Goal: Task Accomplishment & Management: Manage account settings

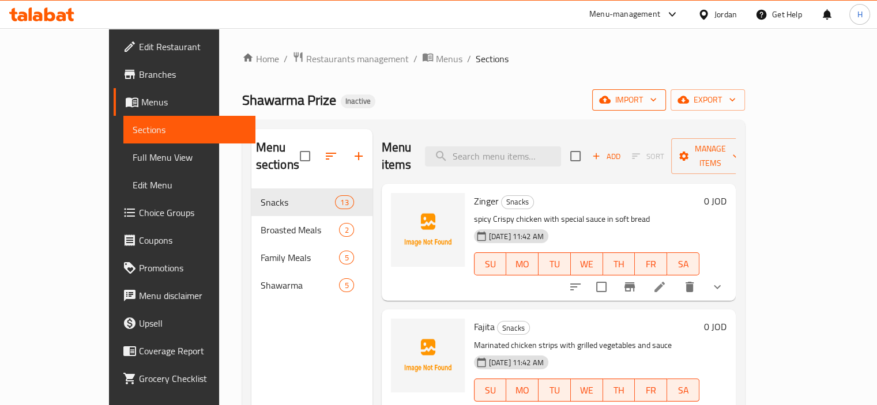
click at [657, 106] on span "import" at bounding box center [628, 100] width 55 height 14
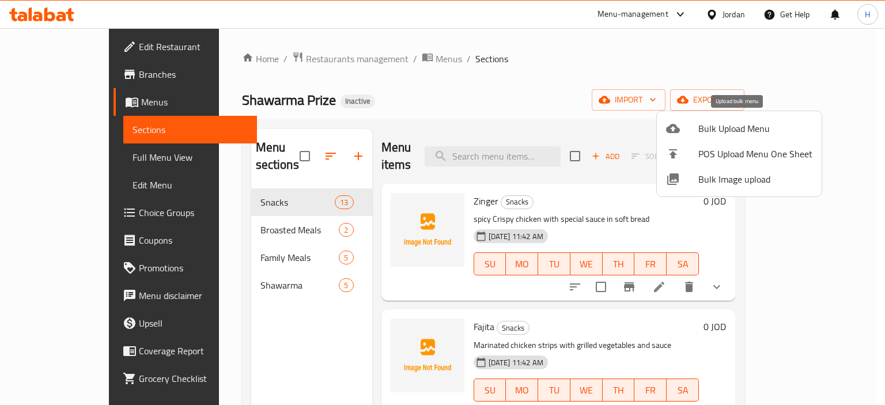
click at [726, 122] on span "Bulk Upload Menu" at bounding box center [756, 129] width 114 height 14
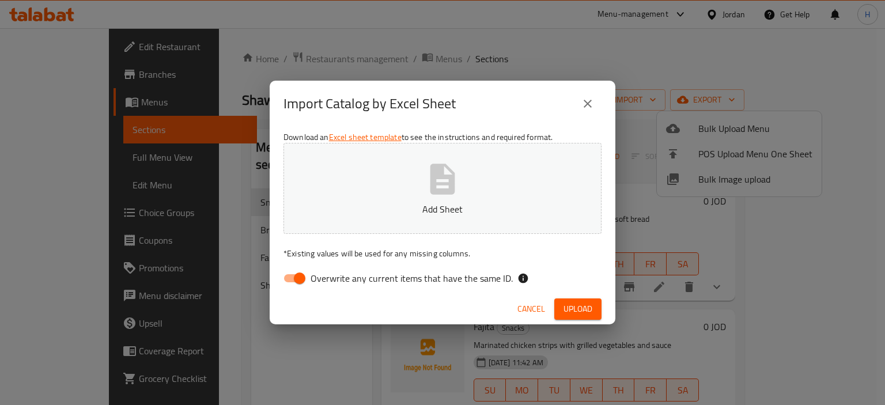
click at [300, 278] on input "Overwrite any current items that have the same ID." at bounding box center [300, 278] width 66 height 22
checkbox input "false"
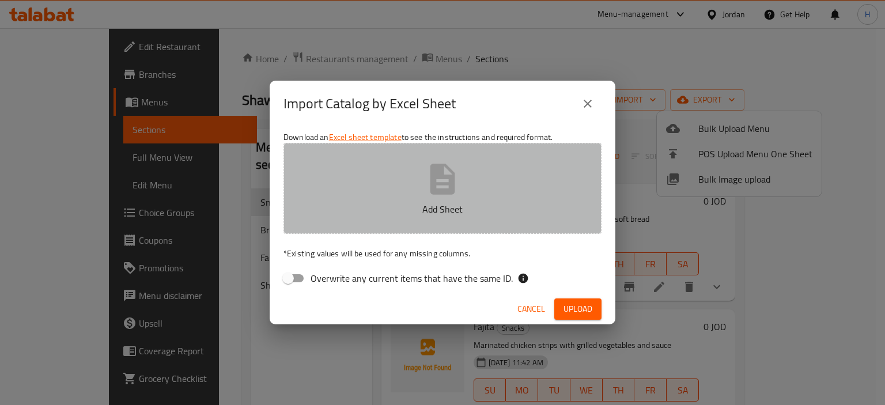
click at [440, 167] on icon "button" at bounding box center [443, 179] width 25 height 31
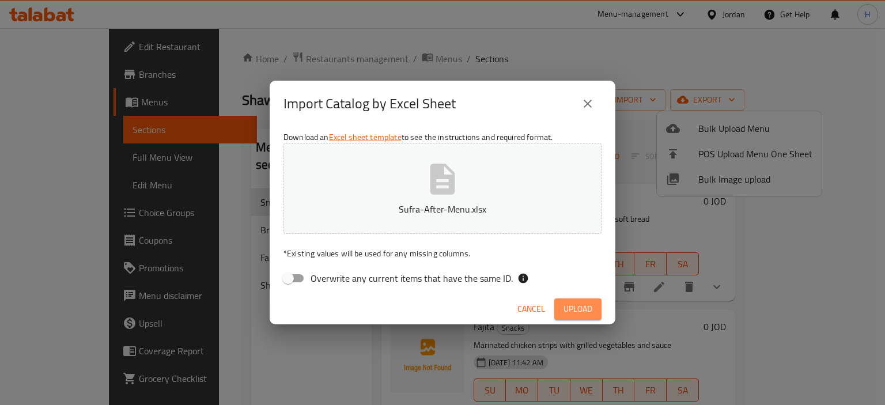
click at [570, 299] on button "Upload" at bounding box center [578, 309] width 47 height 21
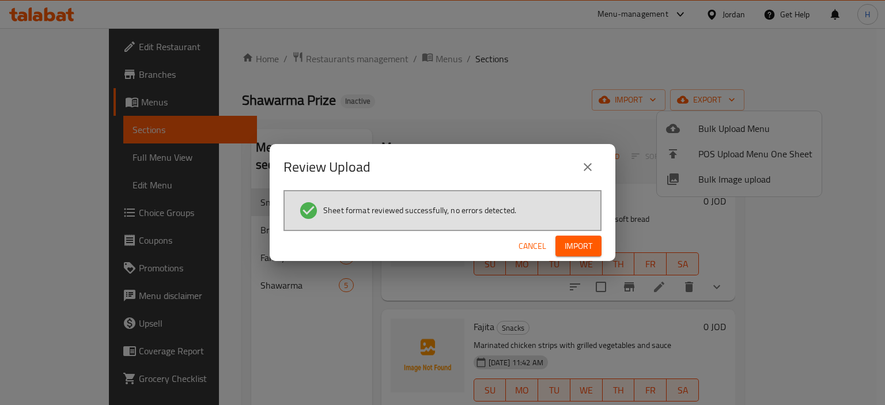
click at [579, 246] on span "Import" at bounding box center [579, 246] width 28 height 14
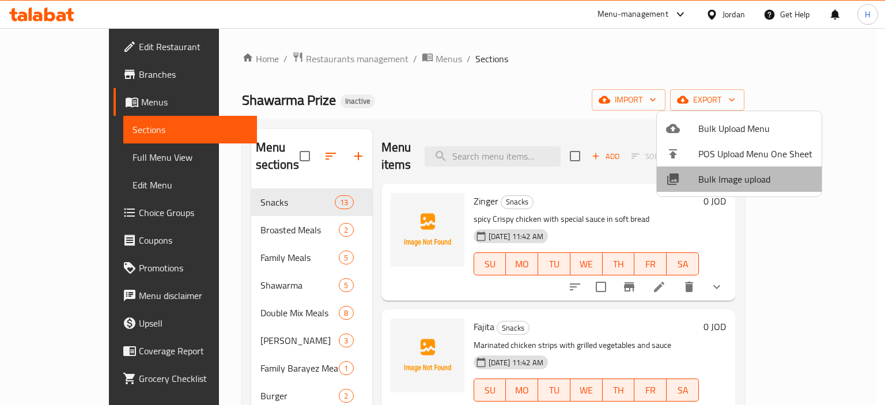
click at [782, 182] on span "Bulk Image upload" at bounding box center [756, 179] width 114 height 14
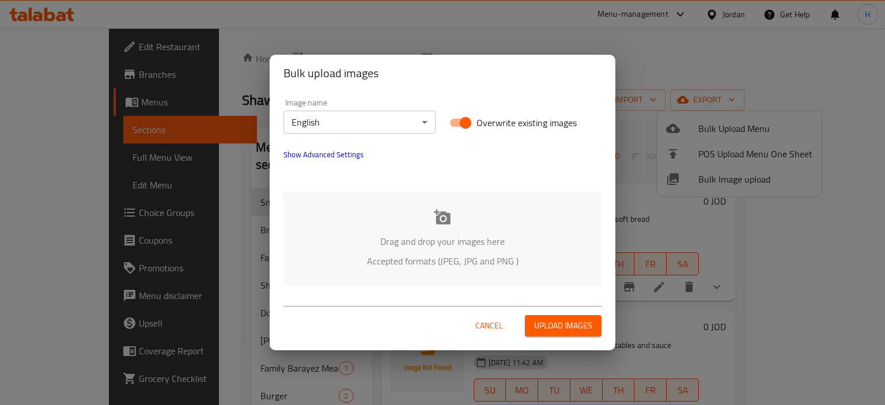
click at [327, 229] on div "Drag and drop your images here Accepted formats (JPEG, JPG and PNG )" at bounding box center [443, 238] width 318 height 94
click at [351, 117] on body "​ Menu-management Jordan Get Help H Edit Restaurant Branches Menus Sections Ful…" at bounding box center [442, 216] width 885 height 377
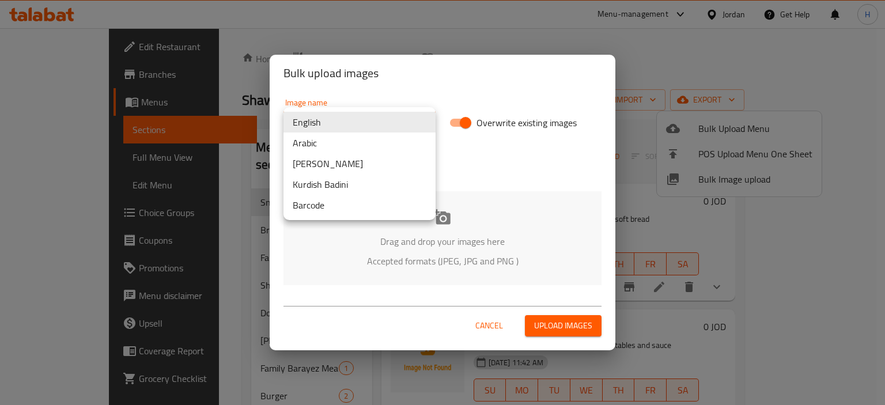
click at [349, 142] on li "Arabic" at bounding box center [360, 143] width 152 height 21
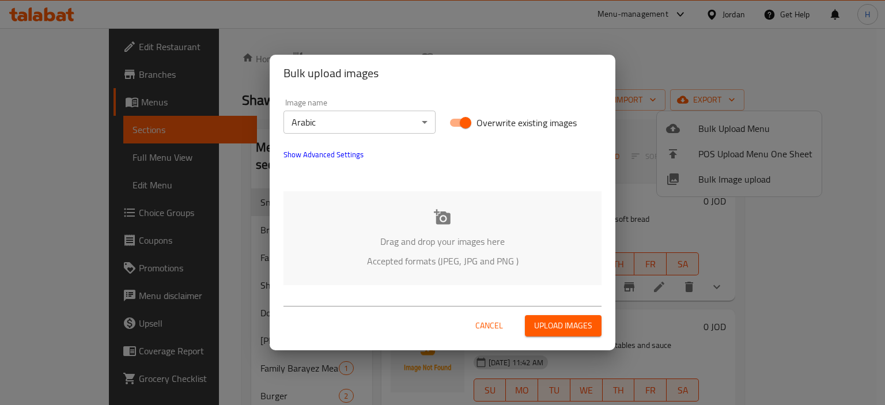
click at [378, 202] on div "Drag and drop your images here Accepted formats (JPEG, JPG and PNG )" at bounding box center [443, 238] width 318 height 94
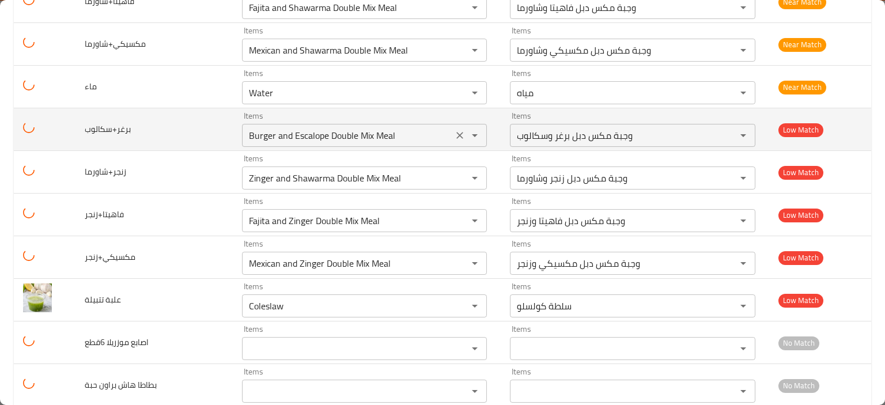
scroll to position [2075, 0]
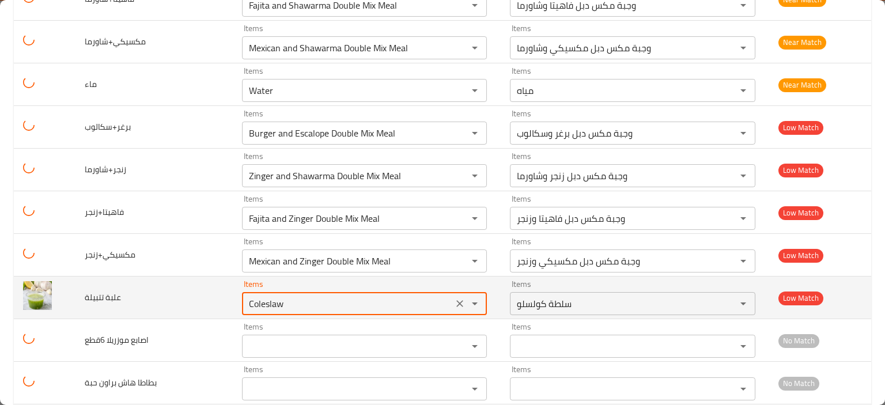
click at [279, 296] on تتبيلة "Coleslaw" at bounding box center [348, 304] width 205 height 16
click at [457, 300] on icon "Clear" at bounding box center [460, 303] width 7 height 7
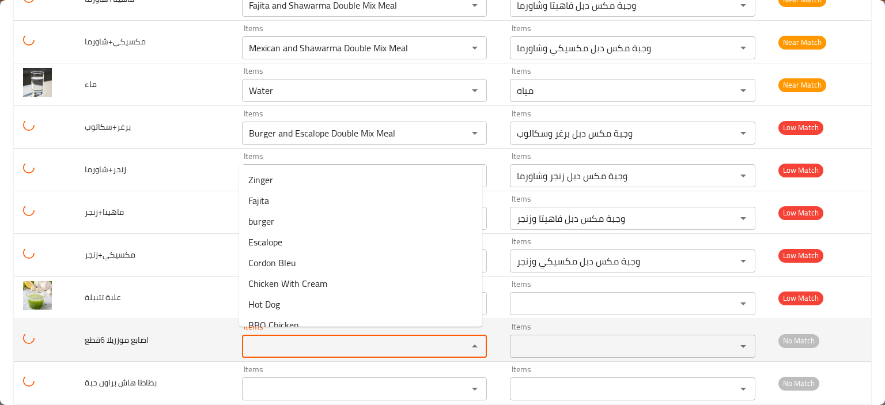
click at [403, 338] on 6قطع "Items" at bounding box center [348, 346] width 205 height 16
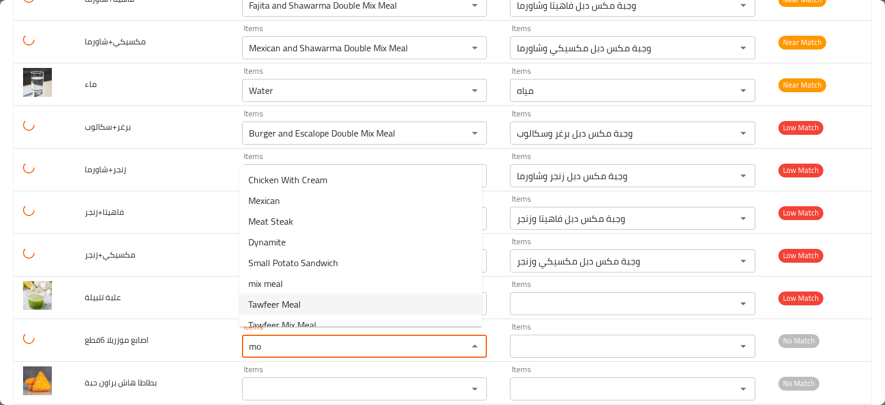
type 6قطع "m"
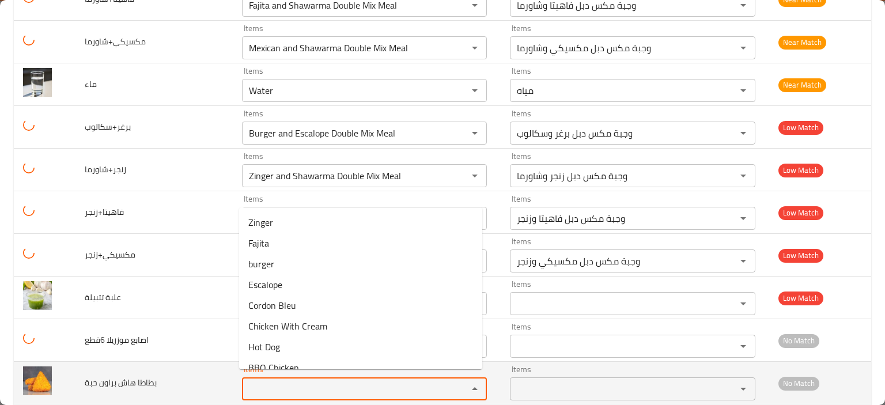
click at [276, 385] on حبة "Items" at bounding box center [348, 389] width 205 height 16
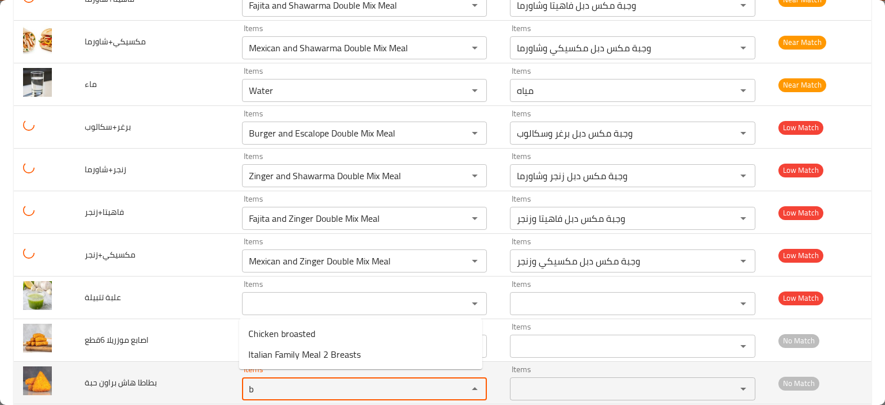
type حبة "br"
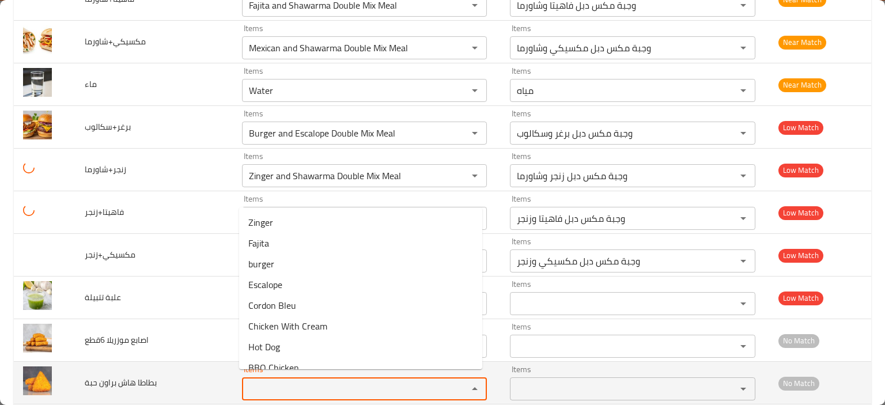
click at [140, 390] on td "بطاطا هاش براون حبة" at bounding box center [154, 383] width 157 height 43
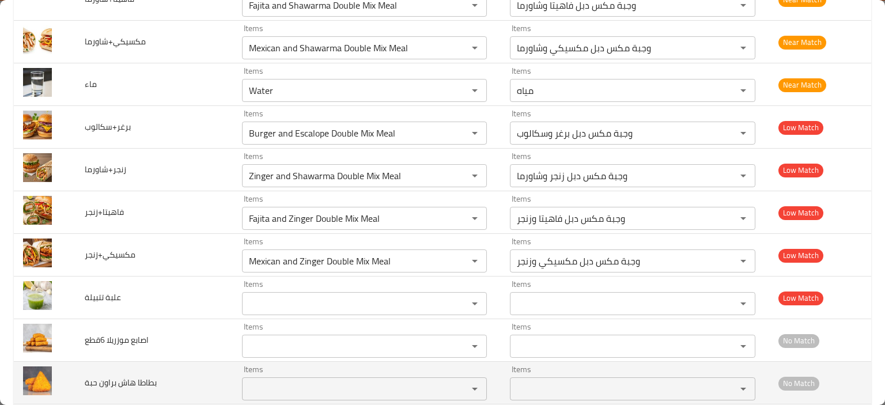
click at [283, 381] on حبة "Items" at bounding box center [348, 389] width 205 height 16
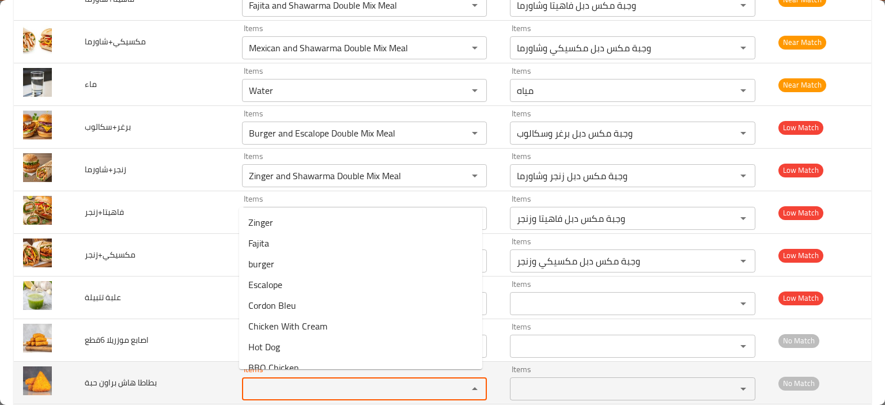
paste حبة "[PERSON_NAME] Potato Piece"
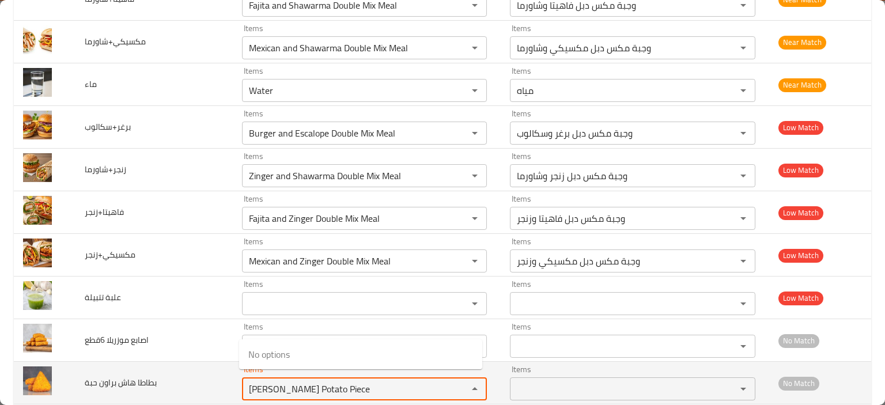
drag, startPoint x: 295, startPoint y: 384, endPoint x: 379, endPoint y: 386, distance: 84.8
click at [379, 386] on حبة "[PERSON_NAME] Potato Piece" at bounding box center [348, 389] width 205 height 16
type حبة "H"
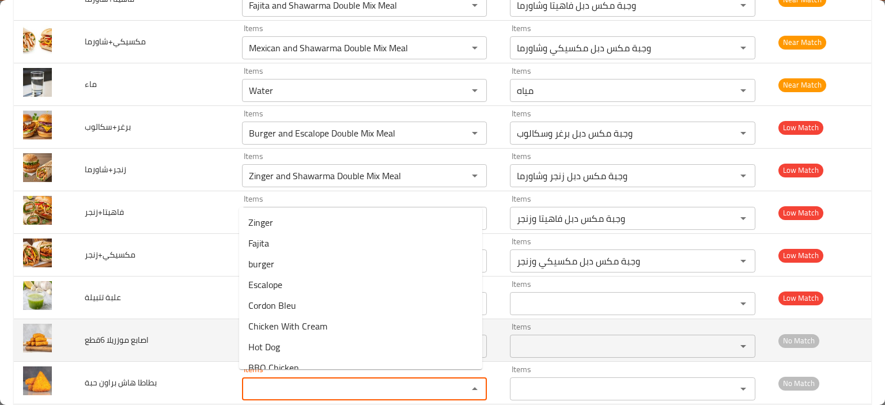
click at [194, 352] on td "اصابع موزريلا 6قطع" at bounding box center [154, 340] width 157 height 43
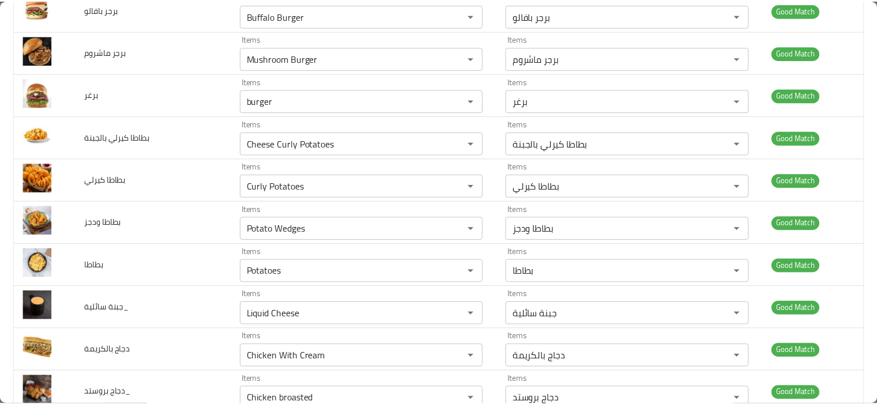
scroll to position [0, 0]
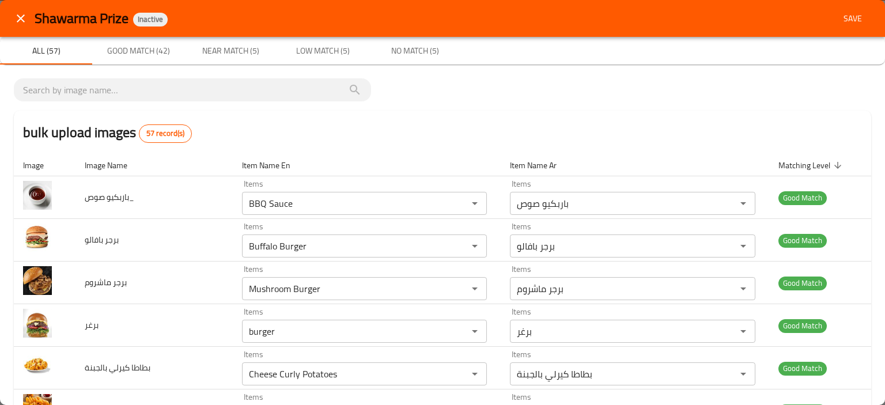
click at [31, 22] on button "close" at bounding box center [21, 19] width 28 height 28
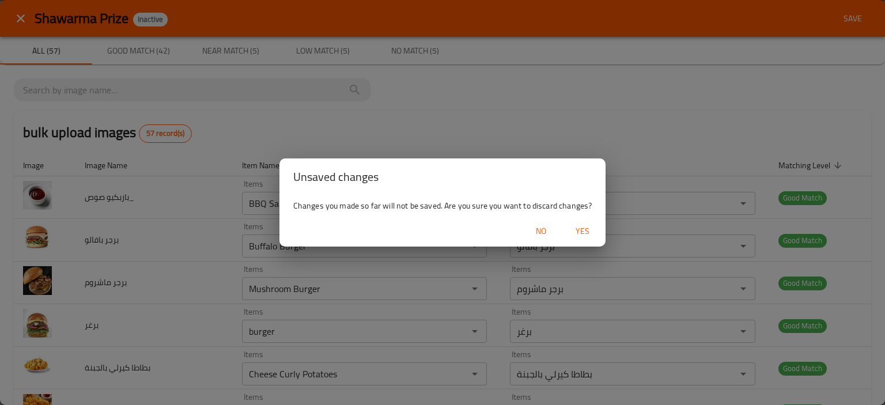
click at [588, 237] on span "Yes" at bounding box center [583, 231] width 28 height 14
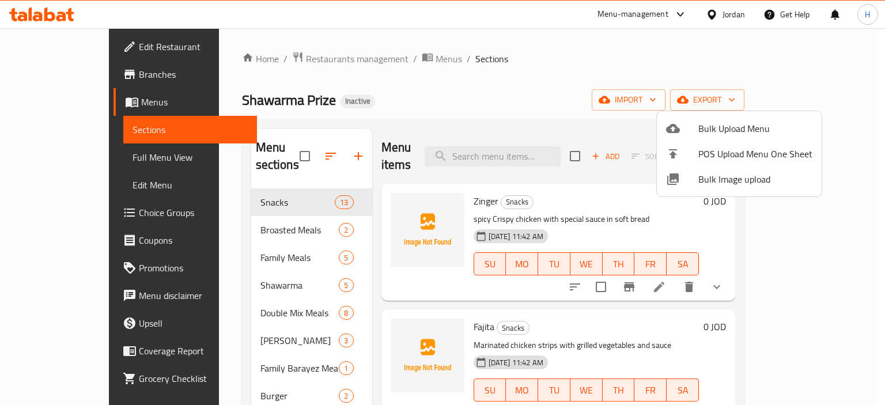
click at [364, 56] on div at bounding box center [442, 202] width 885 height 405
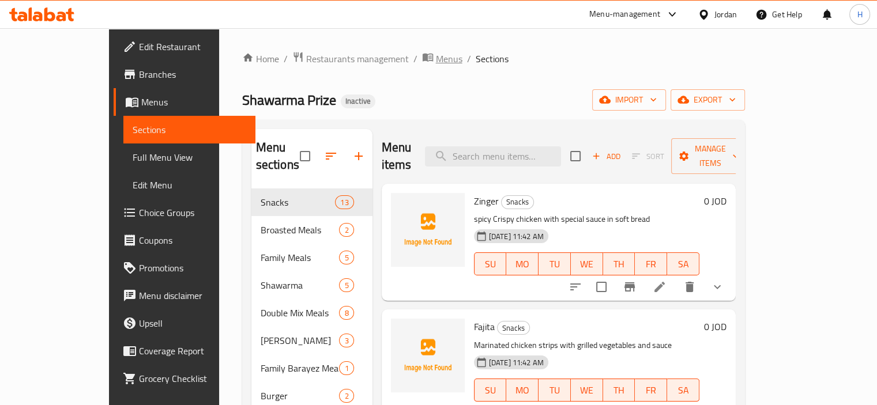
click at [436, 60] on span "Menus" at bounding box center [449, 59] width 27 height 14
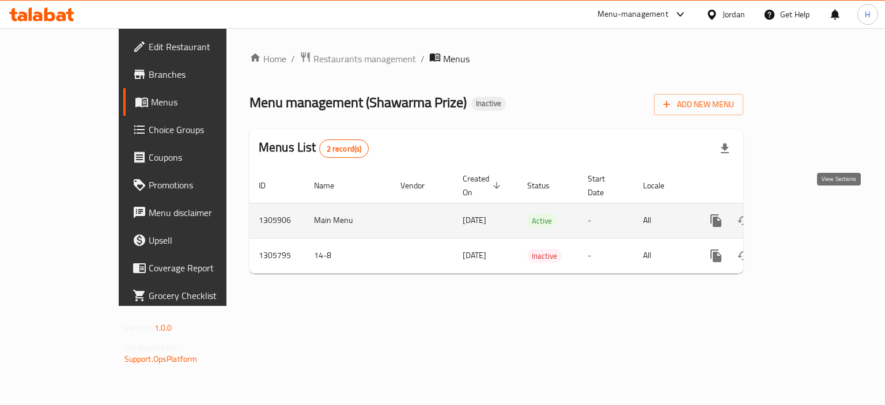
click at [813, 216] on link "enhanced table" at bounding box center [800, 221] width 28 height 28
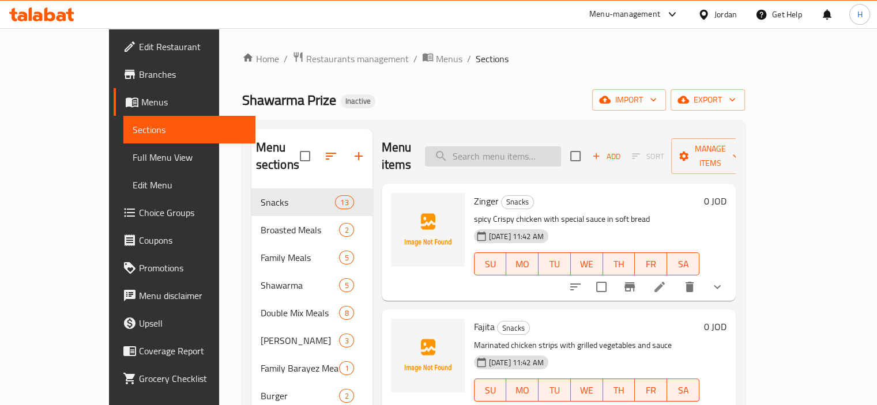
click at [540, 148] on input "search" at bounding box center [493, 156] width 136 height 20
paste input "وجبة مكس عائلية"
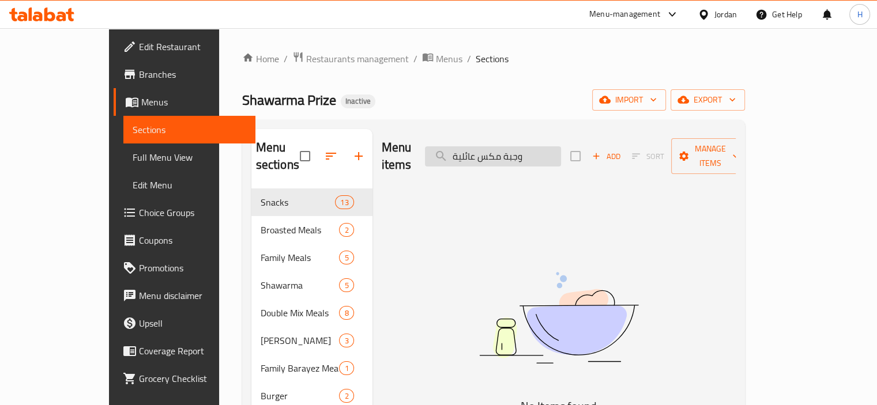
click at [556, 149] on input "وجبة مكس عائلية" at bounding box center [493, 156] width 136 height 20
click at [531, 149] on input "مكس عائلية" at bounding box center [493, 156] width 136 height 20
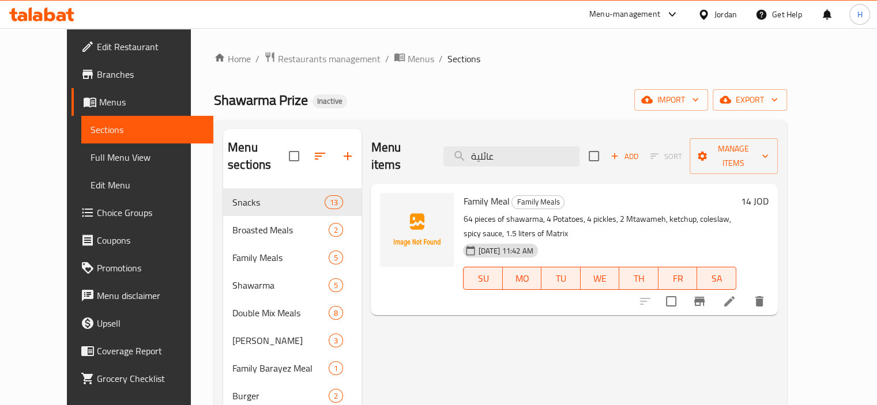
type input "عائلية"
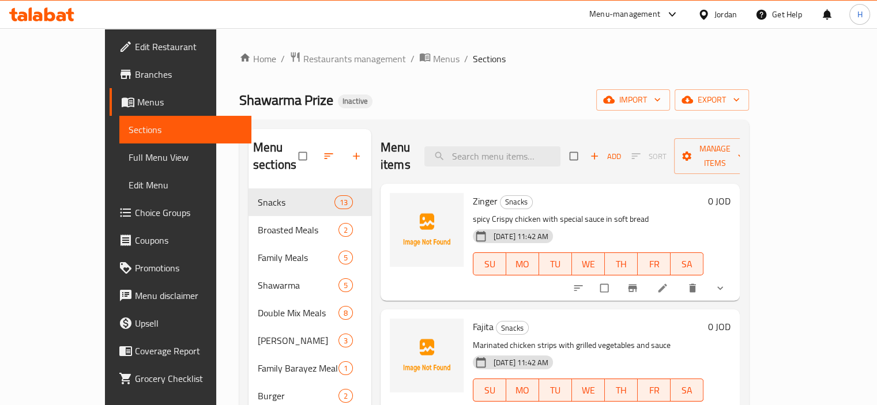
scroll to position [115, 0]
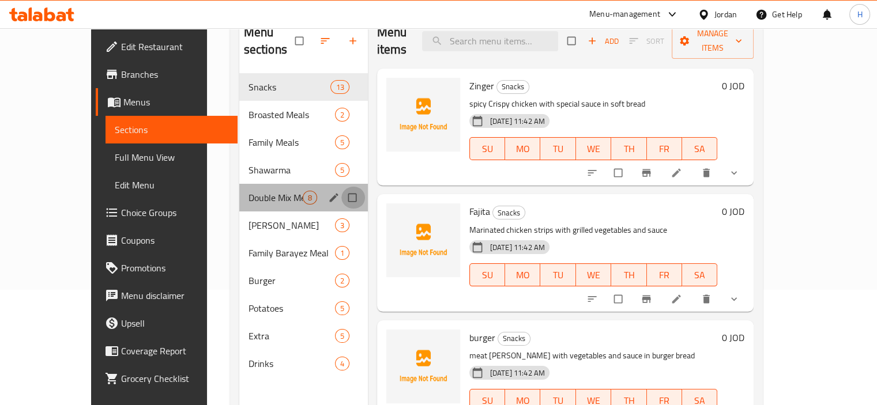
click at [341, 187] on input "Menu sections" at bounding box center [353, 198] width 24 height 22
checkbox input "true"
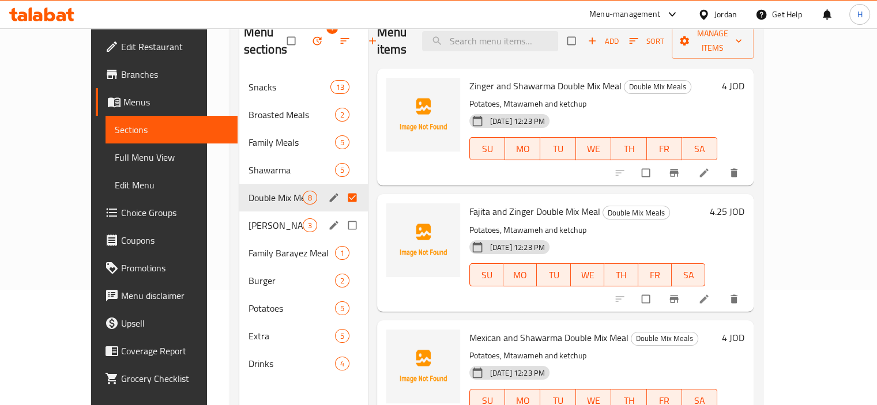
click at [341, 218] on input "Menu sections" at bounding box center [353, 225] width 24 height 22
checkbox input "true"
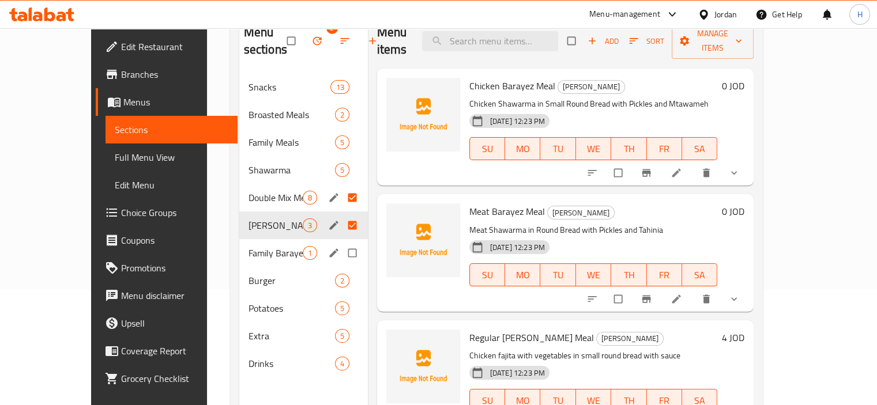
click at [341, 260] on input "Menu sections" at bounding box center [353, 253] width 24 height 22
checkbox input "true"
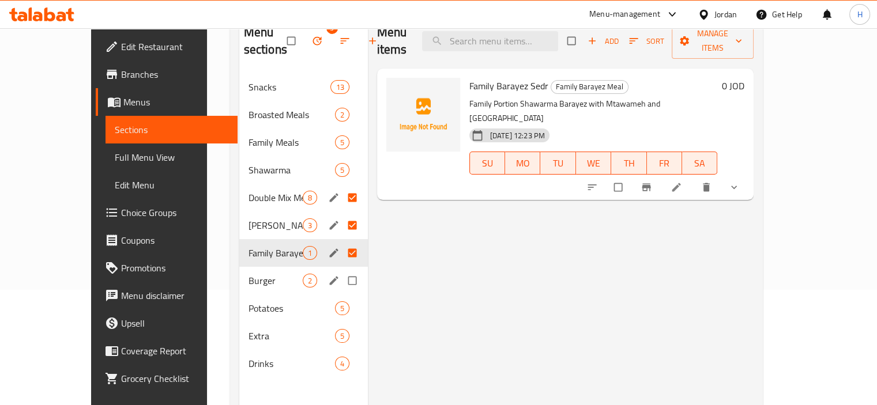
click at [341, 283] on input "Menu sections" at bounding box center [353, 281] width 24 height 22
checkbox input "true"
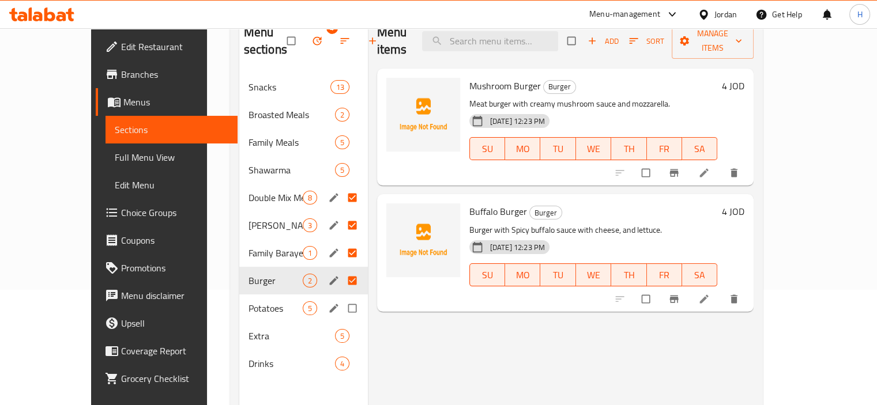
click at [341, 314] on input "Menu sections" at bounding box center [353, 308] width 24 height 22
checkbox input "true"
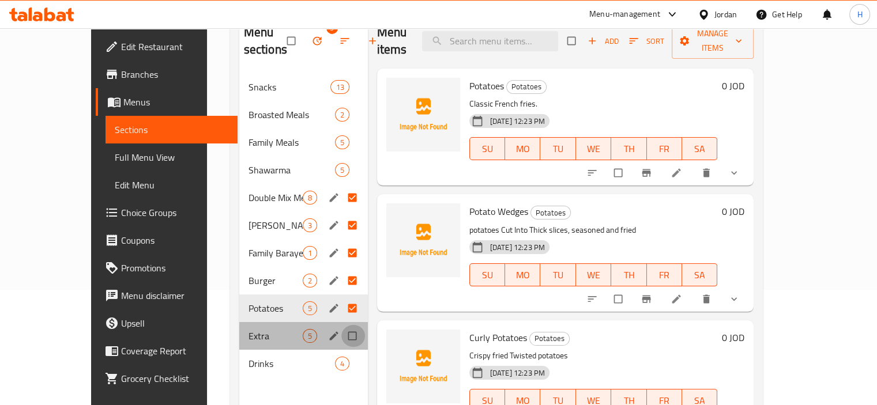
click at [341, 334] on input "Menu sections" at bounding box center [353, 336] width 24 height 22
checkbox input "true"
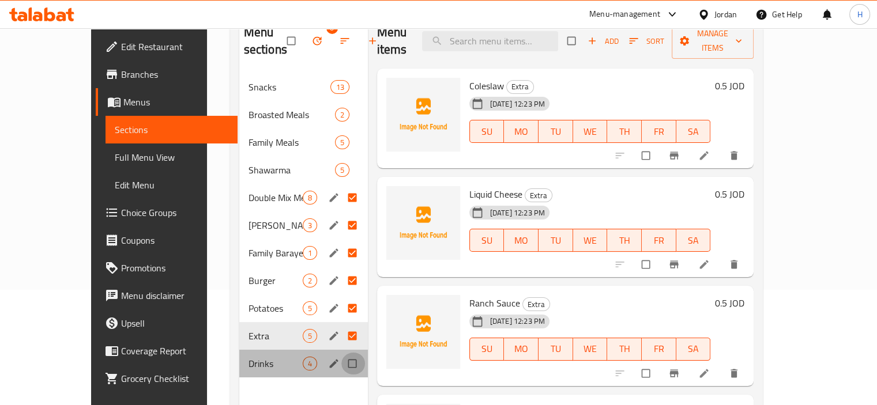
drag, startPoint x: 336, startPoint y: 352, endPoint x: 335, endPoint y: 367, distance: 15.0
click at [341, 367] on input "Menu sections" at bounding box center [353, 364] width 24 height 22
checkbox input "true"
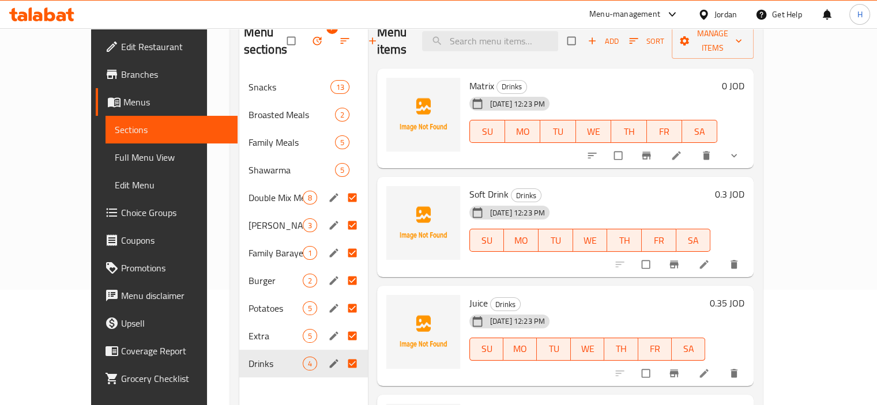
click at [312, 37] on icon "button" at bounding box center [316, 41] width 9 height 9
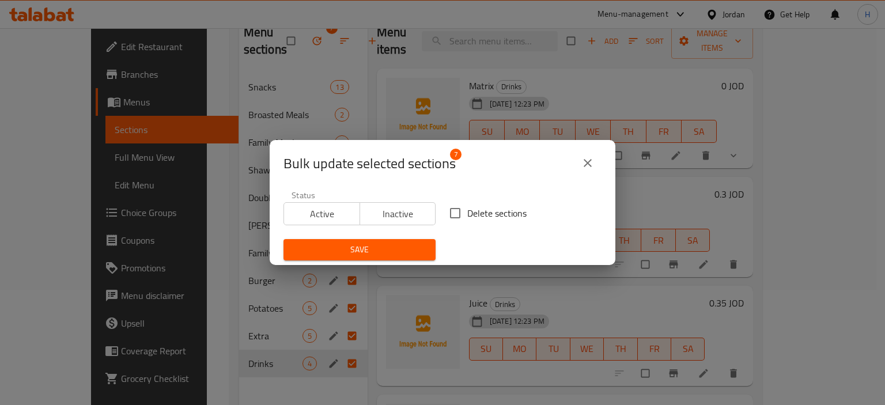
drag, startPoint x: 476, startPoint y: 206, endPoint x: 464, endPoint y: 230, distance: 26.6
click at [476, 207] on span "Delete sections" at bounding box center [496, 213] width 59 height 14
click at [467, 207] on input "Delete sections" at bounding box center [455, 213] width 24 height 24
checkbox input "true"
click at [429, 246] on button "Save" at bounding box center [360, 249] width 152 height 21
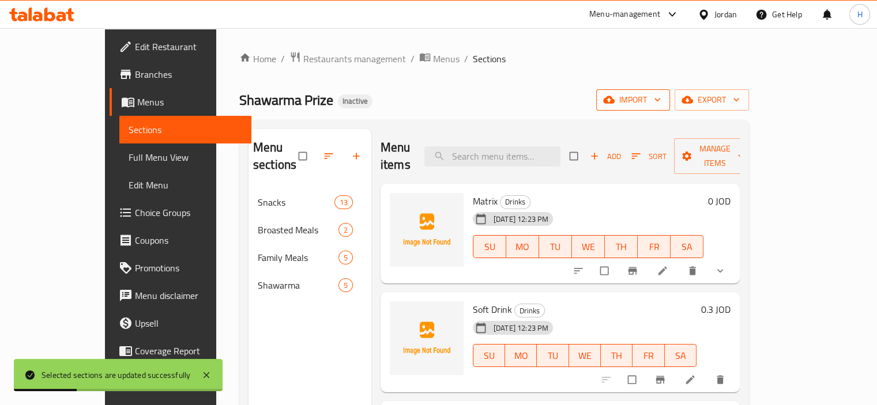
click at [661, 105] on span "import" at bounding box center [632, 100] width 55 height 14
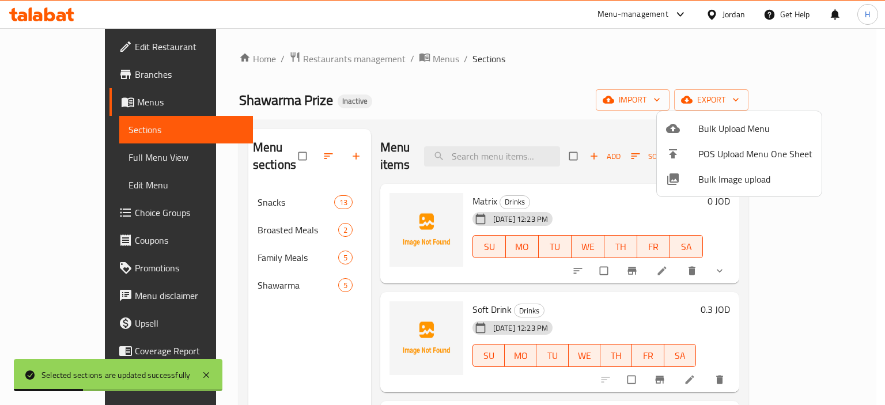
click at [731, 122] on span "Bulk Upload Menu" at bounding box center [756, 129] width 114 height 14
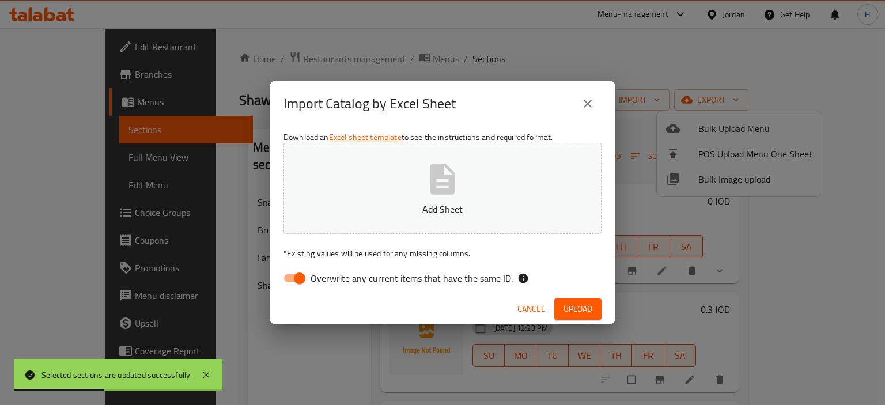
click at [288, 279] on input "Overwrite any current items that have the same ID." at bounding box center [300, 278] width 66 height 22
checkbox input "false"
click at [422, 205] on p "Add Sheet" at bounding box center [442, 209] width 282 height 14
click at [570, 308] on span "Upload" at bounding box center [578, 309] width 29 height 14
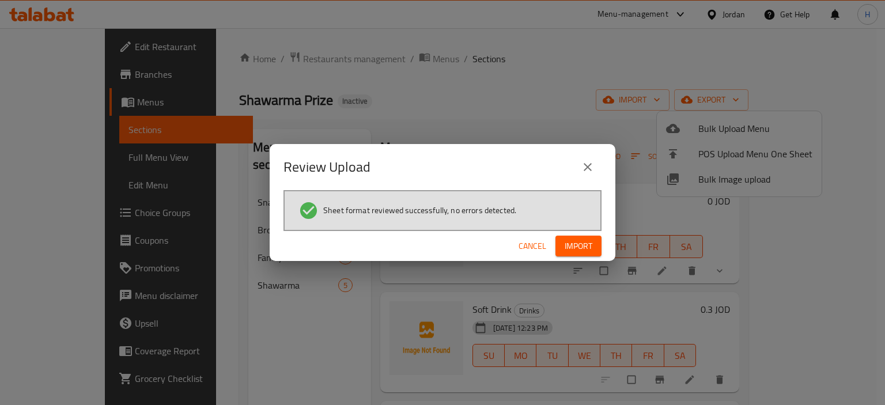
click at [580, 248] on span "Import" at bounding box center [579, 246] width 28 height 14
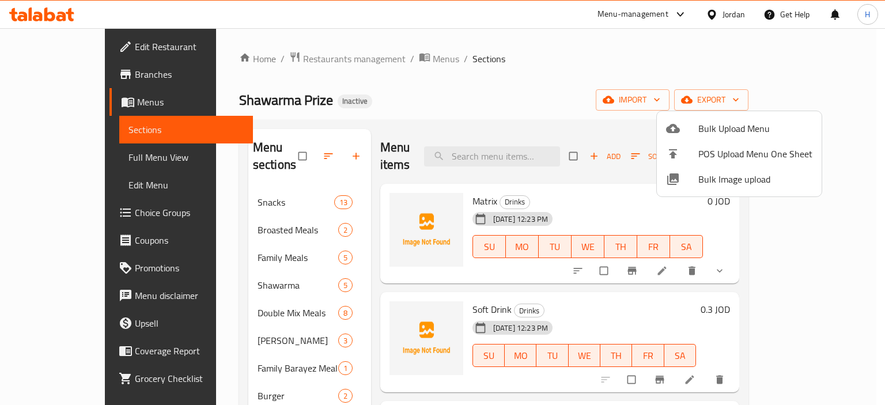
click at [708, 176] on span "Bulk Image upload" at bounding box center [756, 179] width 114 height 14
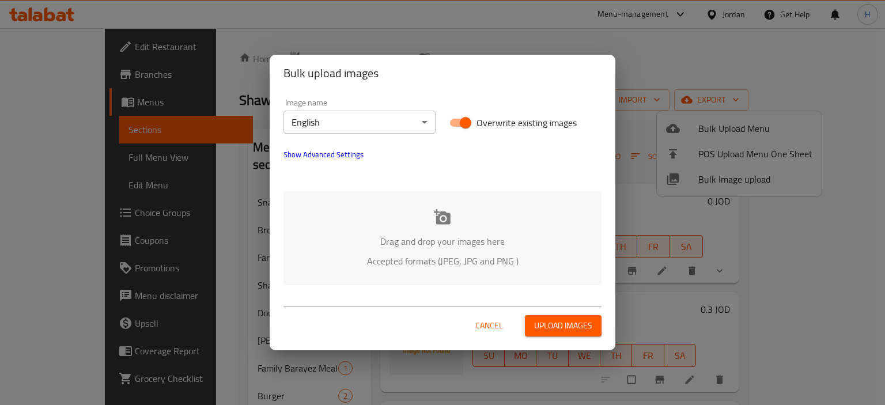
click at [383, 116] on body "​ Menu-management Jordan Get Help H Edit Restaurant Branches Menus Sections Ful…" at bounding box center [442, 216] width 885 height 377
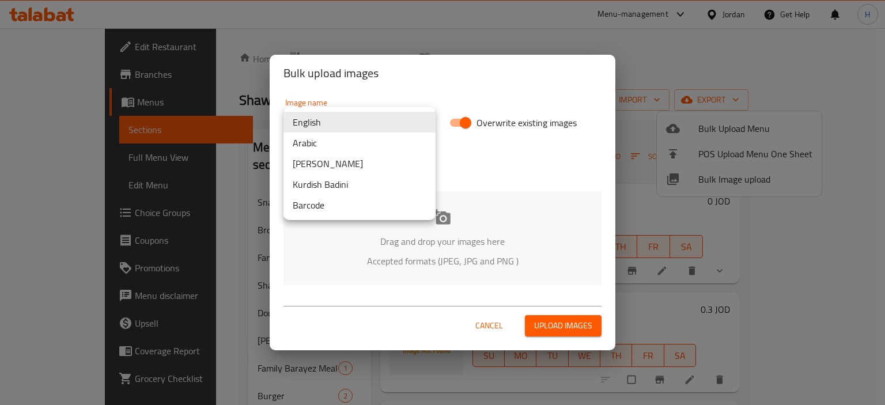
click at [379, 149] on li "Arabic" at bounding box center [360, 143] width 152 height 21
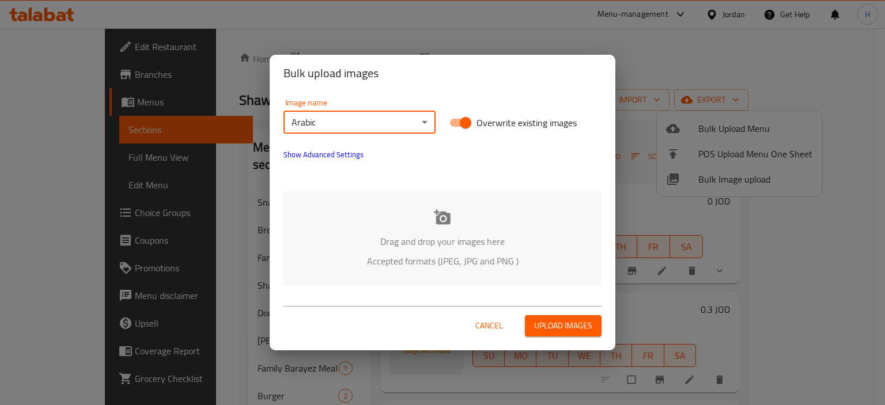
click at [412, 239] on p "Drag and drop your images here" at bounding box center [443, 242] width 284 height 14
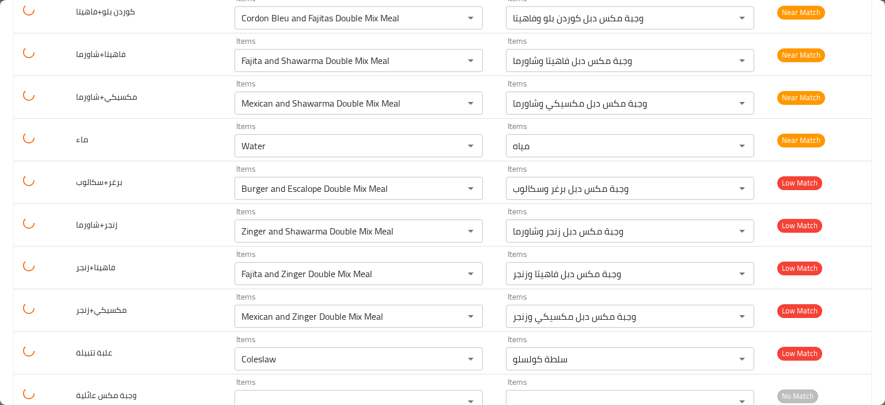
scroll to position [2219, 0]
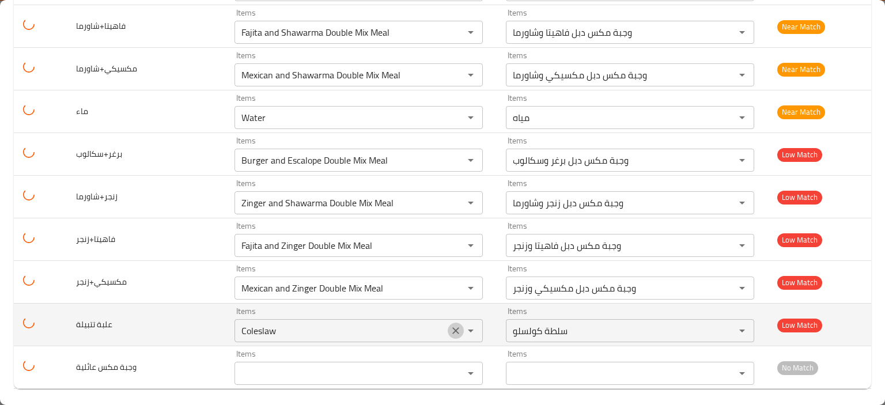
click at [450, 329] on icon "Clear" at bounding box center [456, 331] width 12 height 12
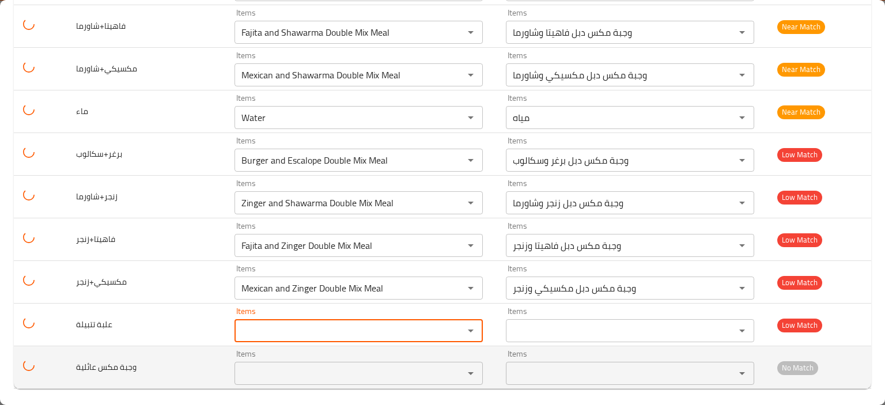
click at [345, 373] on عائلية "Items" at bounding box center [342, 373] width 208 height 16
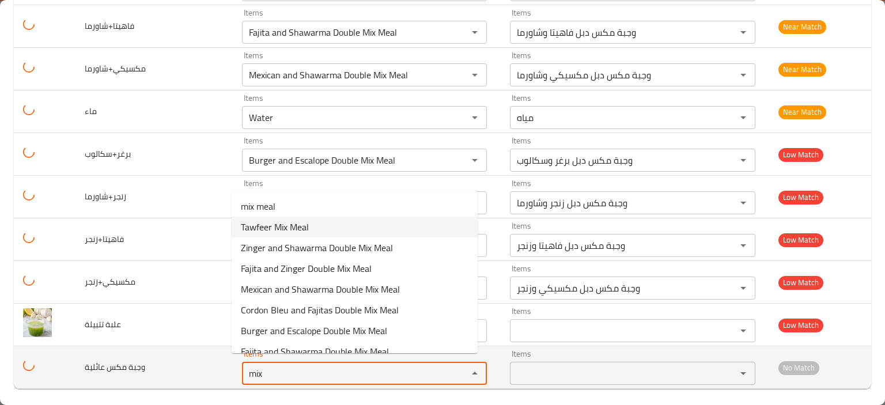
type عائلية "mix"
click at [116, 364] on span "وجبة مكس عائلية" at bounding box center [115, 367] width 61 height 15
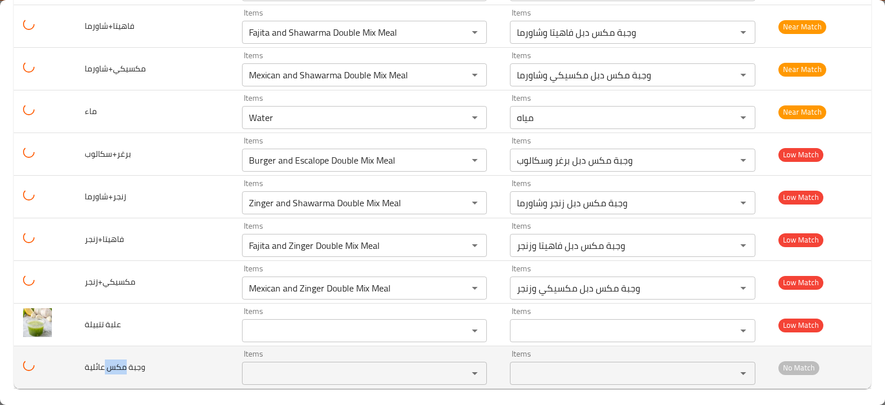
click at [116, 364] on span "وجبة مكس عائلية" at bounding box center [115, 367] width 61 height 15
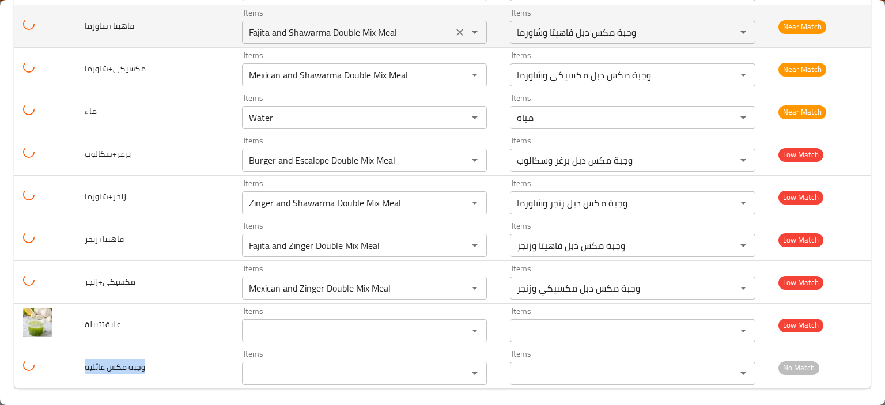
copy span "وجبة مكس عائلية"
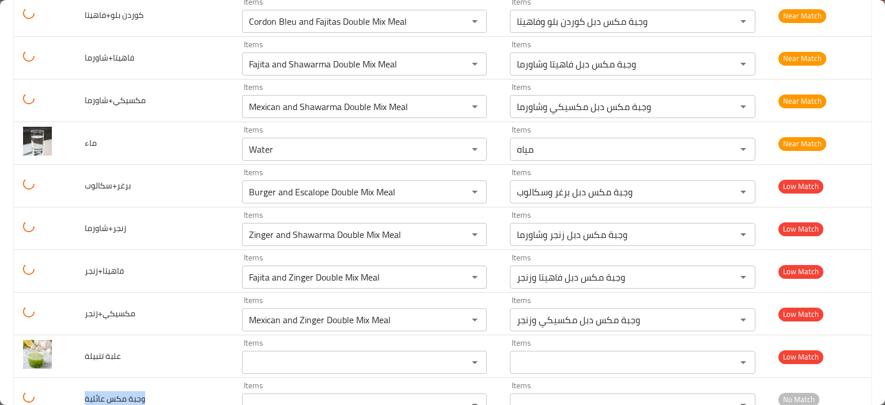
scroll to position [2161, 0]
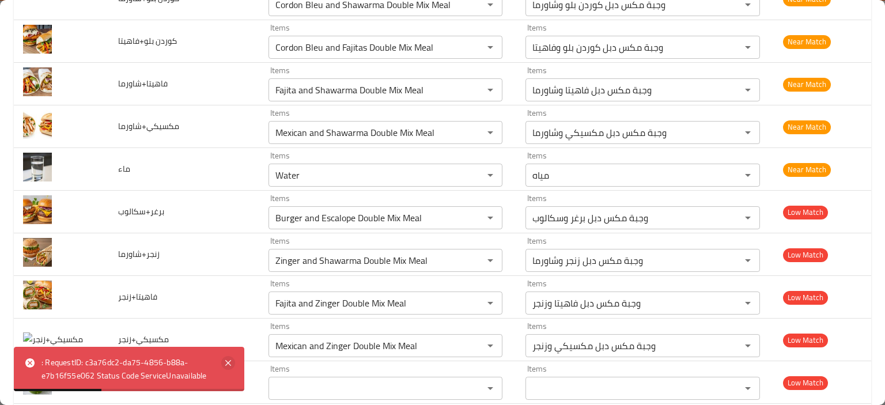
click at [231, 361] on icon at bounding box center [228, 363] width 14 height 14
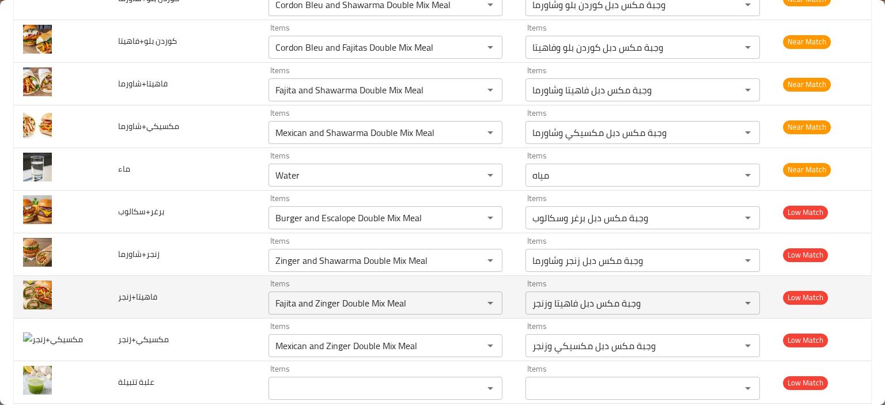
scroll to position [2219, 0]
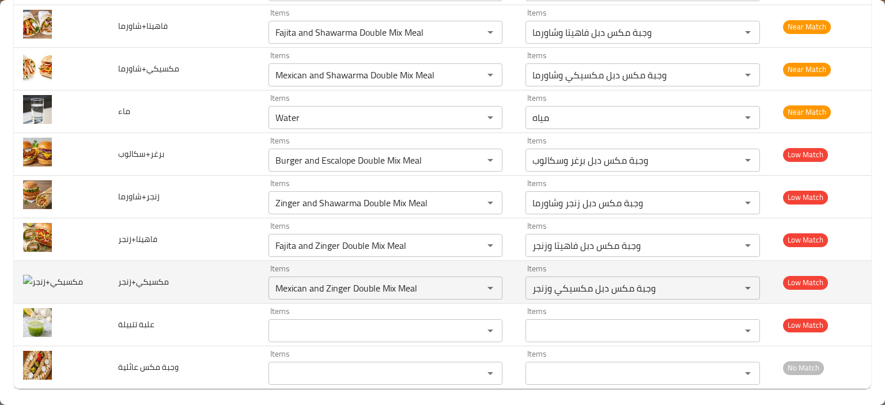
click at [147, 276] on span "مكسيكي+زنجر" at bounding box center [143, 281] width 51 height 15
click at [146, 276] on span "مكسيكي+زنجر" at bounding box center [143, 281] width 51 height 15
click at [312, 282] on input "Mexican and Zinger Double Mix Meal" at bounding box center [368, 288] width 193 height 16
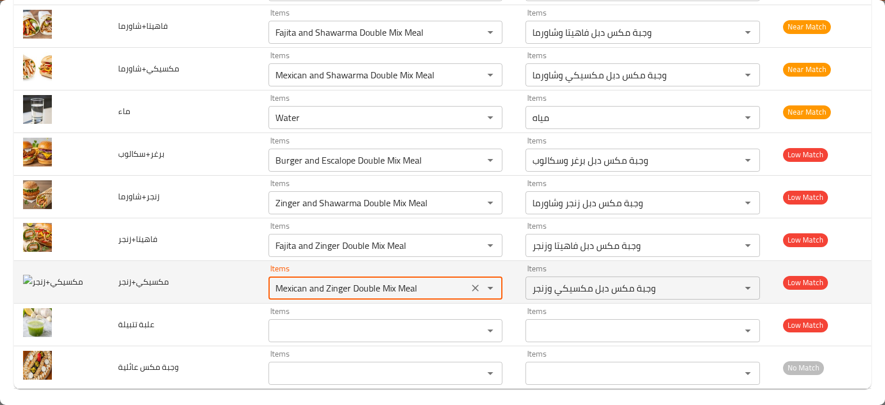
click at [312, 282] on input "Mexican and Zinger Double Mix Meal" at bounding box center [368, 288] width 193 height 16
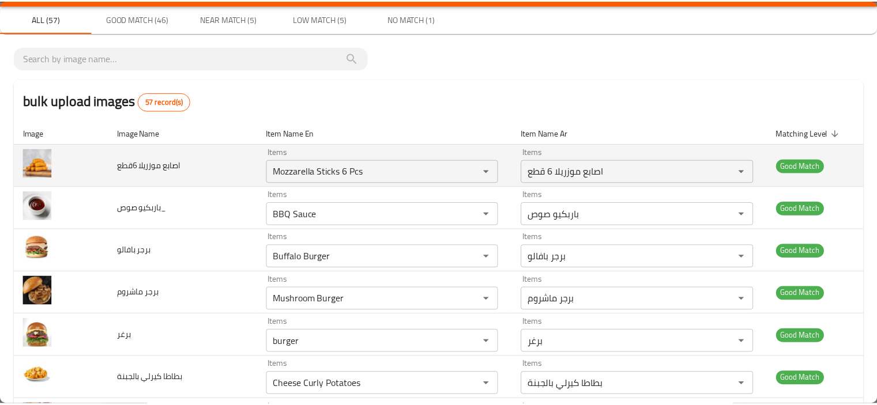
scroll to position [0, 0]
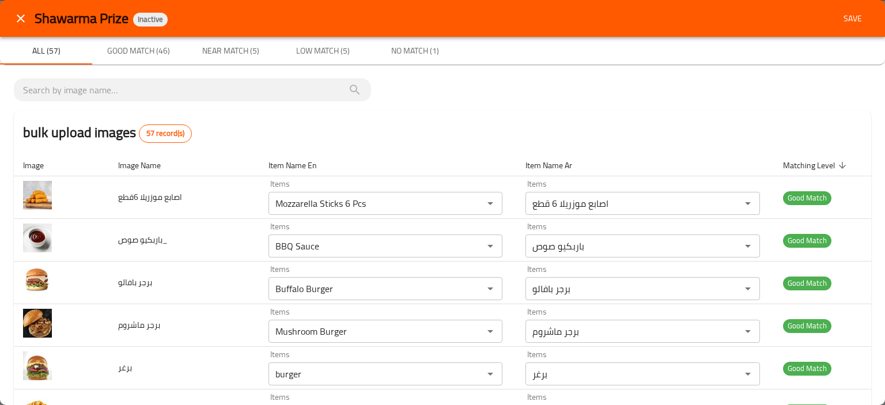
click at [835, 28] on button "Save" at bounding box center [853, 18] width 37 height 21
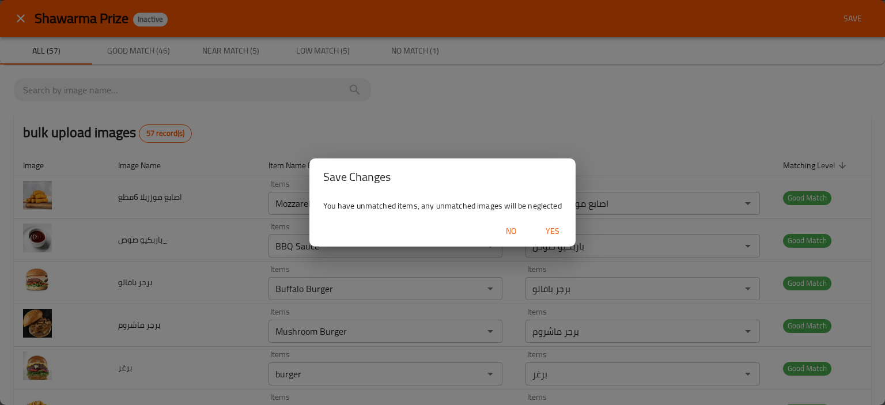
click at [560, 226] on span "Yes" at bounding box center [553, 231] width 28 height 14
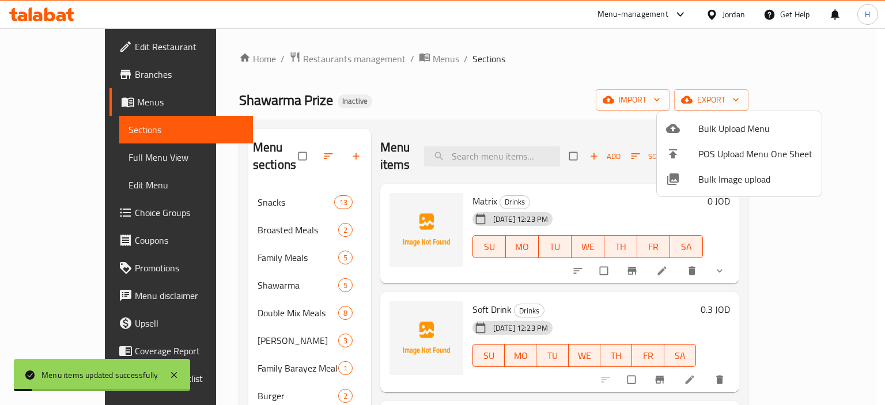
click at [519, 156] on div at bounding box center [442, 202] width 885 height 405
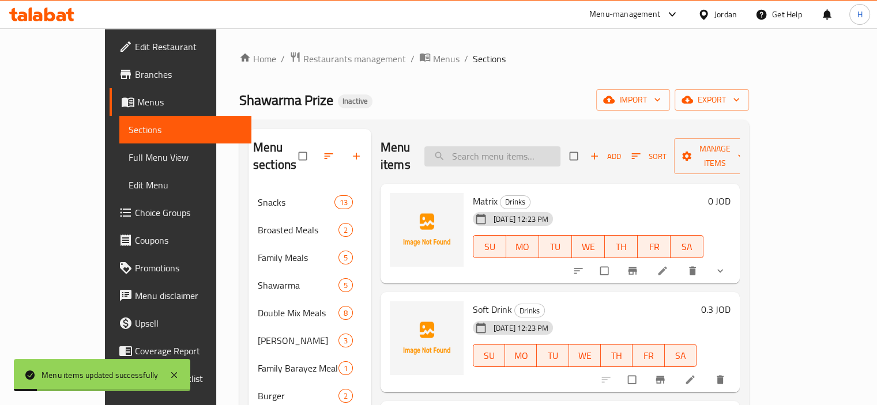
click at [520, 156] on input "search" at bounding box center [492, 156] width 136 height 20
paste input "Mexican and Zinger Double Mix Meal"
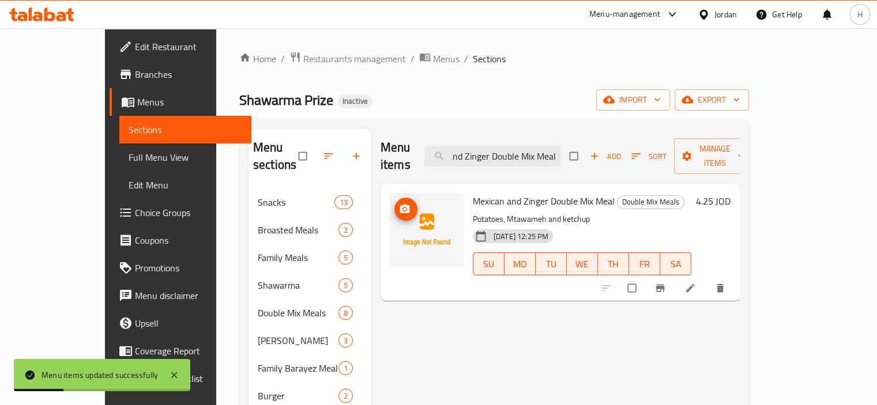
type input "Mexican and Zinger Double Mix Meal"
click at [400, 205] on icon "upload picture" at bounding box center [405, 209] width 10 height 9
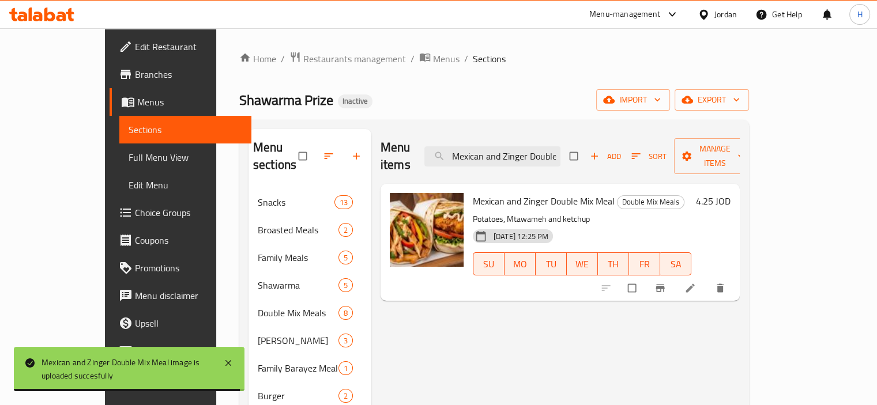
click at [129, 154] on span "Full Menu View" at bounding box center [186, 157] width 114 height 14
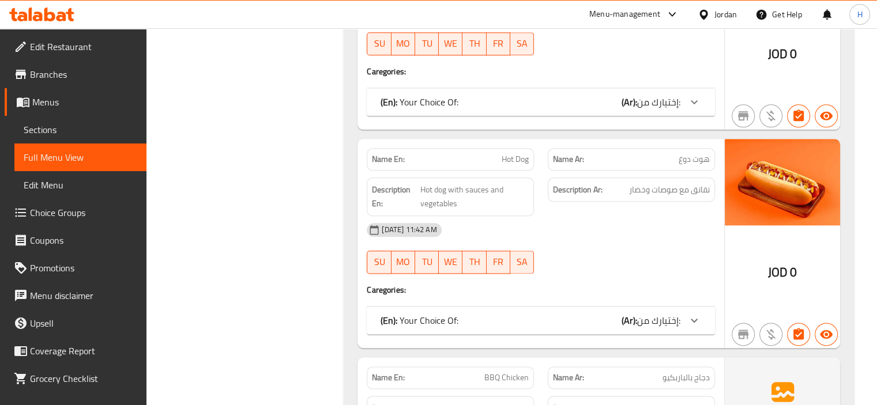
scroll to position [1556, 0]
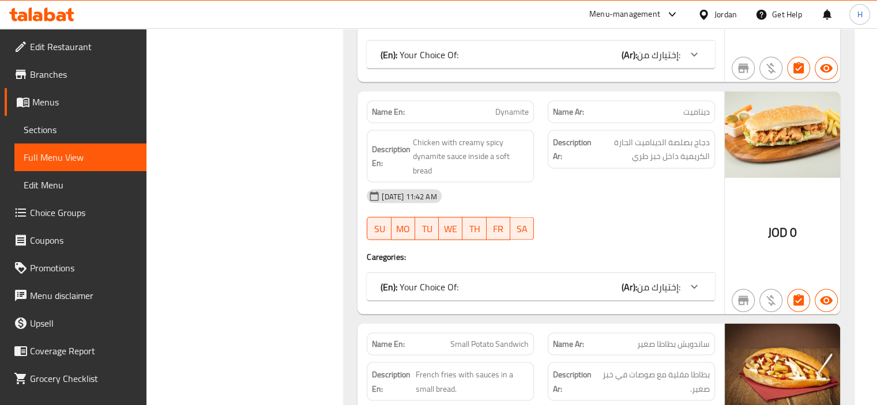
scroll to position [2306, 0]
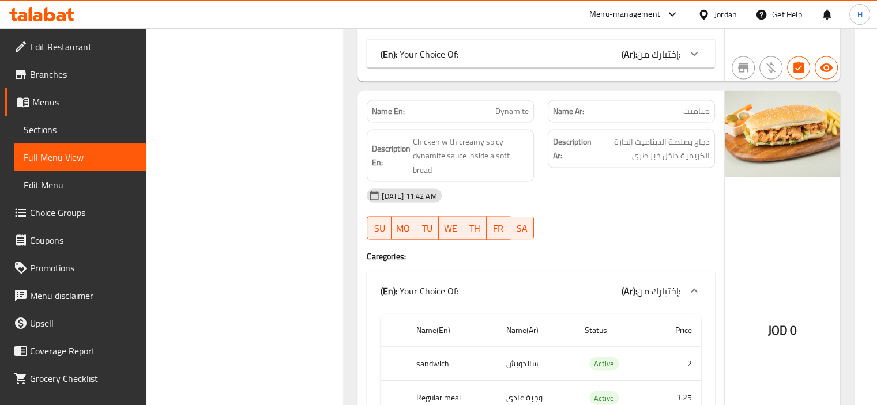
click at [673, 195] on div "15-08-2025 11:42 AM SU MO TU WE TH FR SA" at bounding box center [541, 214] width 362 height 65
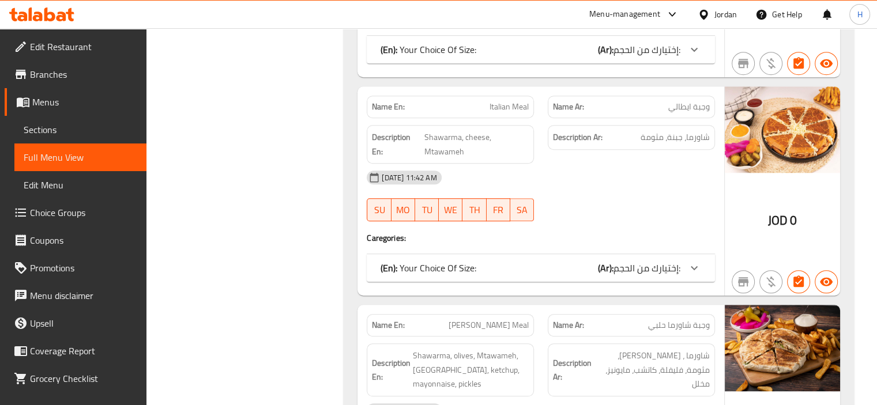
scroll to position [5188, 0]
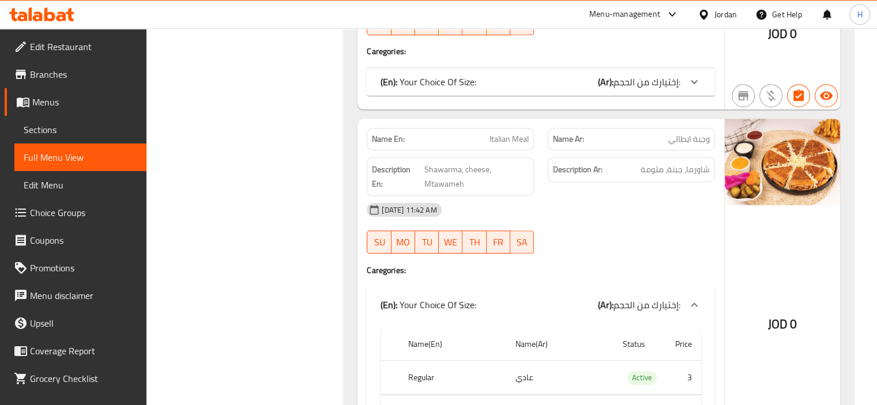
scroll to position [5130, 0]
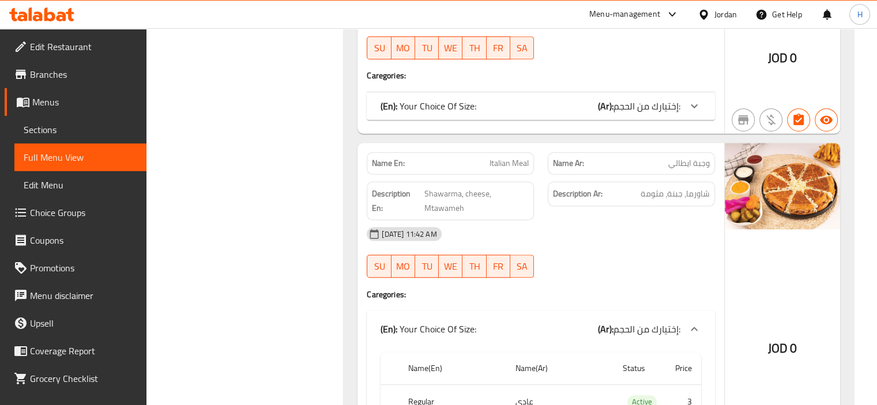
copy span "Italian Meal"
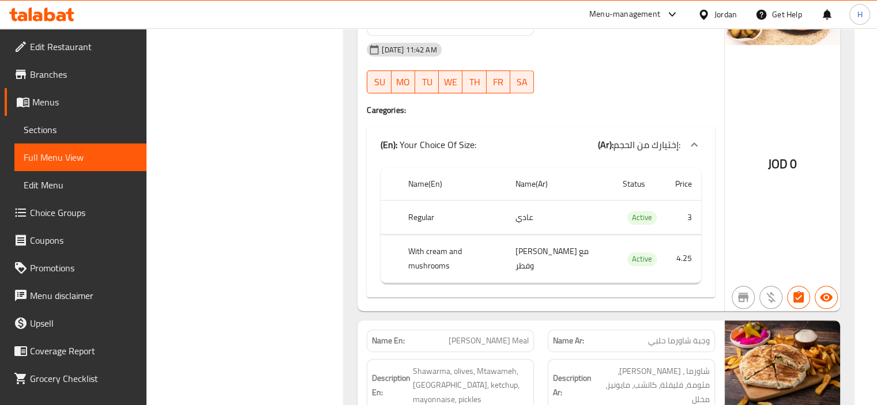
scroll to position [5361, 0]
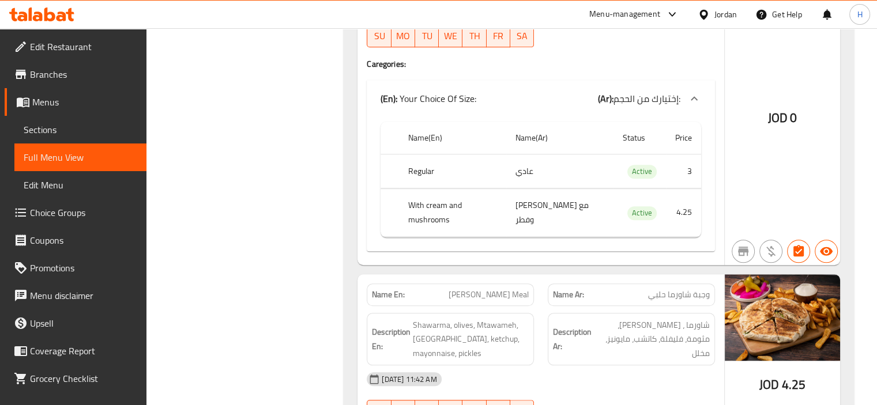
copy span "[PERSON_NAME] Meal"
click at [706, 318] on span "شاورما ، [PERSON_NAME]، مثومة، فليفلة، كاتشب، مايونيز، مخلل" at bounding box center [652, 339] width 116 height 43
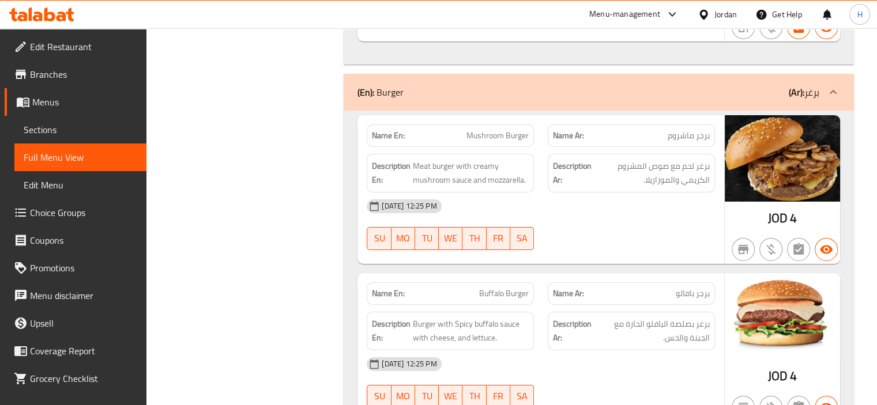
scroll to position [8238, 0]
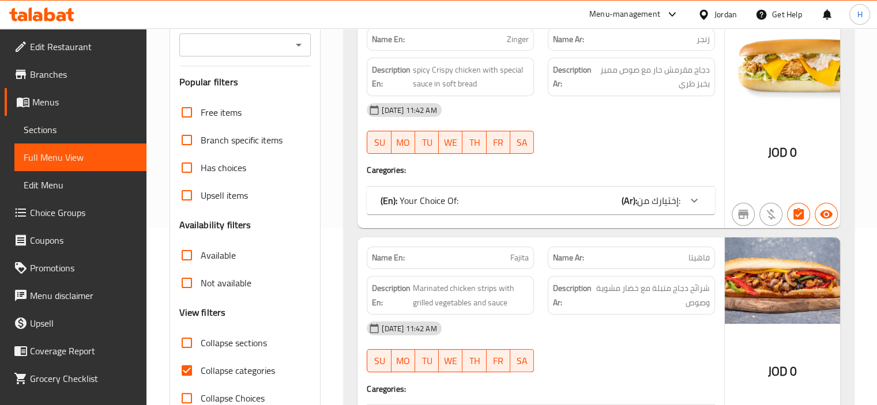
scroll to position [288, 0]
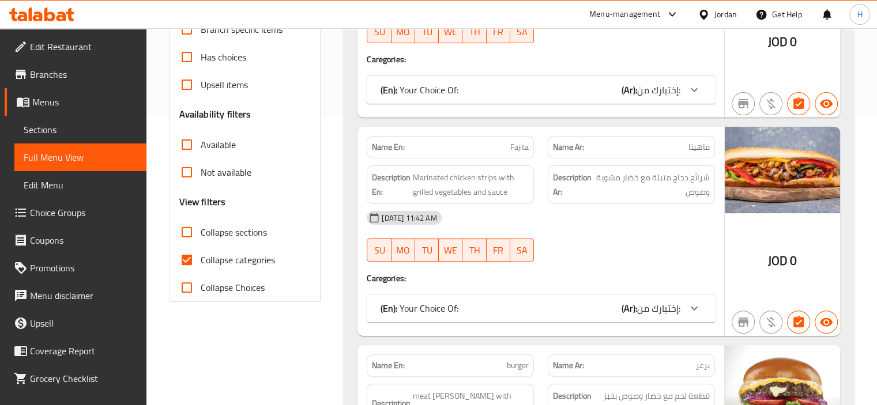
click at [221, 232] on span "Collapse sections" at bounding box center [234, 232] width 66 height 14
click at [201, 232] on input "Collapse sections" at bounding box center [187, 232] width 28 height 28
checkbox input "true"
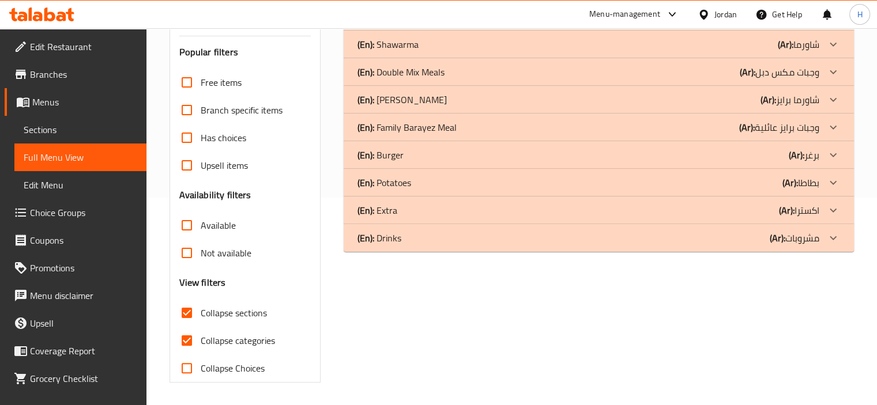
scroll to position [0, 0]
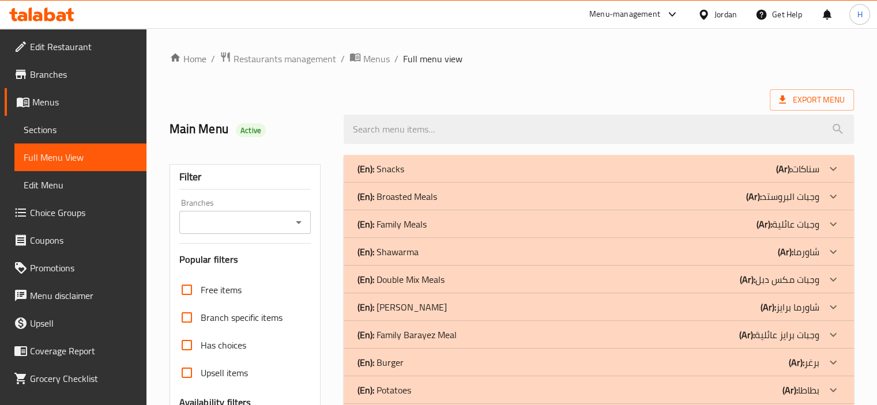
click at [424, 172] on div "(En): Snacks (Ar): سناكات" at bounding box center [588, 169] width 462 height 14
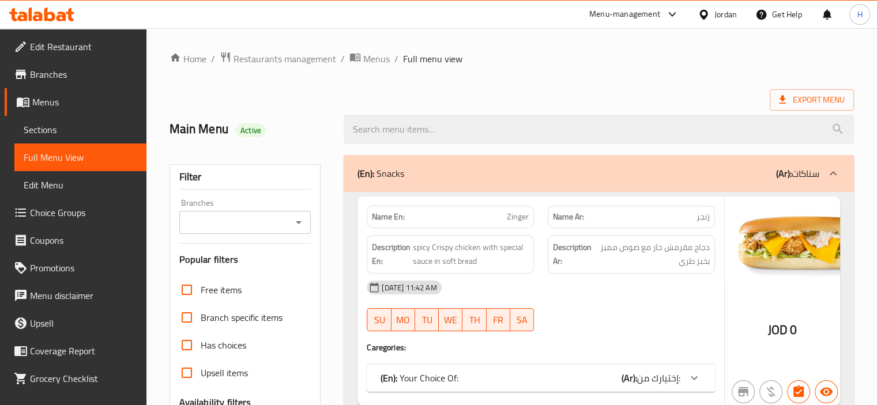
scroll to position [346, 0]
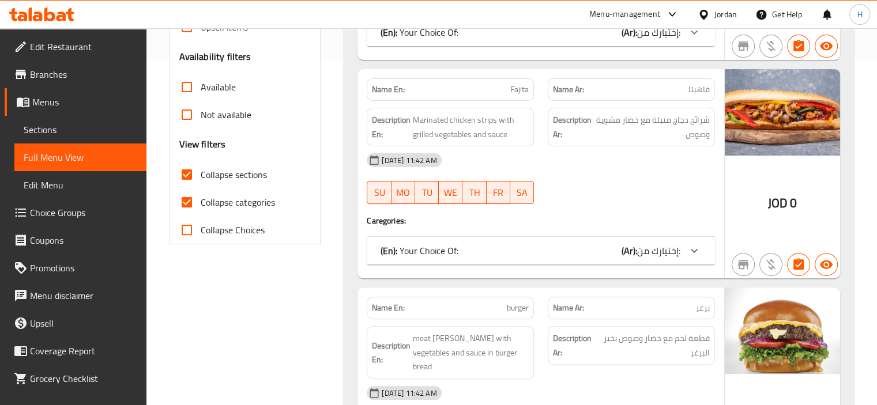
click at [205, 198] on span "Collapse categories" at bounding box center [238, 202] width 74 height 14
click at [201, 198] on input "Collapse categories" at bounding box center [187, 202] width 28 height 28
checkbox input "false"
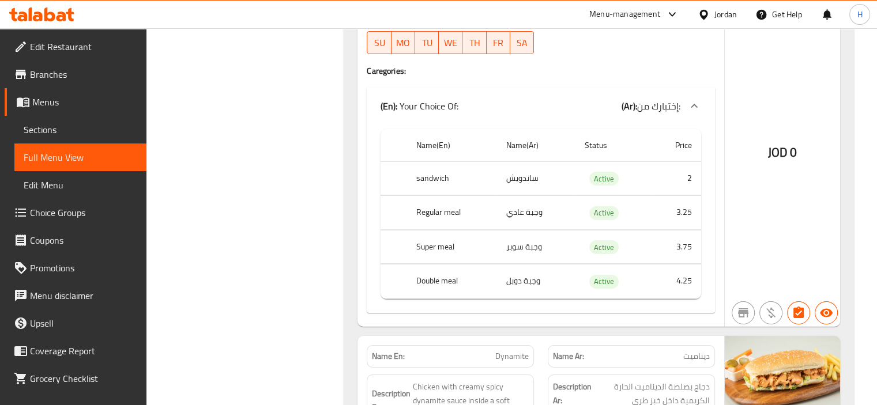
scroll to position [3747, 0]
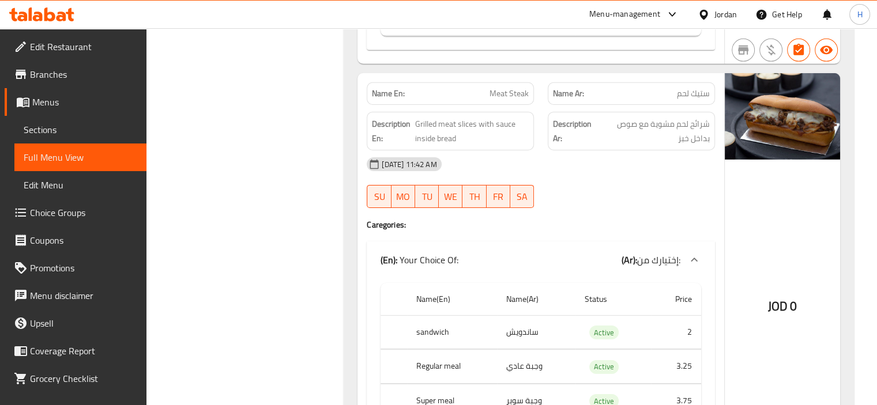
click at [678, 202] on div "Name En: Meat Steak Name Ar: ستيك لحم Description En: Grilled meat slices with …" at bounding box center [540, 276] width 367 height 407
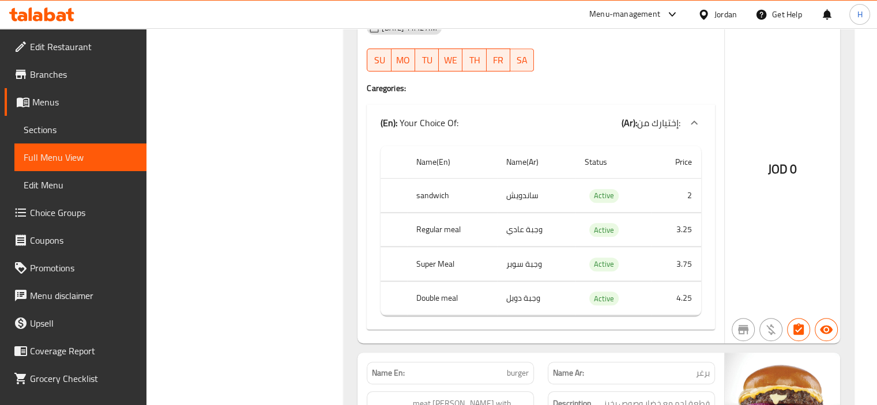
scroll to position [0, 0]
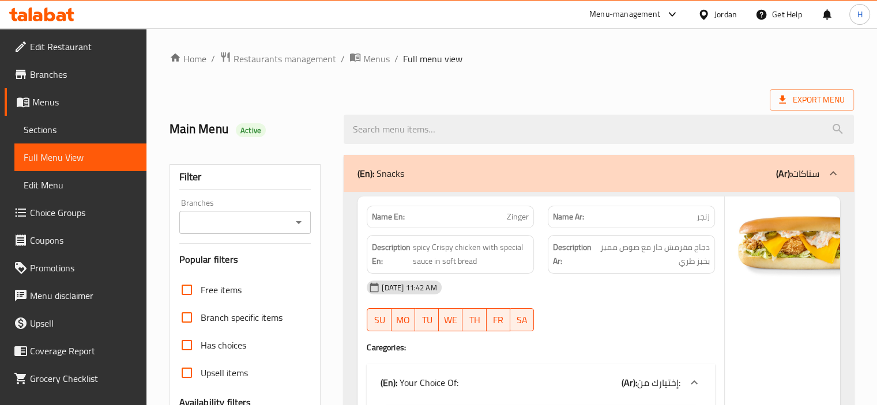
click at [655, 178] on div "(En): Snacks (Ar): سناكات" at bounding box center [588, 174] width 462 height 14
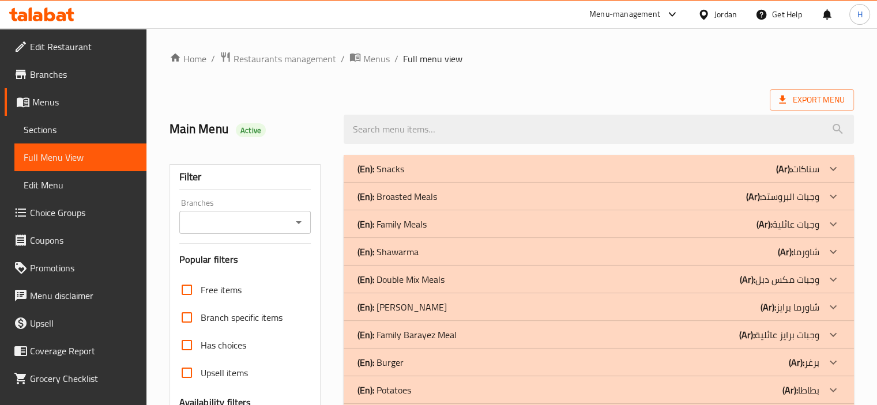
click at [523, 183] on div "(En): Broasted Meals (Ar): وجبات البروستد" at bounding box center [599, 169] width 510 height 28
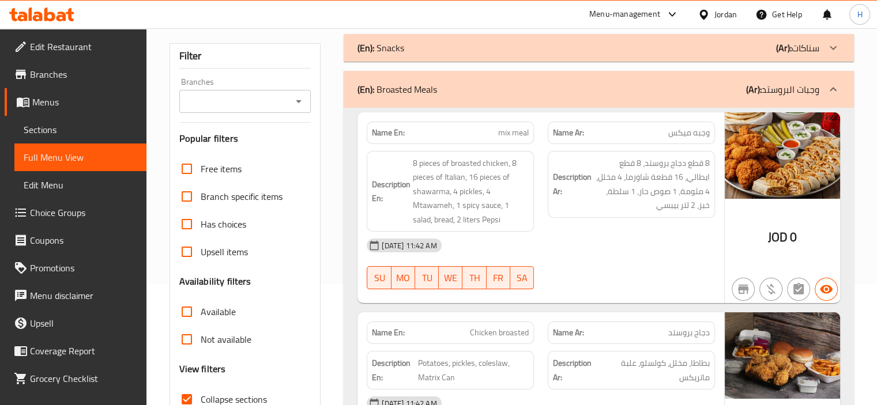
scroll to position [115, 0]
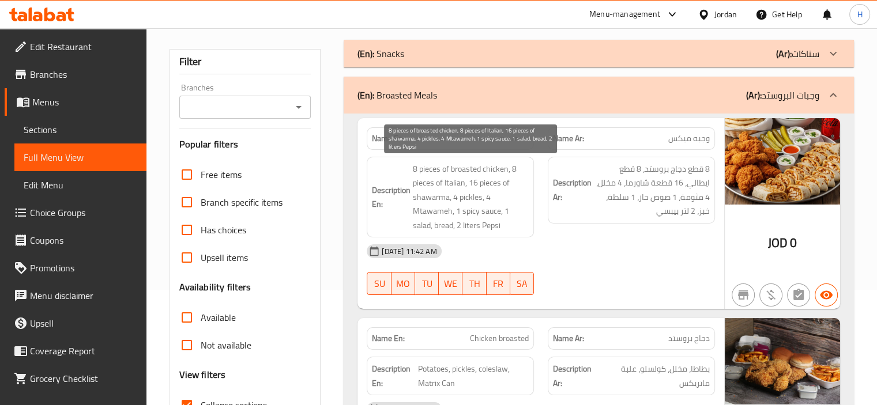
drag, startPoint x: 513, startPoint y: 187, endPoint x: 509, endPoint y: 180, distance: 8.5
click at [512, 187] on span "8 pieces of broasted chicken, 8 pieces of Italian, 16 pieces of shawarma, 4 pic…" at bounding box center [471, 197] width 116 height 71
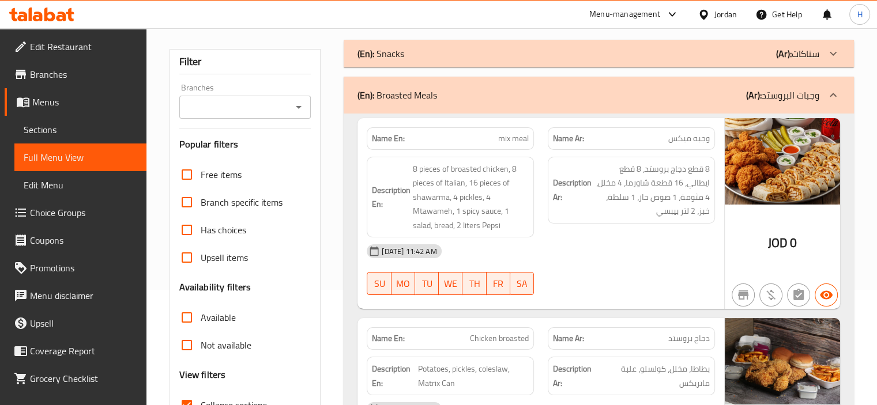
click at [504, 137] on span "mix meal" at bounding box center [513, 139] width 31 height 12
copy span "mix meal"
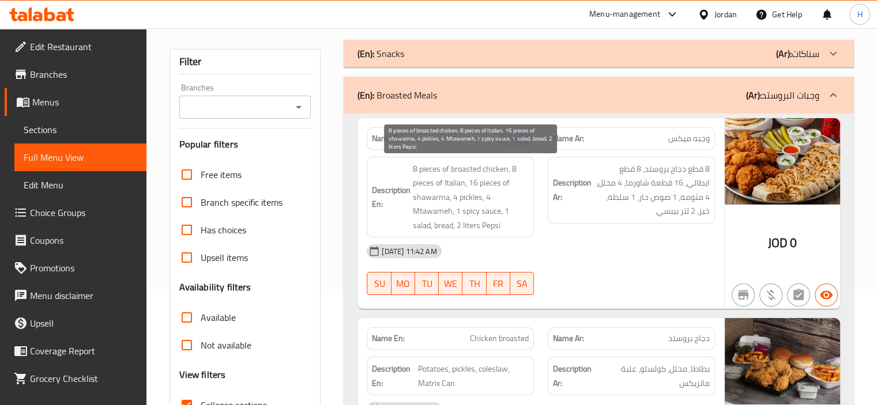
copy span "mix meal"
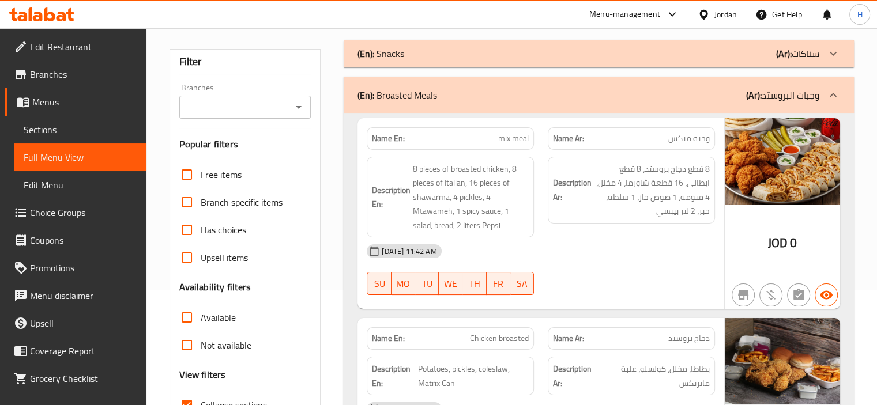
click at [725, 262] on div "JOD 0" at bounding box center [782, 213] width 115 height 191
click at [653, 99] on div "(En): Broasted Meals (Ar): وجبات البروستد" at bounding box center [588, 95] width 462 height 14
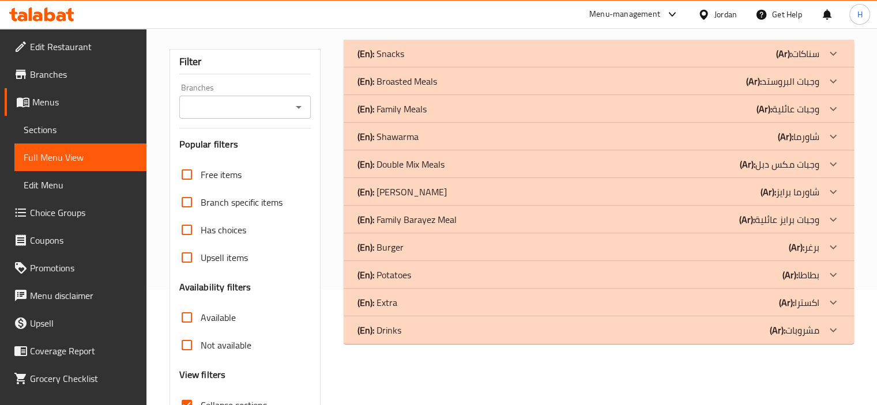
click at [485, 61] on div "(En): Family Meals (Ar): وجبات عائلية" at bounding box center [588, 54] width 462 height 14
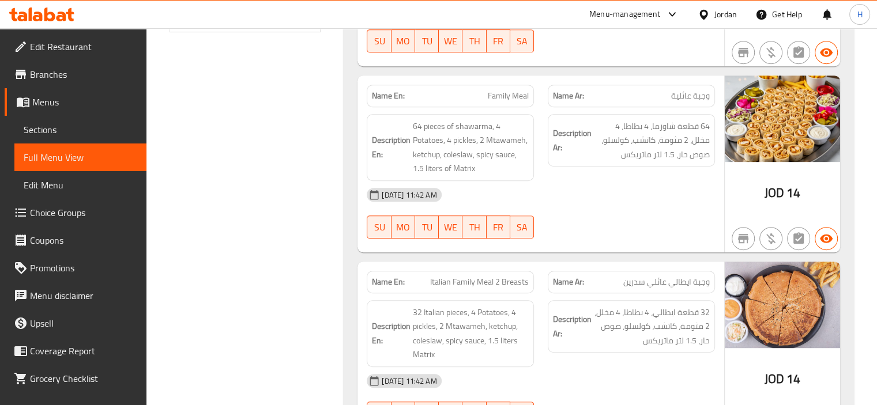
scroll to position [576, 0]
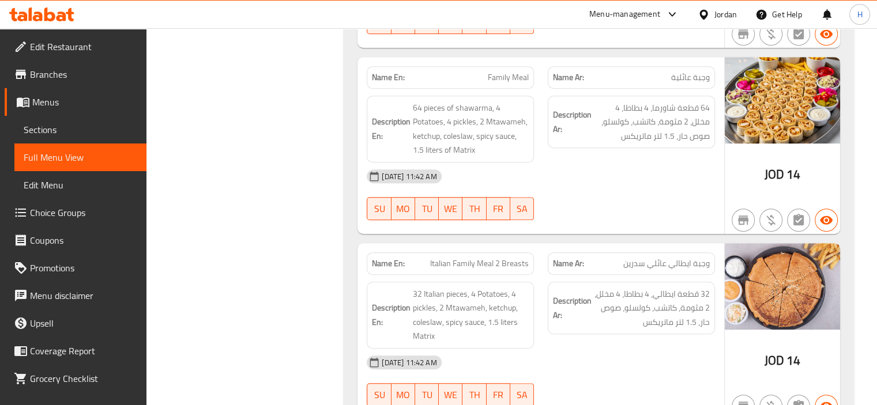
click at [532, 257] on div "Name En: Italian Family Meal 2 Breasts" at bounding box center [450, 263] width 167 height 22
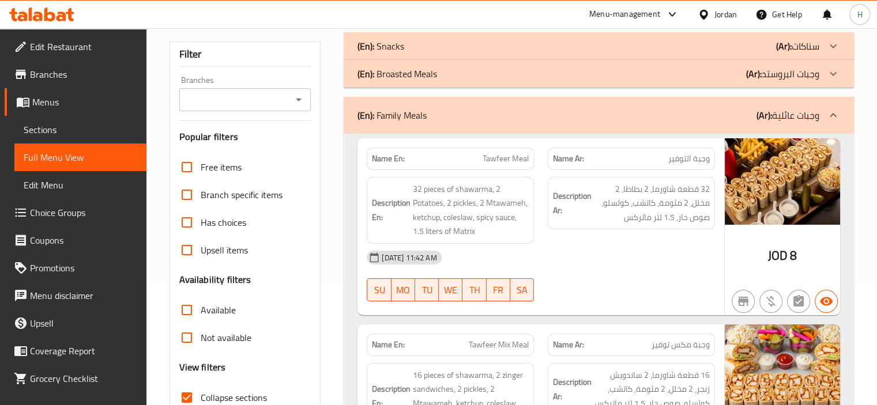
scroll to position [58, 0]
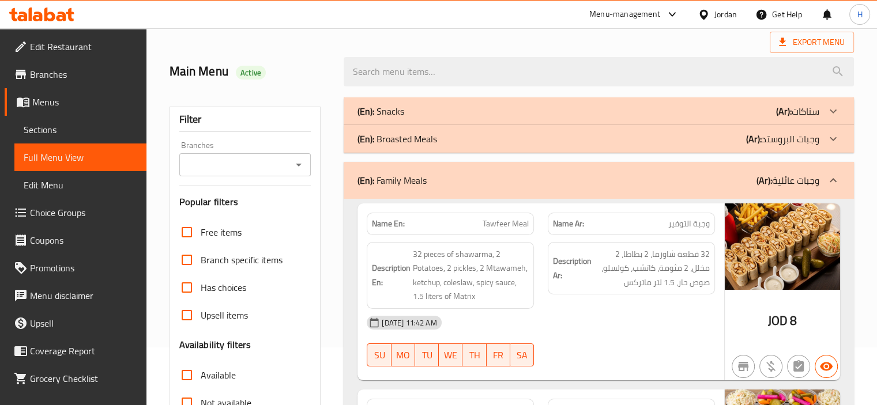
click at [435, 174] on div "(En): Family Meals (Ar): وجبات عائلية" at bounding box center [588, 181] width 462 height 14
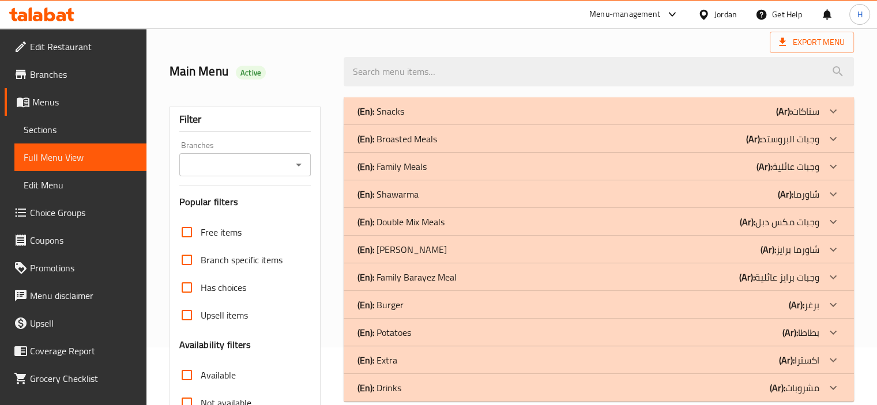
click at [404, 118] on p "(En): Shawarma" at bounding box center [380, 111] width 47 height 14
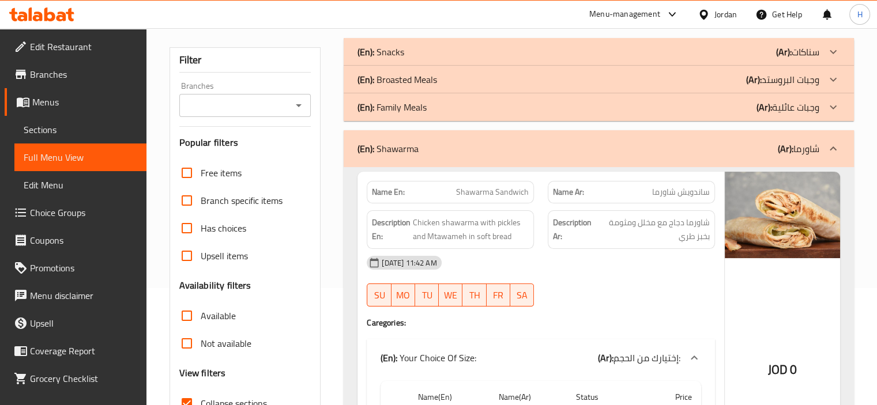
scroll to position [115, 0]
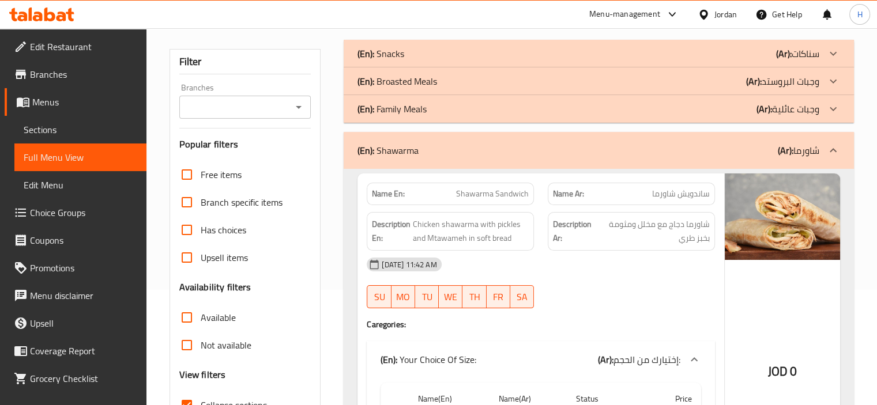
click at [578, 144] on div "(En): Shawarma (Ar): شاورما" at bounding box center [588, 151] width 462 height 14
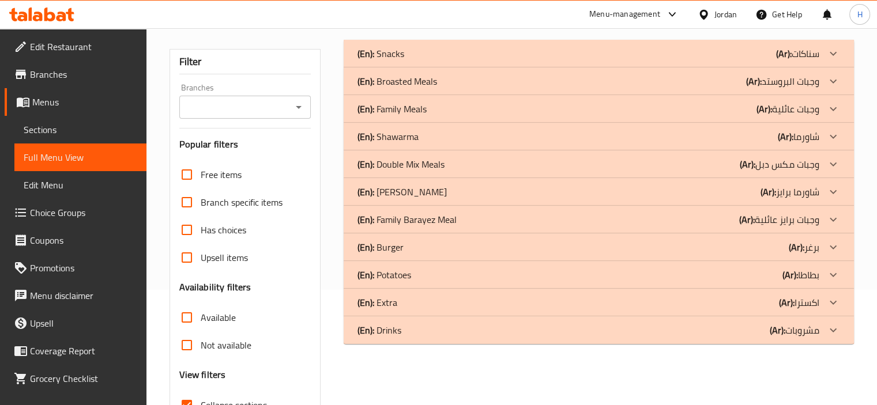
click at [404, 61] on p "(En): Double Mix Meals" at bounding box center [380, 54] width 47 height 14
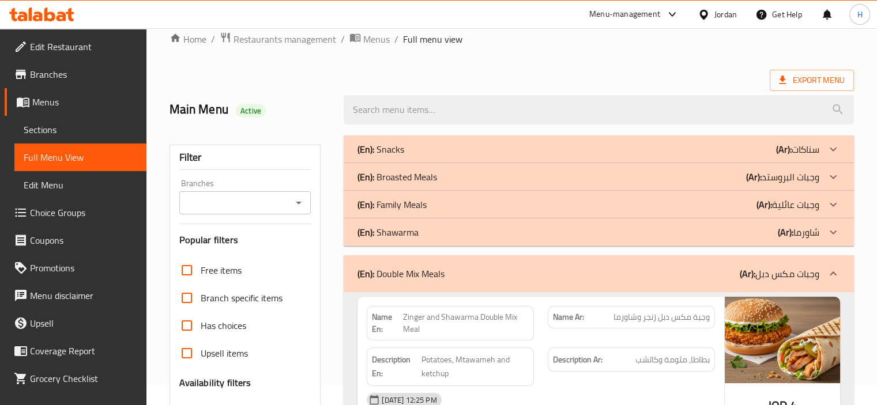
scroll to position [0, 0]
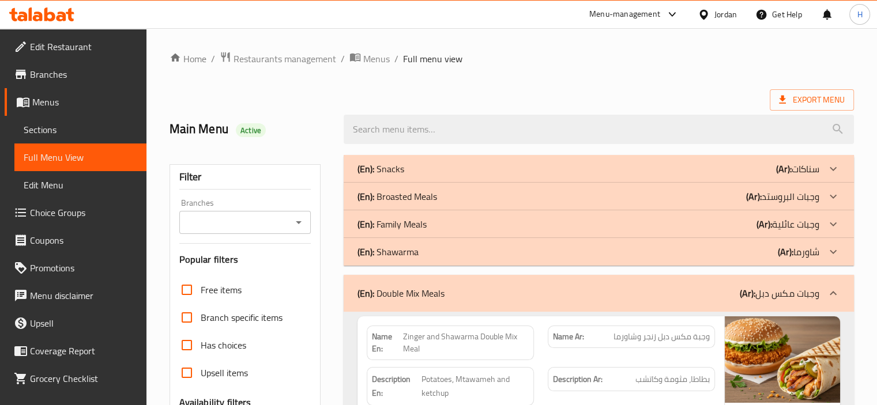
click at [654, 284] on div "(En): Double Mix Meals (Ar): وجبات مكس دبل" at bounding box center [599, 293] width 510 height 37
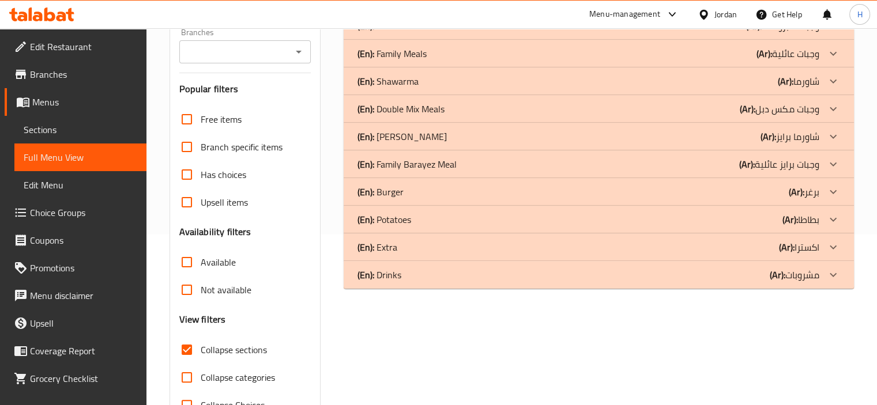
scroll to position [173, 0]
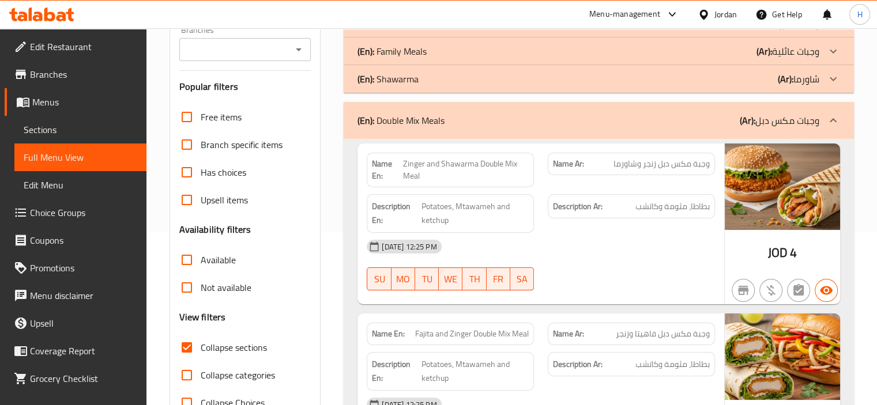
click at [399, 110] on div "(En): Double Mix Meals (Ar): وجبات مكس دبل" at bounding box center [599, 120] width 510 height 37
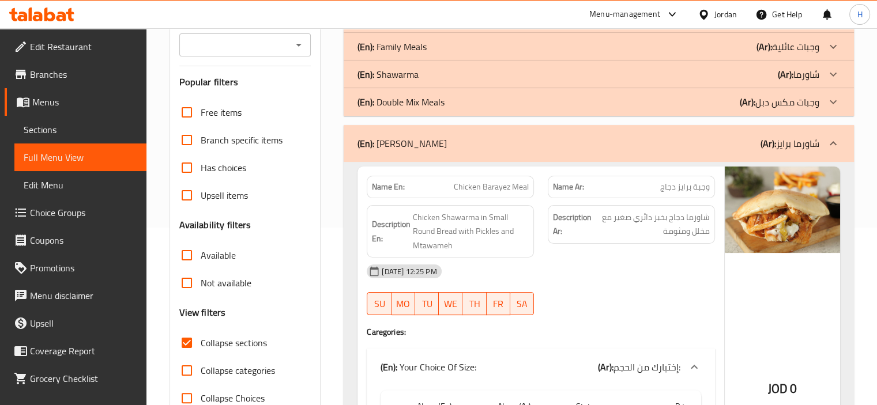
scroll to position [115, 0]
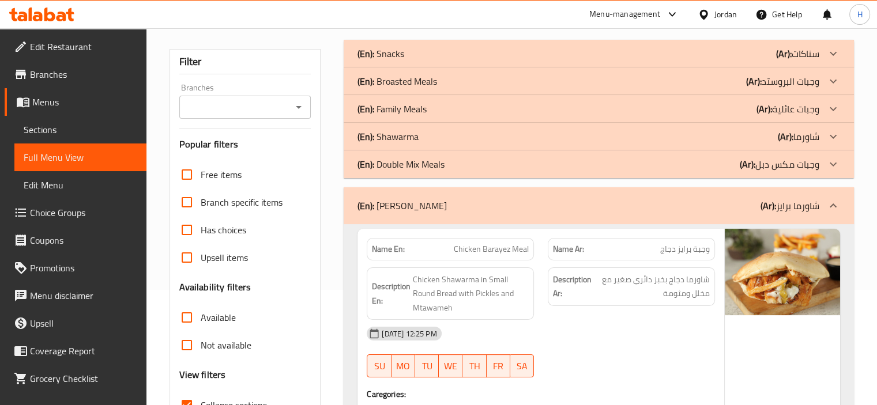
click at [537, 213] on div "(En): Barayez Shawerma (Ar): شاورما برايز" at bounding box center [599, 205] width 510 height 37
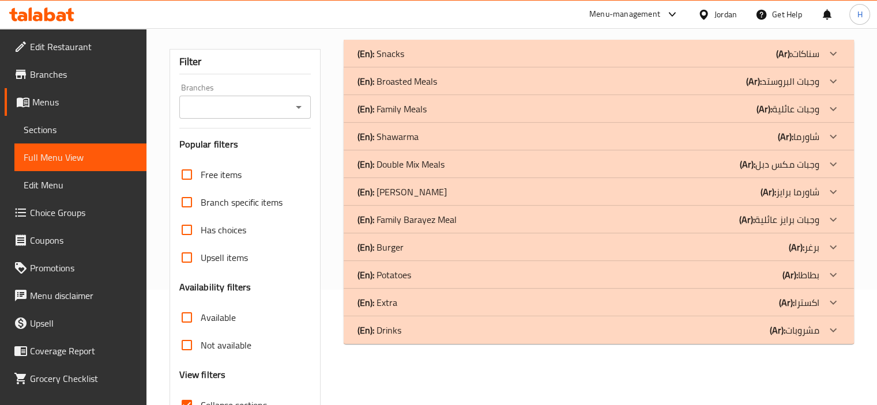
click at [404, 61] on p "(En): Family Barayez Meal" at bounding box center [380, 54] width 47 height 14
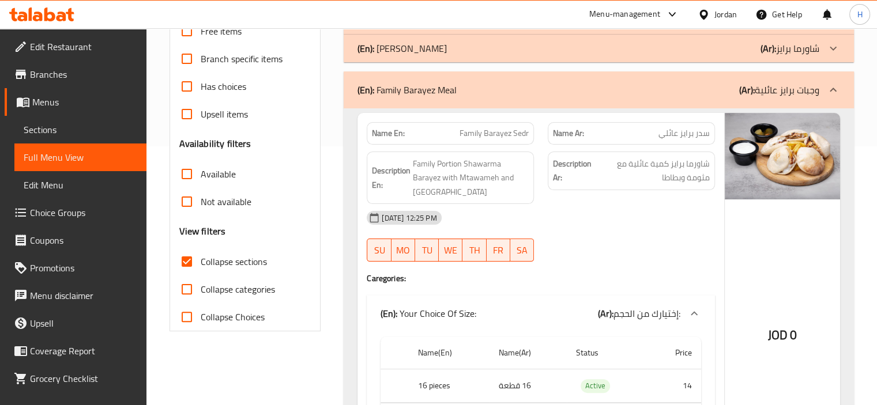
scroll to position [173, 0]
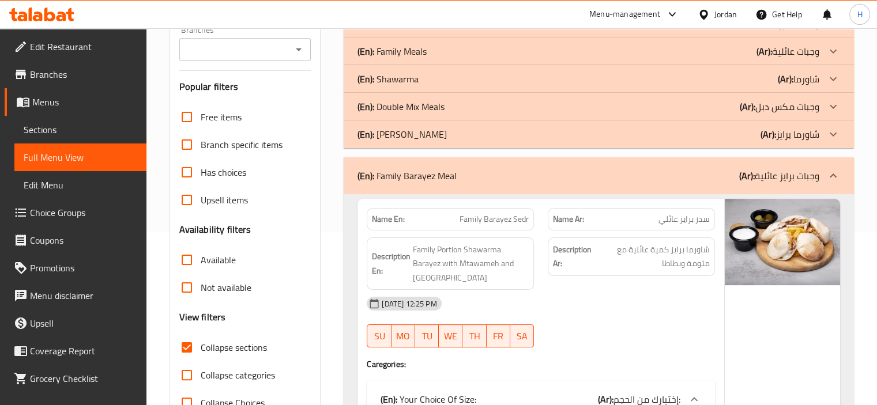
click at [586, 178] on div "(En): Family Barayez Meal (Ar): وجبات برايز عائلية" at bounding box center [588, 176] width 462 height 14
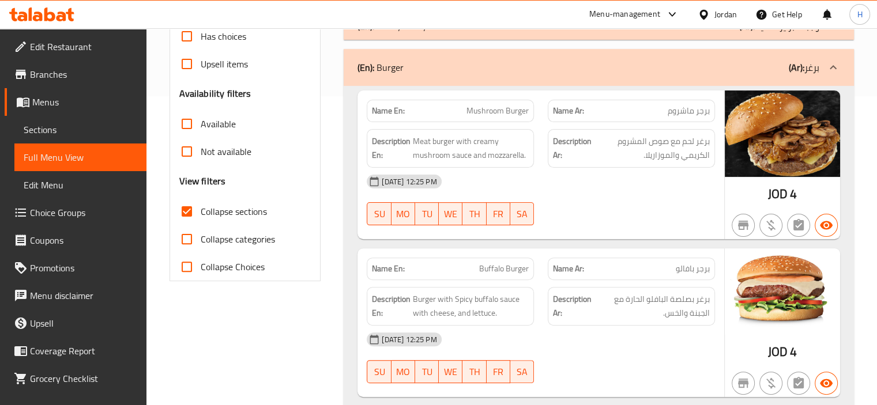
scroll to position [346, 0]
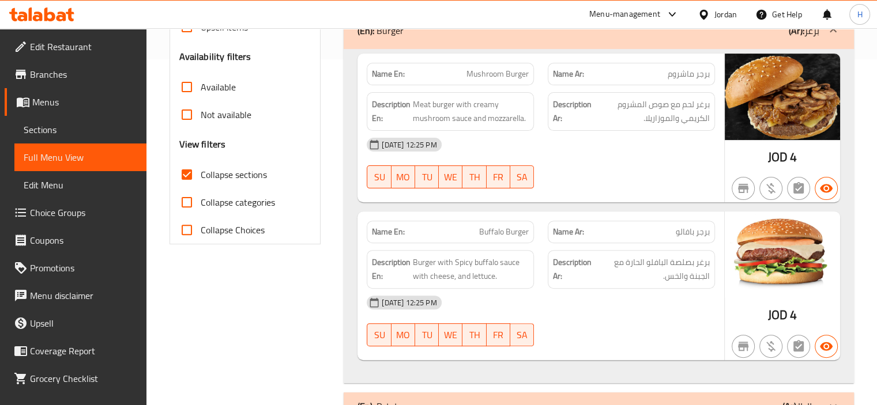
click at [496, 37] on div "(En): Burger (Ar): برغر" at bounding box center [599, 30] width 510 height 37
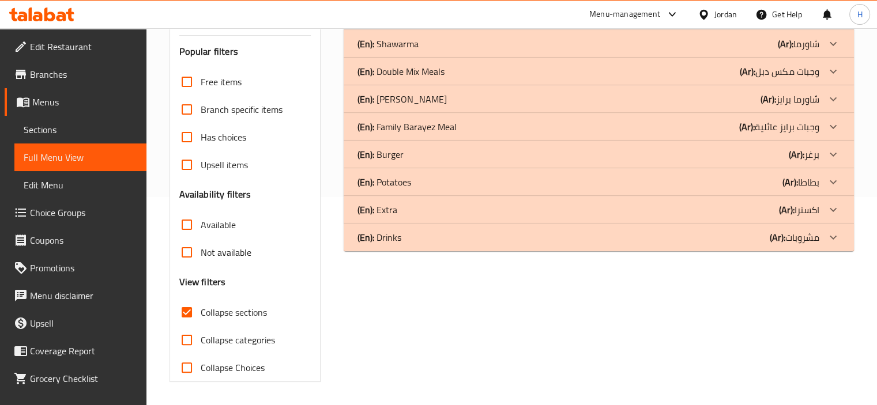
scroll to position [208, 0]
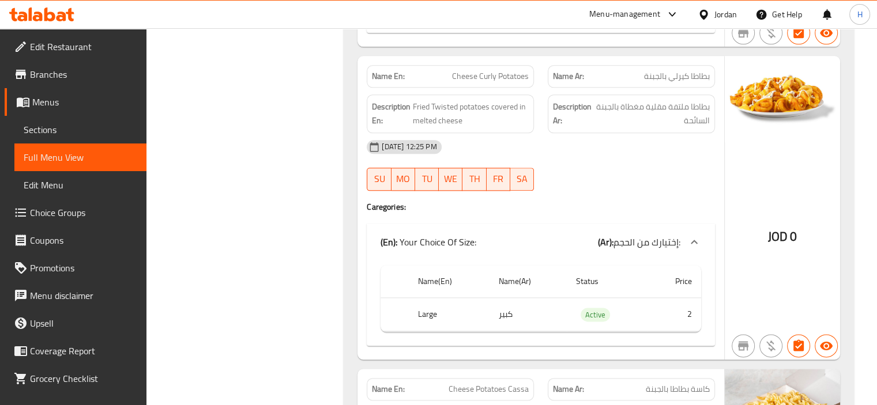
scroll to position [1360, 0]
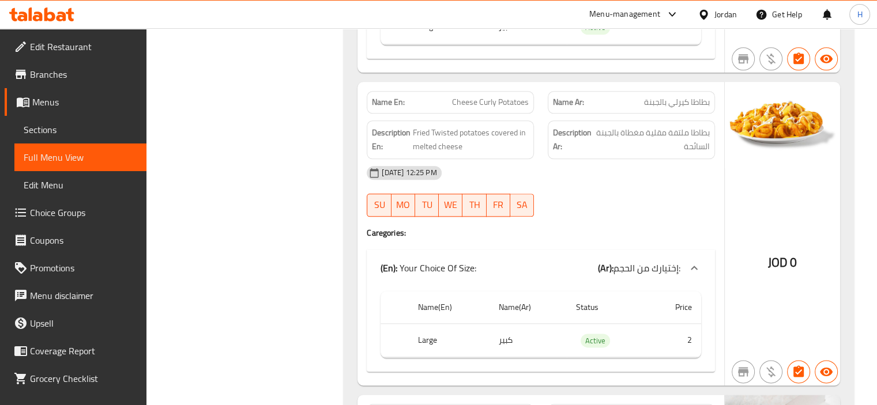
click at [473, 103] on span "Cheese Curly Potatoes" at bounding box center [490, 102] width 77 height 12
copy span "Cheese Curly Potatoes"
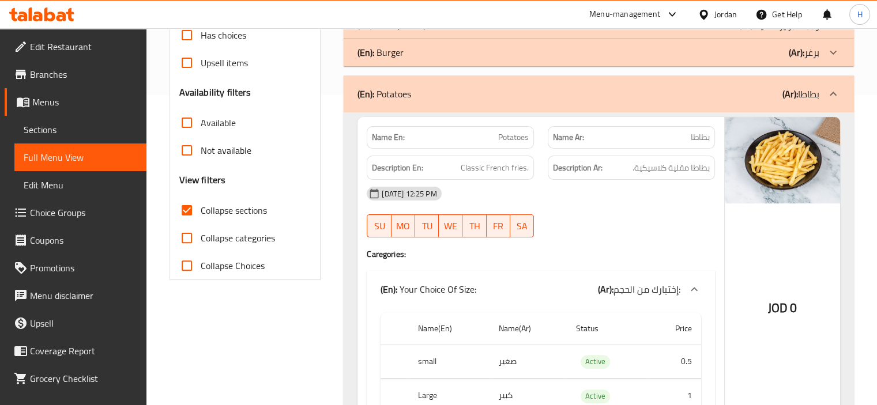
scroll to position [208, 0]
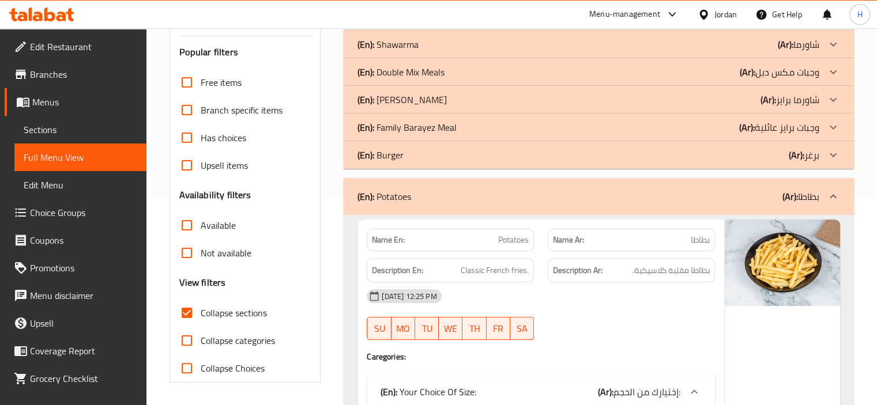
click at [569, 180] on div "(En): Potatoes (Ar): بطاطا" at bounding box center [599, 196] width 510 height 37
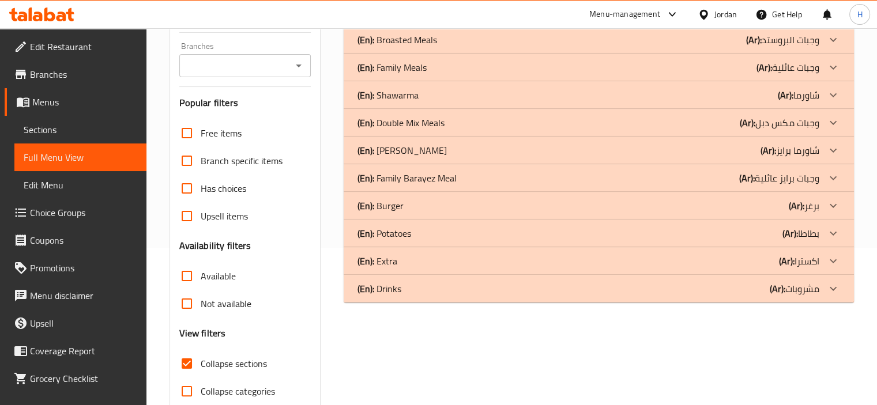
scroll to position [150, 0]
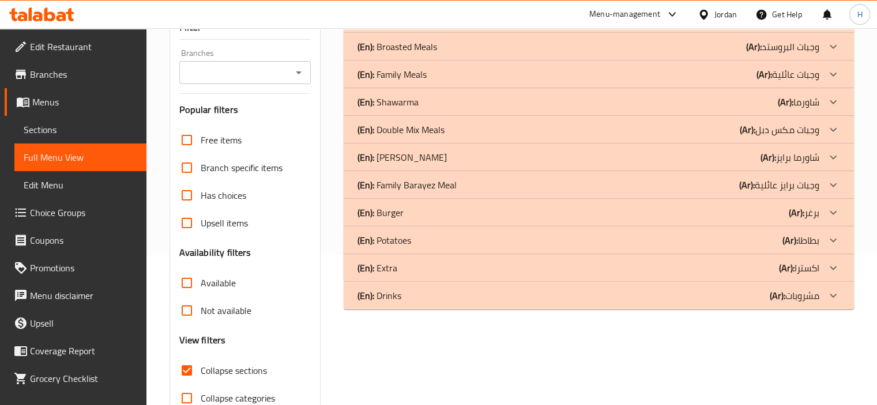
click at [441, 26] on div "(En): Extra (Ar): اكسترا" at bounding box center [588, 19] width 462 height 14
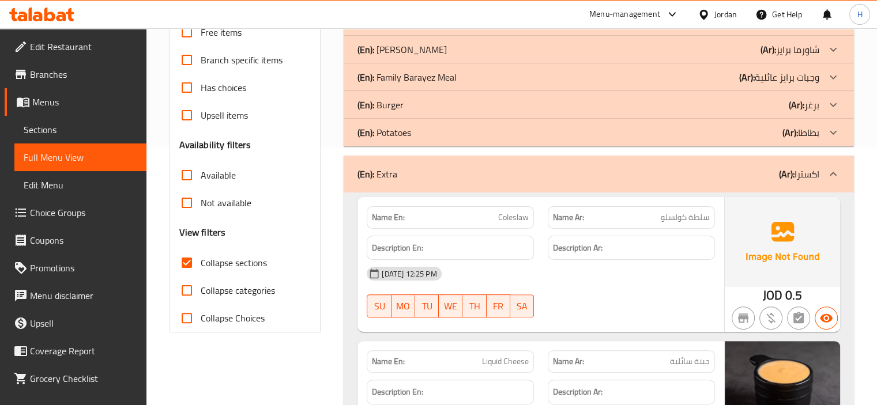
scroll to position [265, 0]
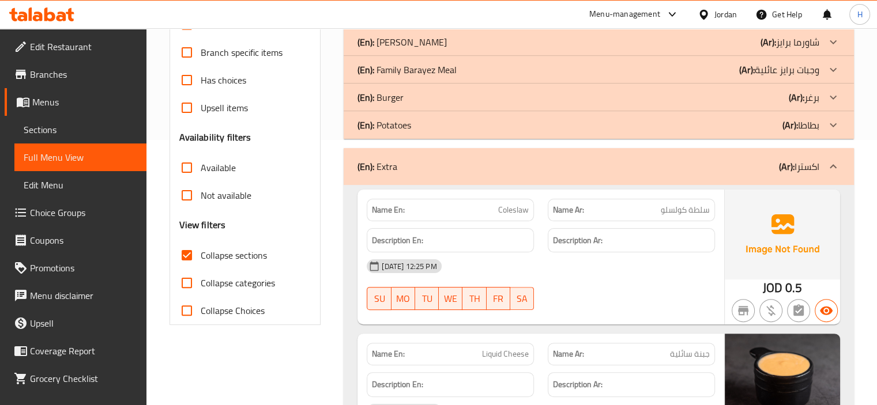
click at [514, 213] on span "Coleslaw" at bounding box center [513, 210] width 31 height 12
copy span "Coleslaw"
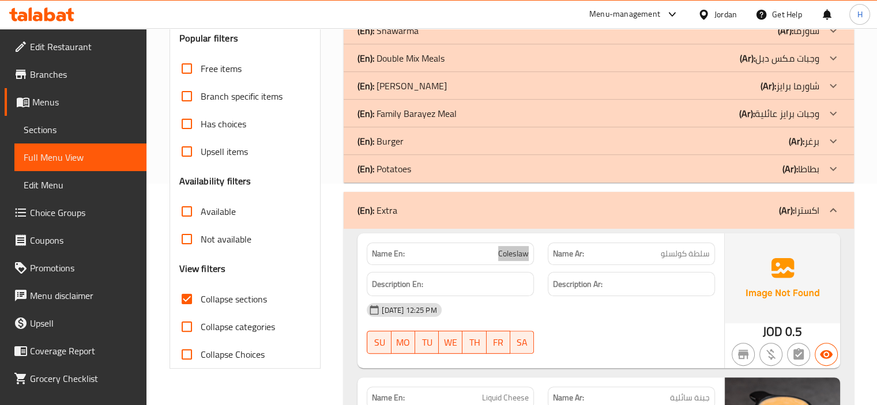
scroll to position [130, 0]
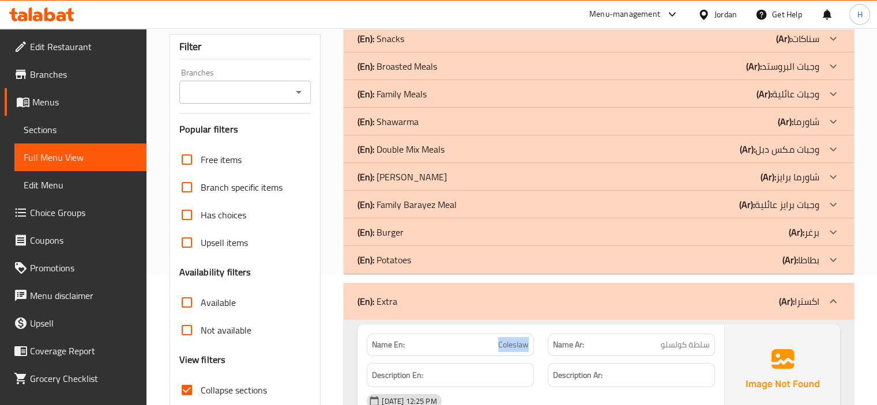
click at [601, 290] on div "(En): Extra (Ar): اكسترا" at bounding box center [599, 301] width 510 height 37
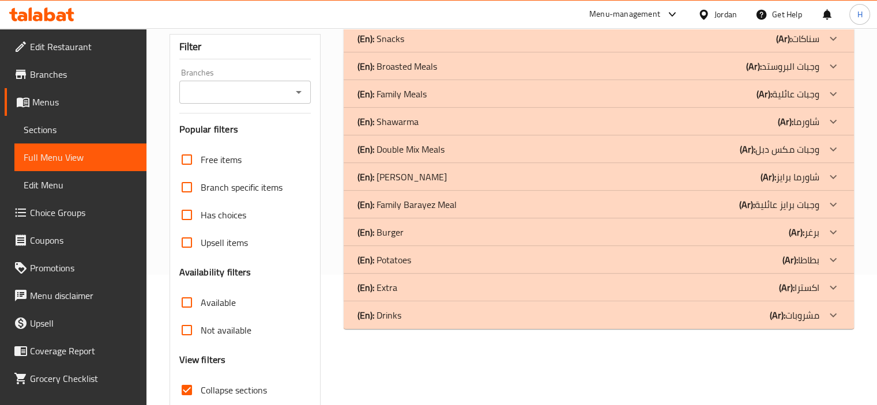
click at [473, 46] on div "(En): Drinks (Ar): مشروبات" at bounding box center [588, 39] width 462 height 14
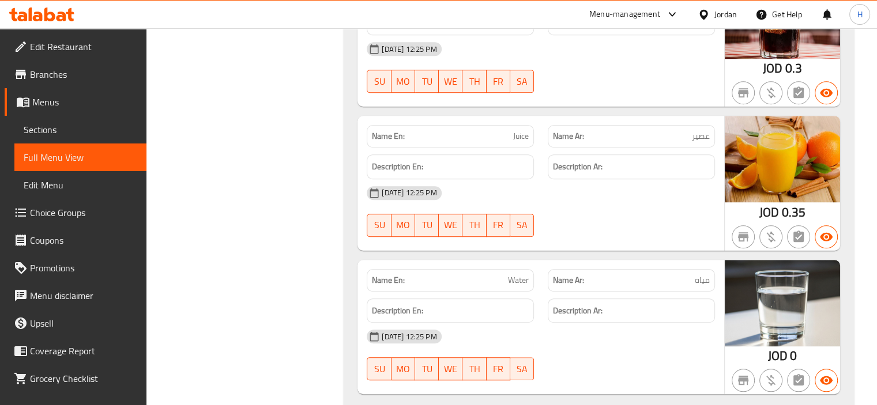
scroll to position [877, 0]
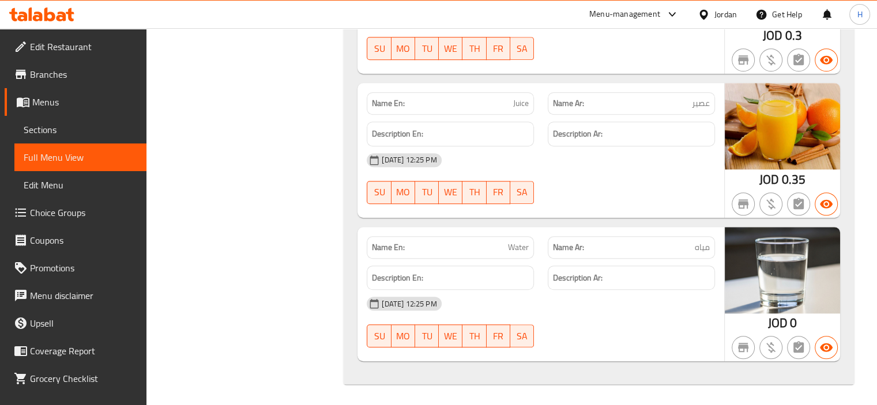
click at [519, 242] on span "Water" at bounding box center [518, 248] width 21 height 12
copy span "Water"
click at [76, 135] on span "Sections" at bounding box center [81, 130] width 114 height 14
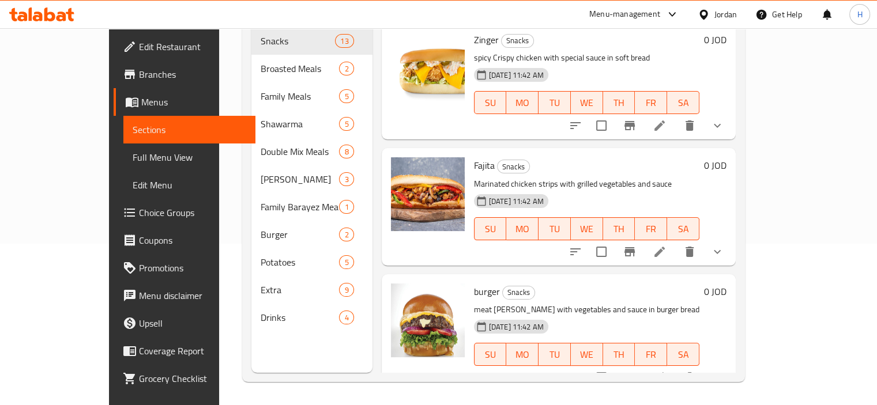
scroll to position [161, 0]
click at [141, 103] on span "Menus" at bounding box center [193, 102] width 105 height 14
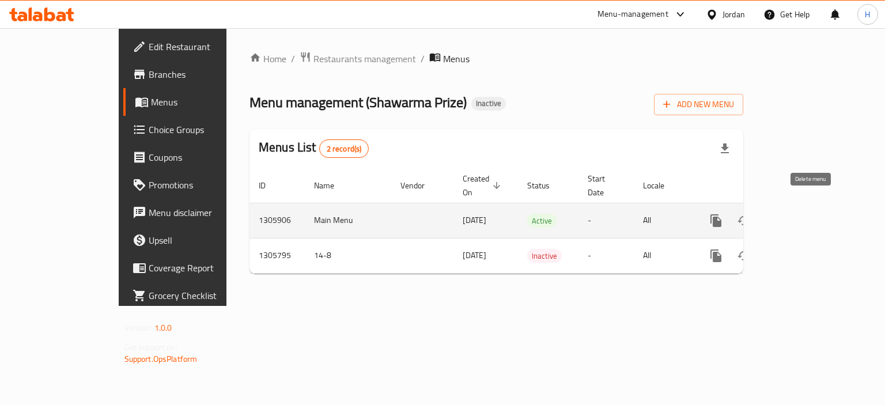
click at [779, 214] on icon "enhanced table" at bounding box center [772, 221] width 14 height 14
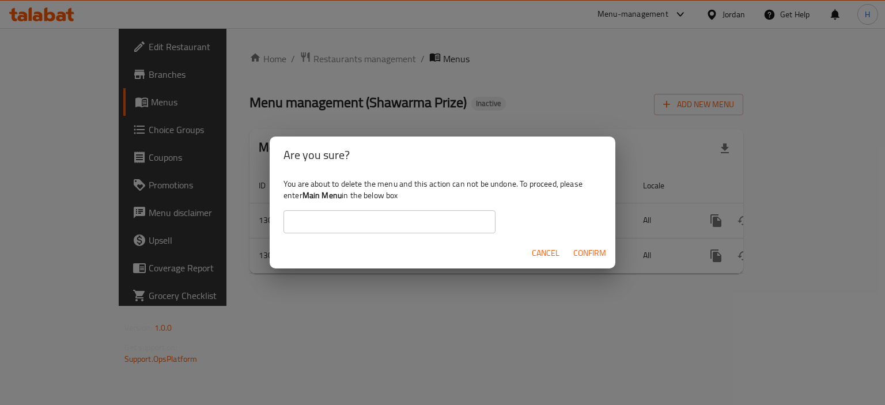
click at [320, 227] on input "text" at bounding box center [390, 221] width 212 height 23
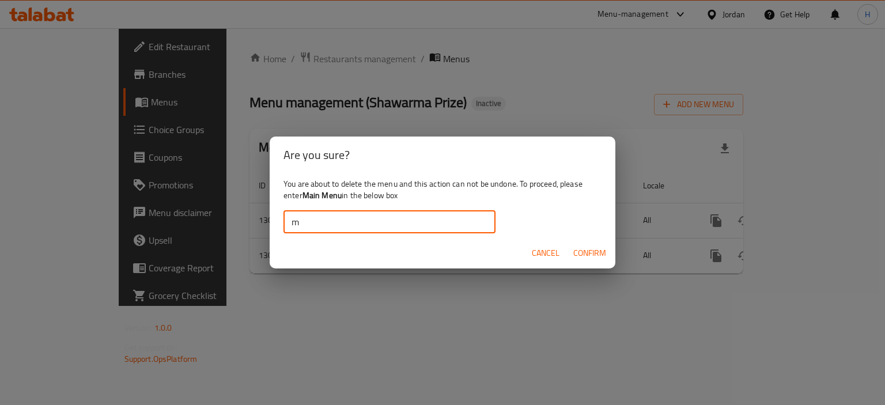
type input "Main Menu"
click at [574, 252] on span "Confirm" at bounding box center [590, 253] width 33 height 14
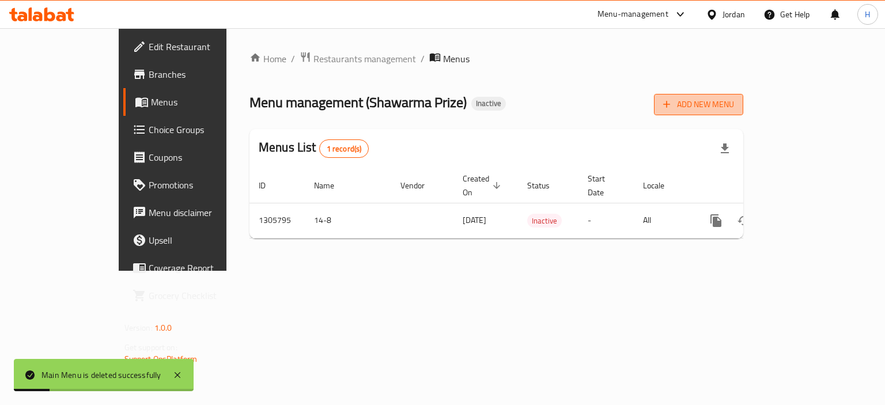
click at [734, 103] on span "Add New Menu" at bounding box center [698, 104] width 71 height 14
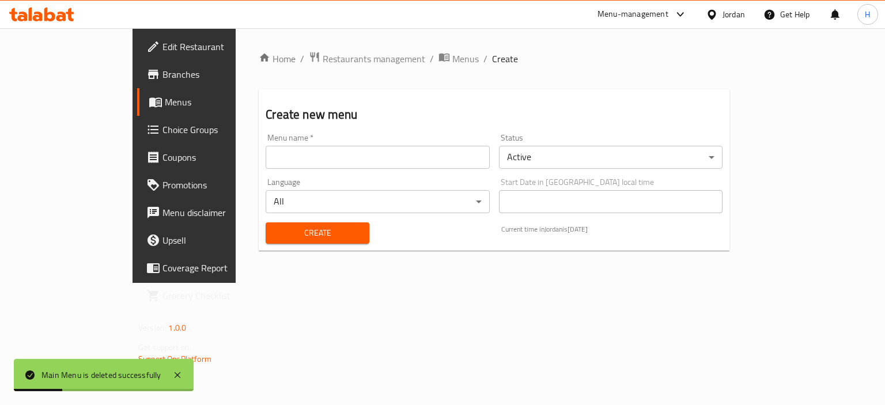
click at [271, 157] on input "text" at bounding box center [378, 157] width 224 height 23
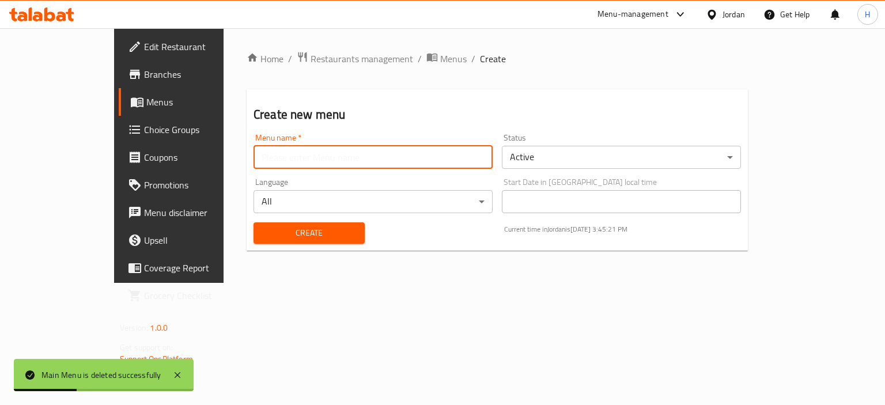
type input "Main Menu"
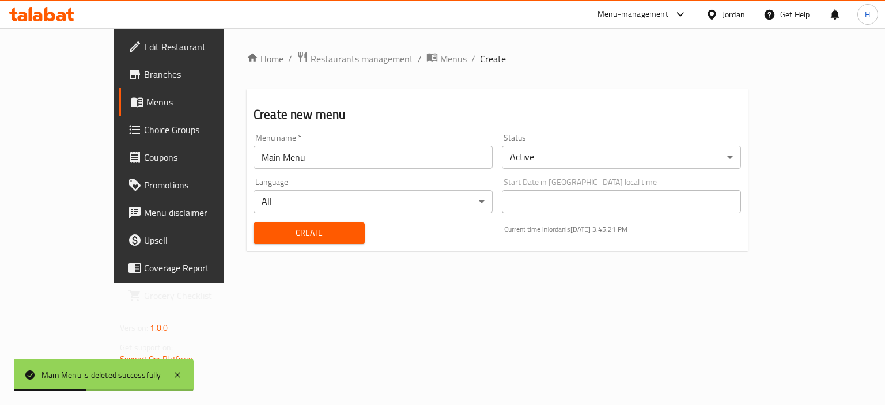
click at [280, 222] on div "Create" at bounding box center [309, 233] width 125 height 35
click at [280, 227] on span "Create" at bounding box center [309, 233] width 93 height 14
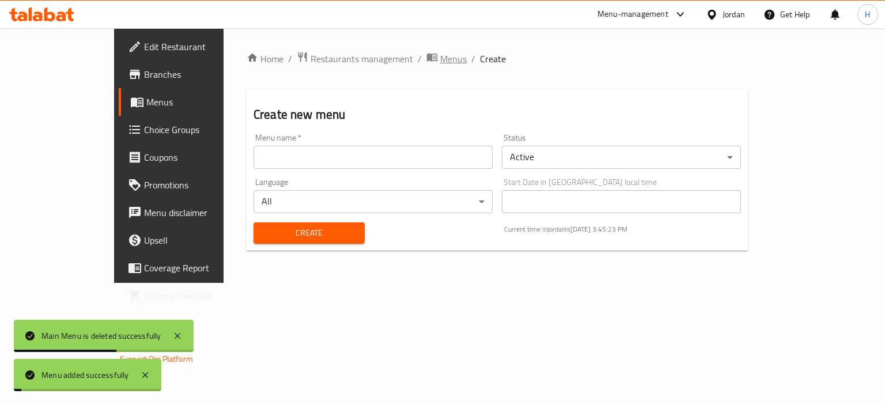
click at [440, 66] on span "Menus" at bounding box center [453, 59] width 27 height 14
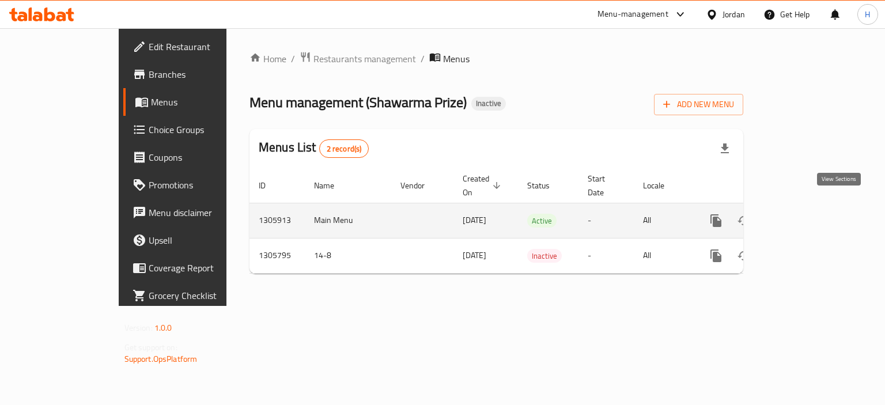
click at [813, 220] on link "enhanced table" at bounding box center [800, 221] width 28 height 28
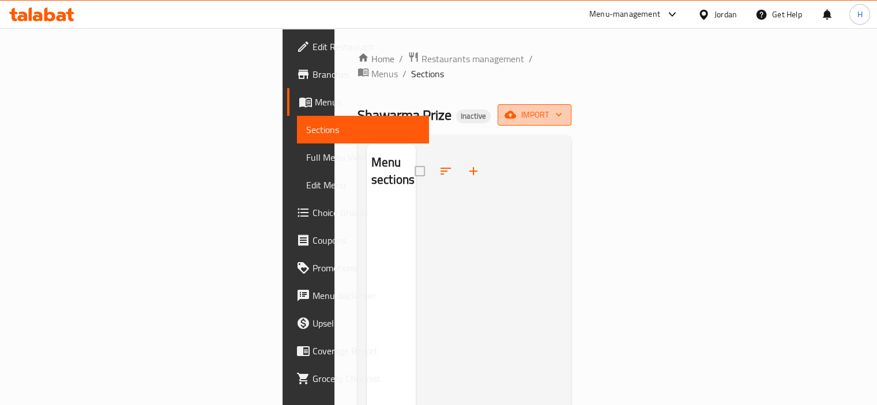
click at [562, 108] on span "import" at bounding box center [534, 115] width 55 height 14
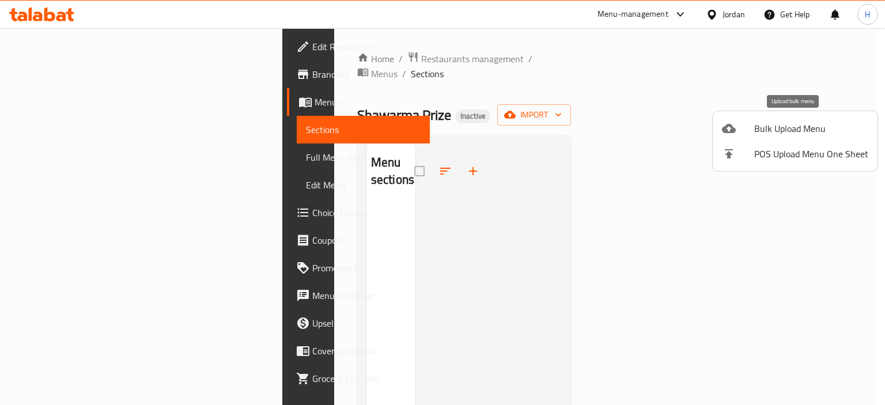
click at [804, 122] on span "Bulk Upload Menu" at bounding box center [812, 129] width 114 height 14
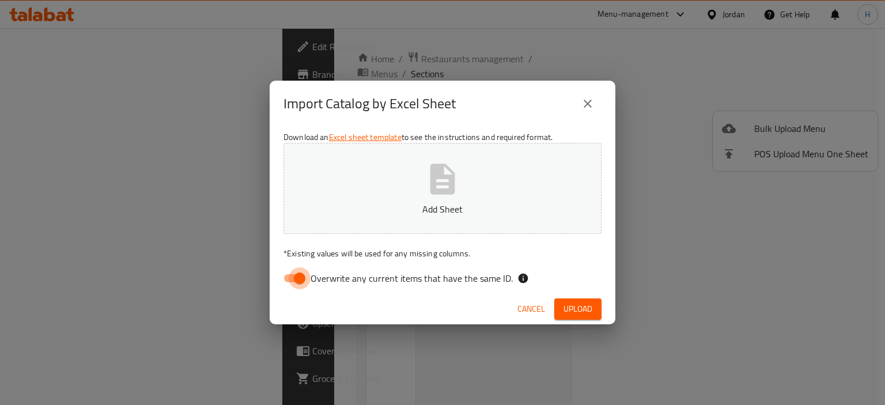
click at [302, 267] on input "Overwrite any current items that have the same ID." at bounding box center [300, 278] width 66 height 22
checkbox input "false"
click at [374, 180] on button "Add Sheet" at bounding box center [443, 188] width 318 height 91
click at [583, 304] on span "Upload" at bounding box center [578, 309] width 29 height 14
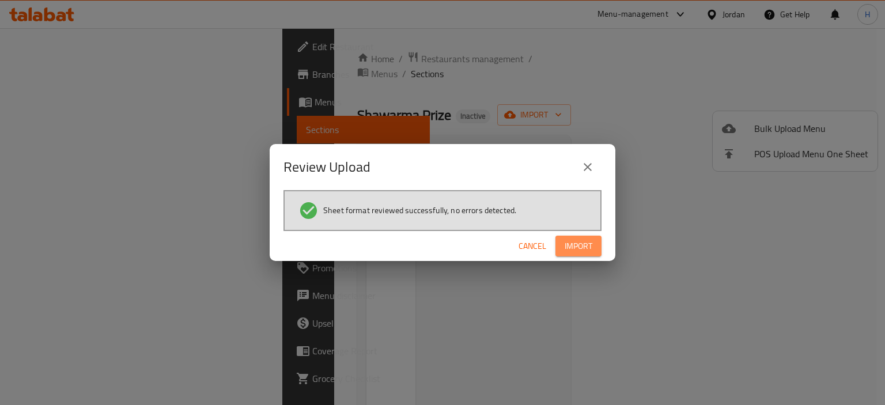
click at [583, 249] on span "Import" at bounding box center [579, 246] width 28 height 14
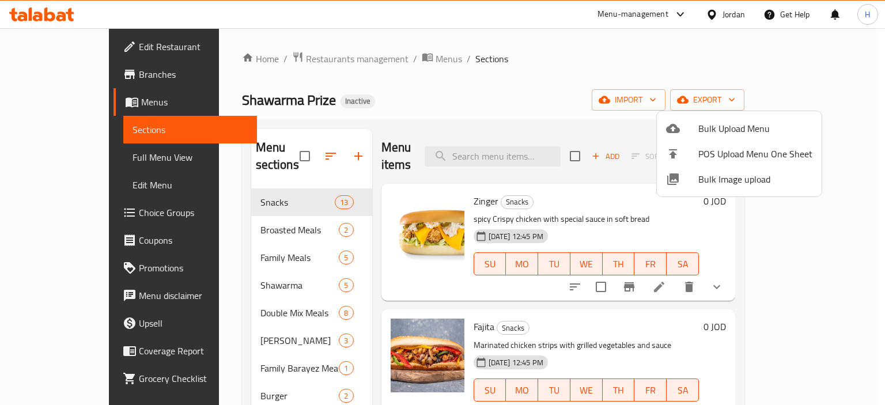
click at [71, 161] on div at bounding box center [442, 202] width 885 height 405
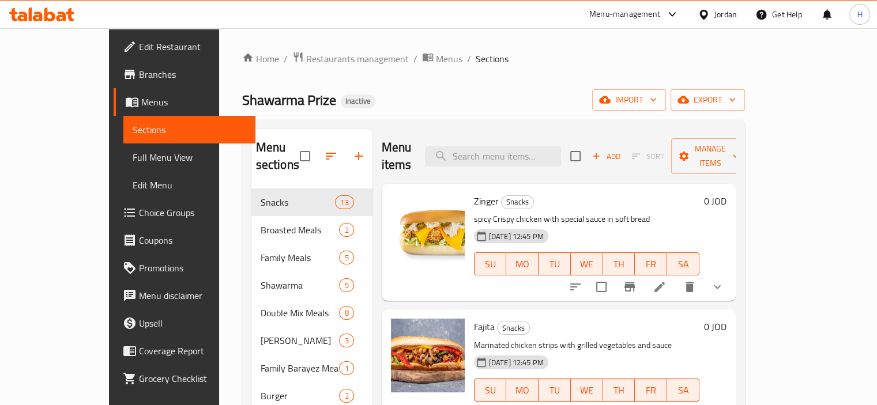
click at [133, 161] on span "Full Menu View" at bounding box center [190, 157] width 114 height 14
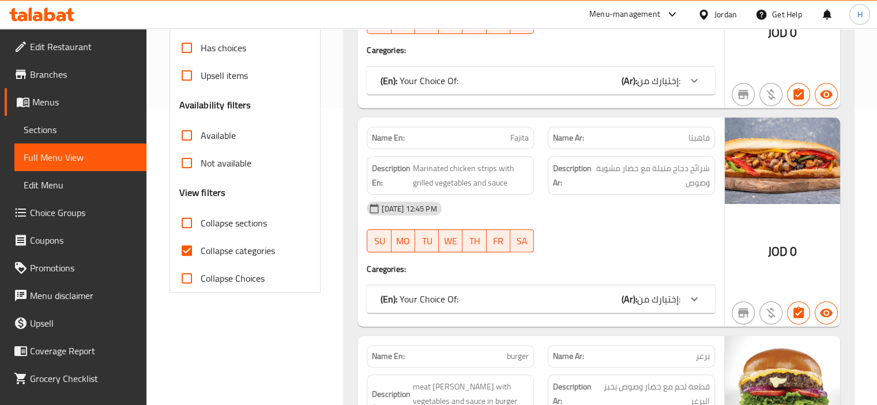
scroll to position [346, 0]
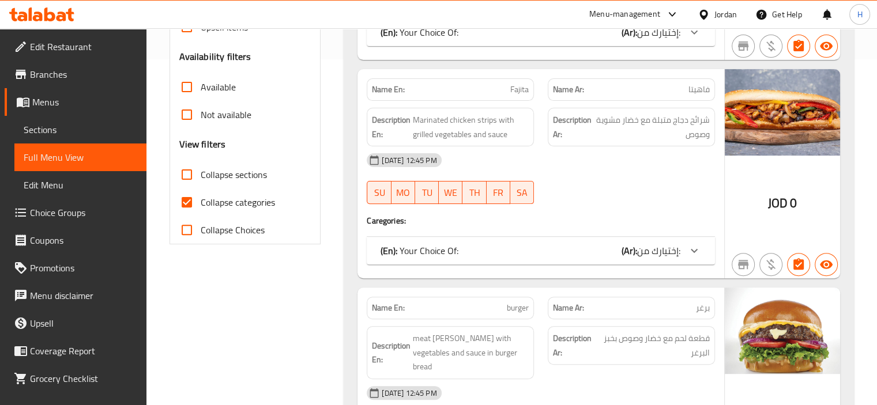
click at [226, 198] on span "Collapse categories" at bounding box center [238, 202] width 74 height 14
click at [201, 198] on input "Collapse categories" at bounding box center [187, 202] width 28 height 28
checkbox input "false"
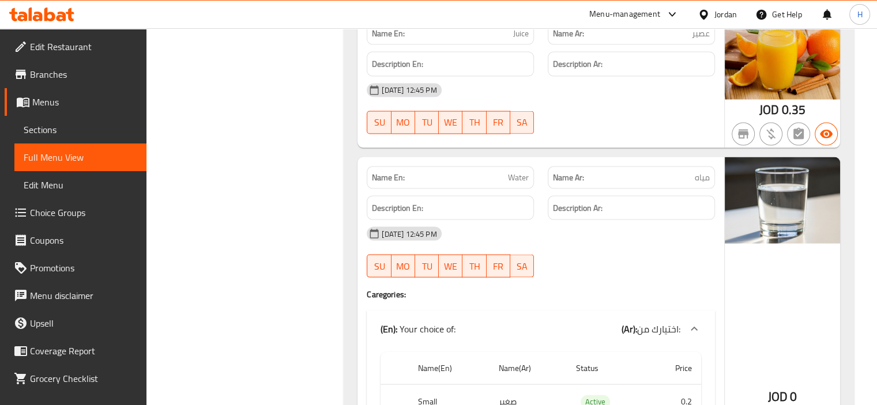
scroll to position [15570, 0]
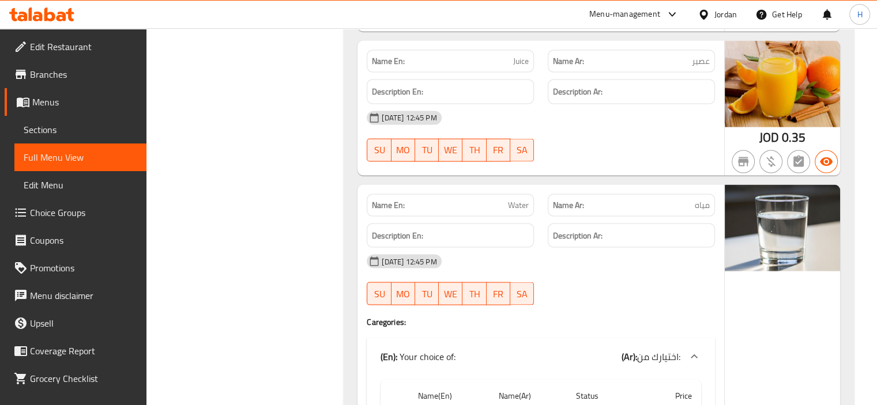
copy span "Water"
click at [43, 127] on span "Sections" at bounding box center [81, 130] width 114 height 14
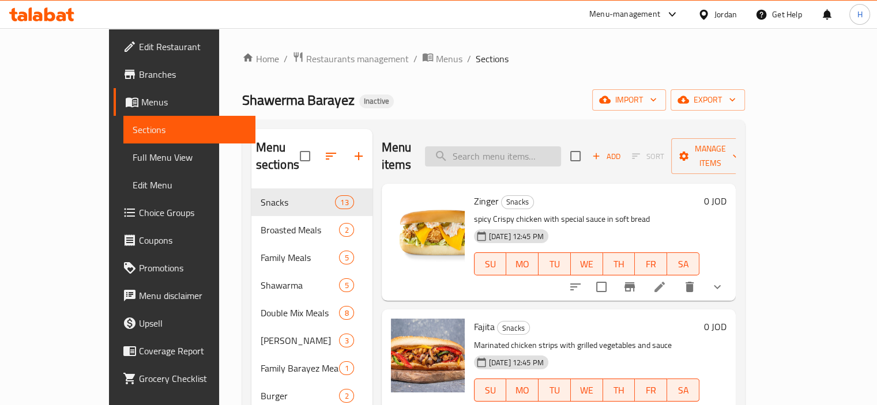
click at [552, 146] on input "search" at bounding box center [493, 156] width 136 height 20
paste input "Water"
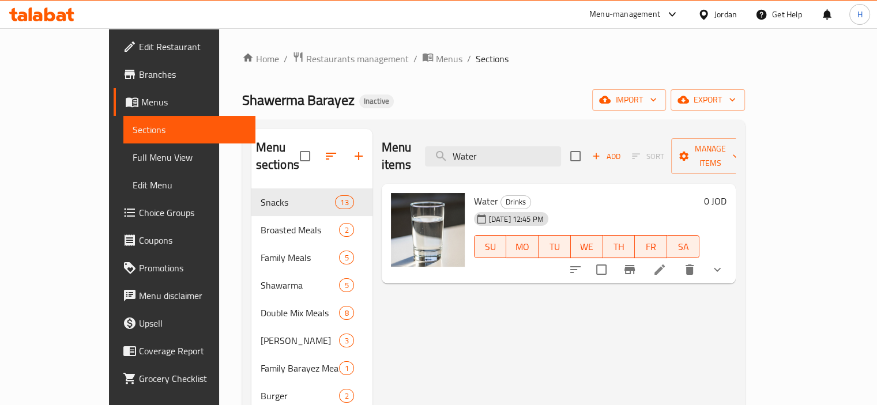
type input "Water"
click at [676, 259] on li at bounding box center [659, 269] width 32 height 21
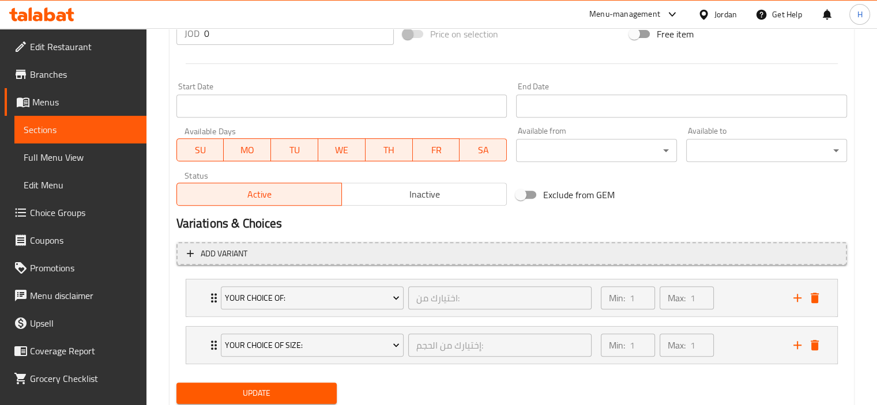
scroll to position [491, 0]
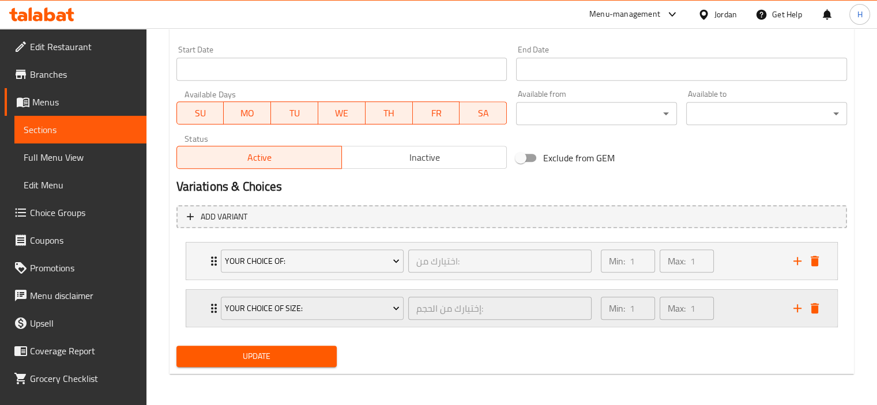
click at [212, 304] on icon "Expand" at bounding box center [214, 308] width 6 height 9
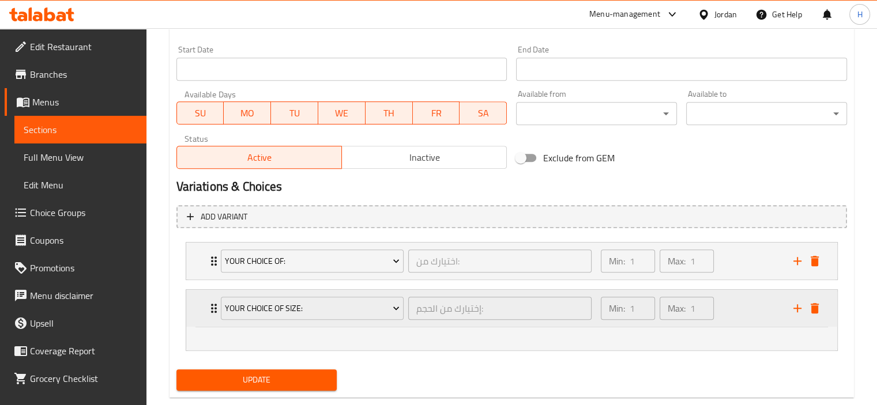
scroll to position [515, 0]
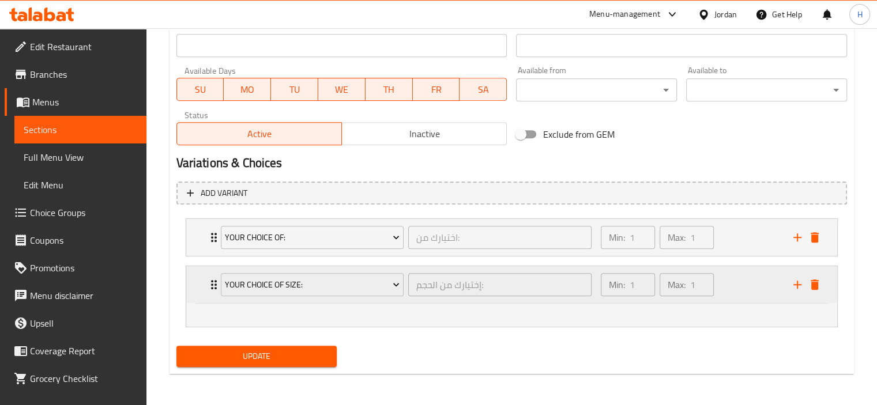
click at [820, 288] on icon "delete" at bounding box center [815, 285] width 14 height 14
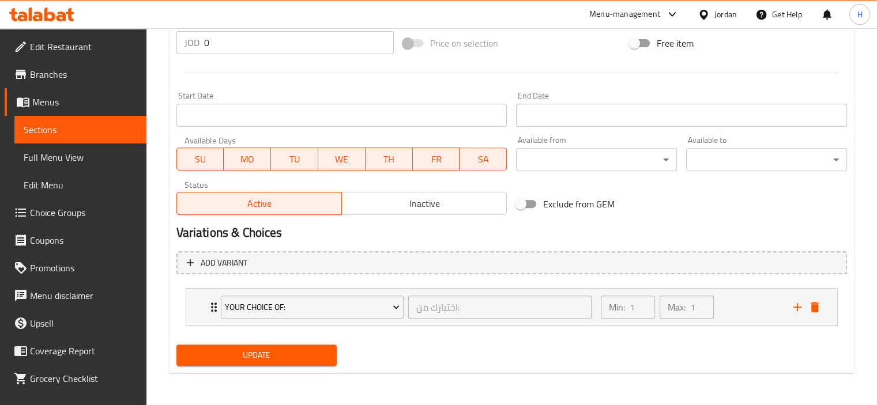
scroll to position [444, 0]
click at [274, 354] on span "Update" at bounding box center [257, 356] width 142 height 14
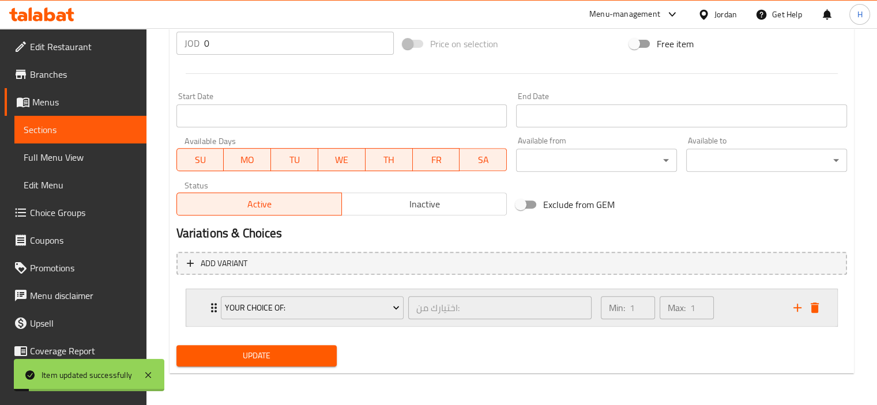
click at [214, 307] on div "Your choice of: اختيارك من: ​" at bounding box center [406, 307] width 385 height 37
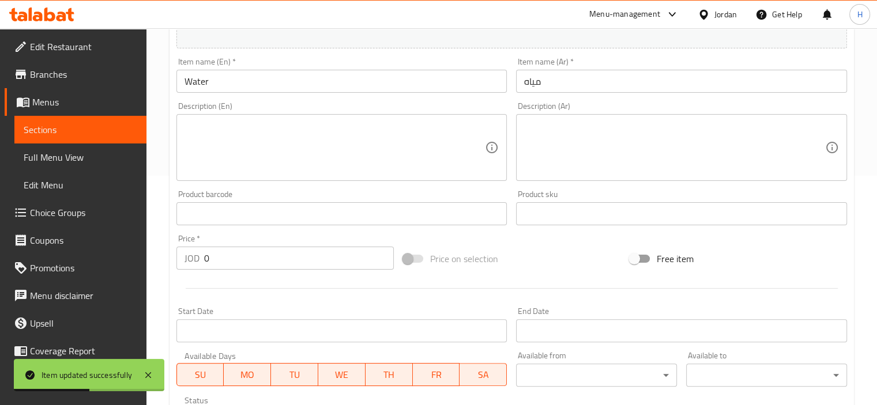
scroll to position [200, 0]
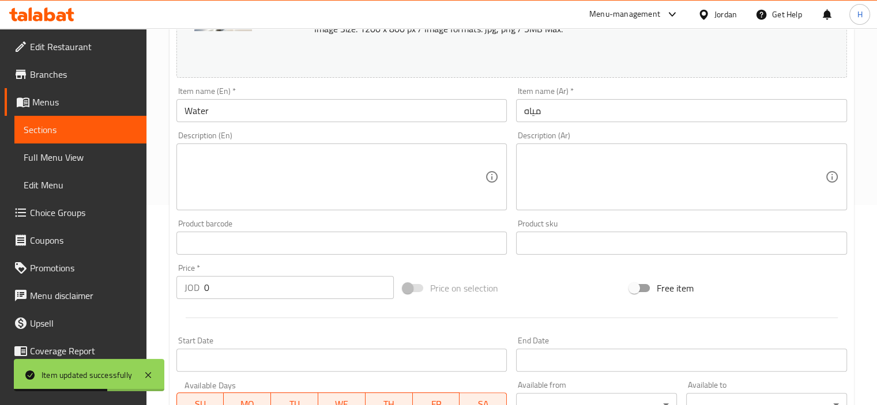
click at [72, 152] on span "Full Menu View" at bounding box center [81, 157] width 114 height 14
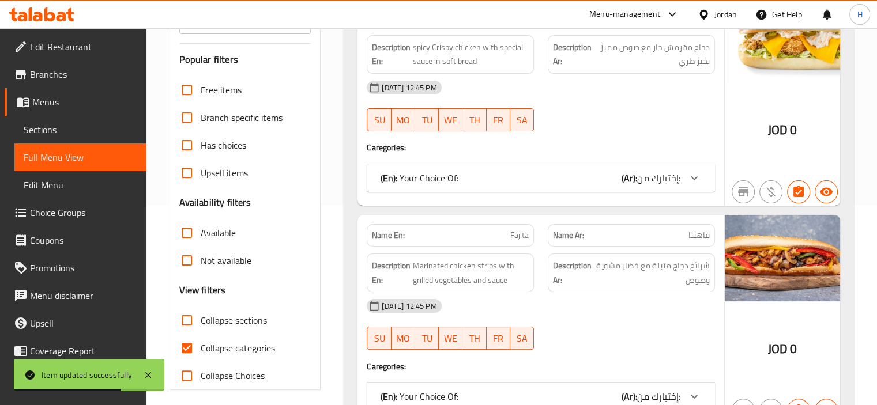
scroll to position [258, 0]
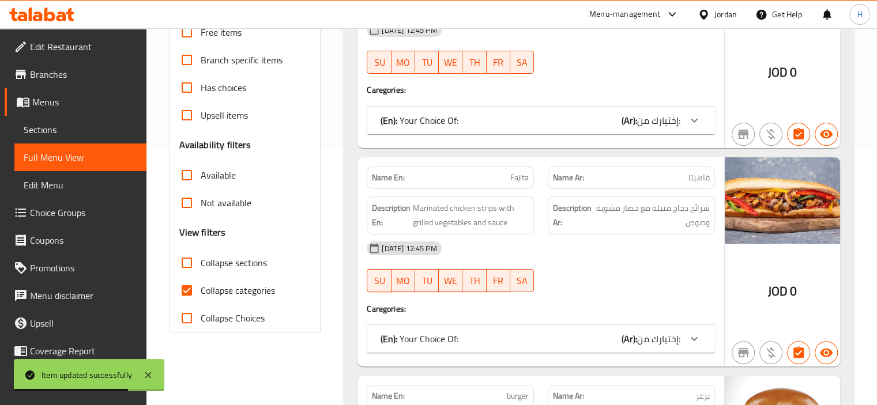
click at [262, 284] on span "Collapse categories" at bounding box center [238, 291] width 74 height 14
click at [273, 288] on span "Collapse categories" at bounding box center [238, 291] width 74 height 14
click at [201, 288] on input "Collapse categories" at bounding box center [187, 291] width 28 height 28
checkbox input "false"
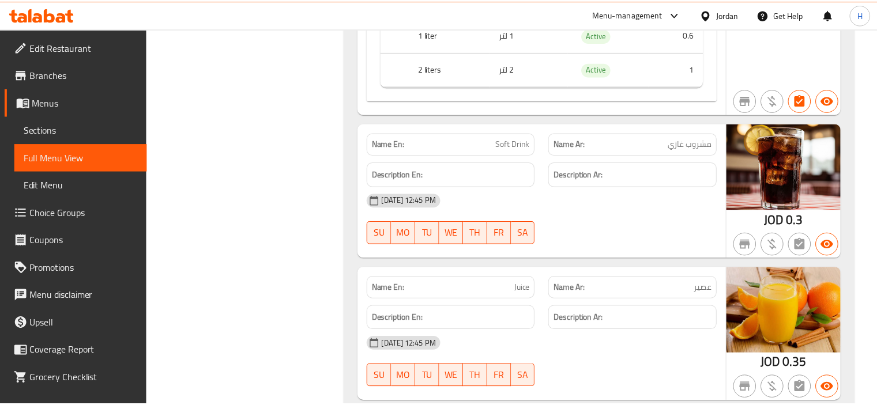
scroll to position [15590, 0]
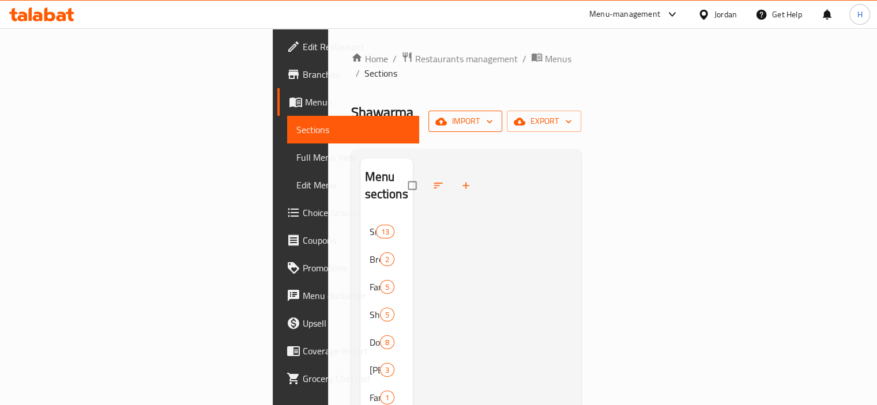
click at [493, 114] on span "import" at bounding box center [465, 121] width 55 height 14
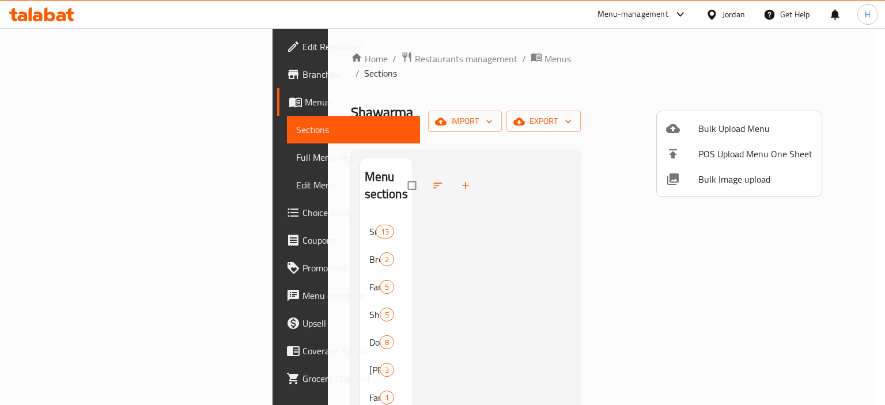
click at [728, 174] on span "Bulk Image upload" at bounding box center [756, 179] width 114 height 14
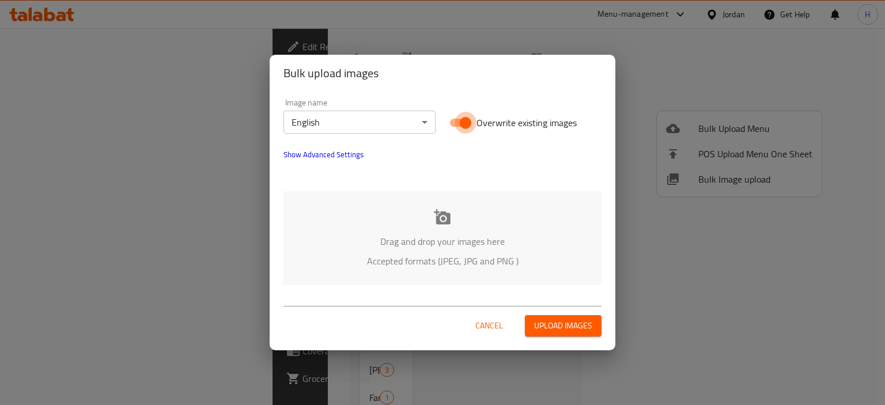
click at [470, 122] on input "Overwrite existing images" at bounding box center [466, 123] width 66 height 22
checkbox input "false"
click at [361, 131] on body "​ Menu-management Jordan Get Help H Edit Restaurant Branches Menus Sections Ful…" at bounding box center [442, 216] width 885 height 377
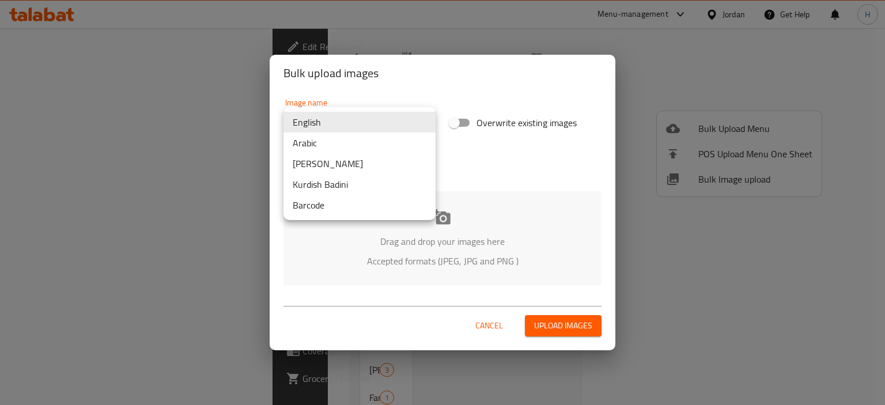
click at [357, 148] on li "Arabic" at bounding box center [360, 143] width 152 height 21
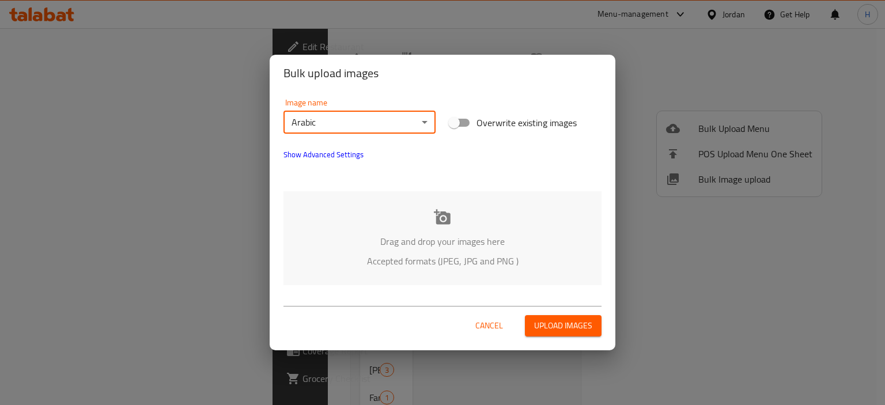
click at [424, 230] on div "Drag and drop your images here Accepted formats (JPEG, JPG and PNG )" at bounding box center [443, 238] width 318 height 94
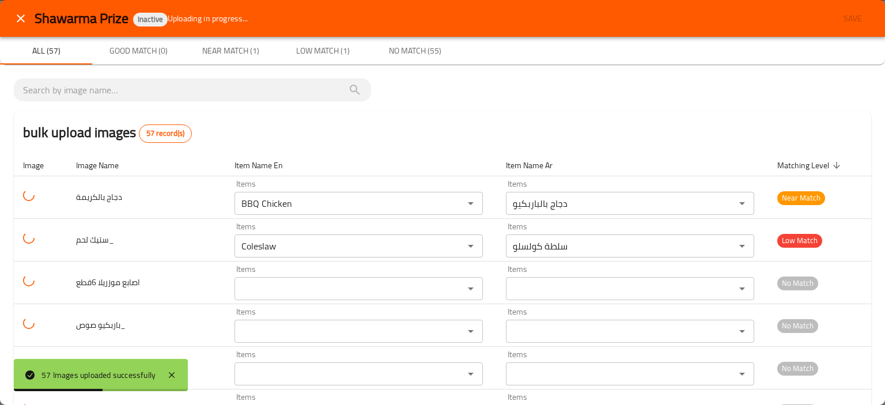
click at [26, 12] on icon "close" at bounding box center [21, 19] width 14 height 14
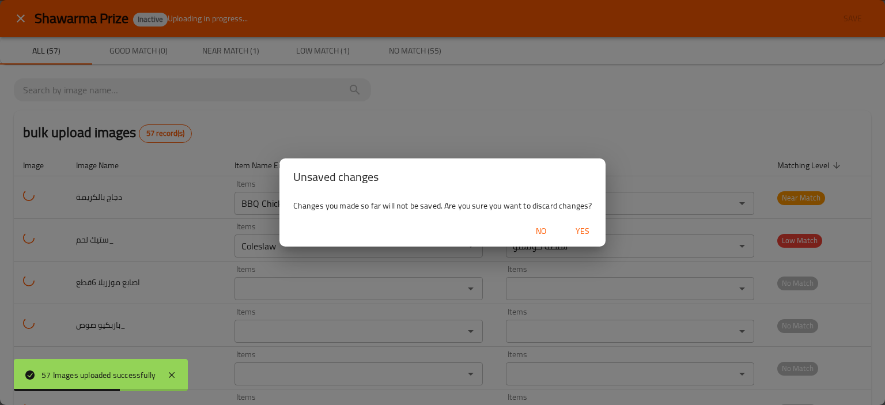
click at [574, 231] on span "Yes" at bounding box center [583, 231] width 28 height 14
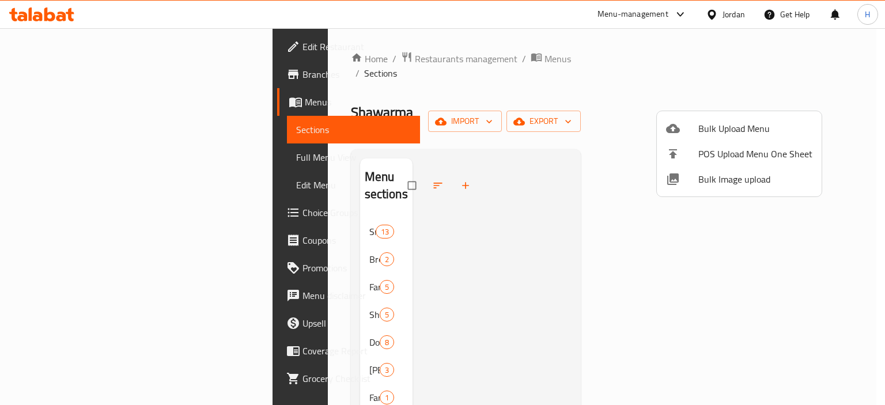
click at [498, 170] on div at bounding box center [442, 202] width 885 height 405
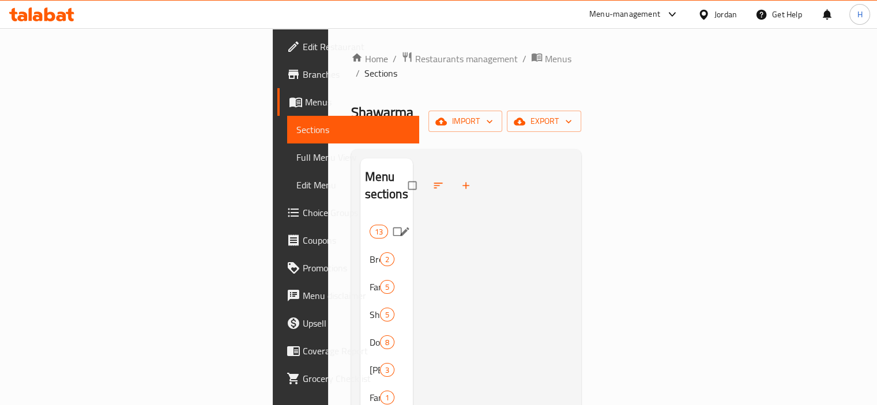
click at [360, 218] on div "Snacks 13" at bounding box center [386, 232] width 53 height 28
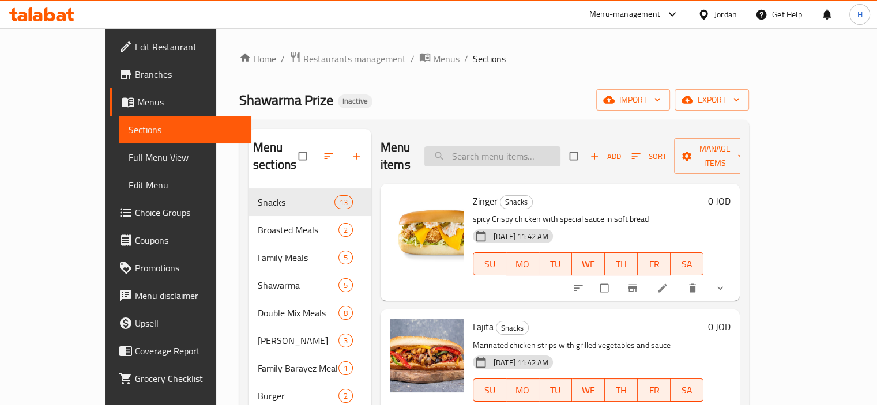
click at [496, 146] on input "search" at bounding box center [492, 156] width 136 height 20
paste input "mix meal"
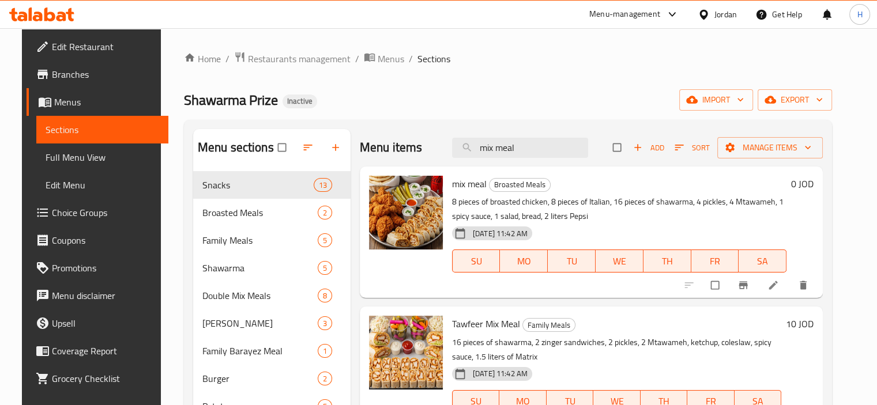
type input "mix meal"
click at [775, 288] on li at bounding box center [774, 285] width 32 height 18
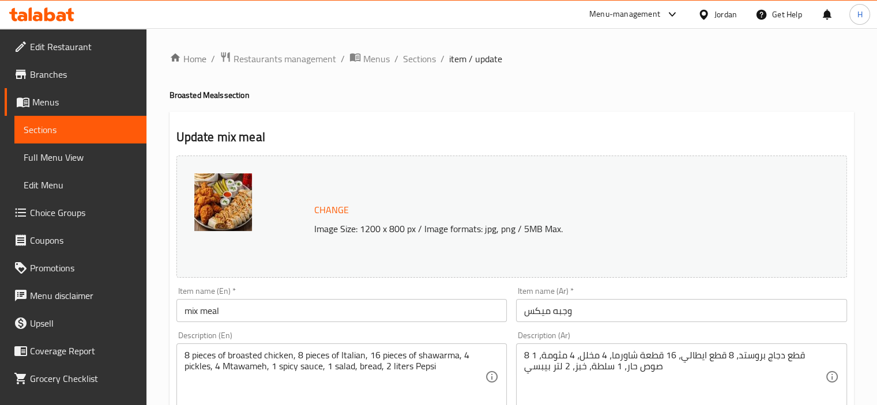
click at [412, 345] on div "8 pieces of broasted chicken, 8 pieces of Italian, 16 pieces of shawarma, 4 pic…" at bounding box center [341, 377] width 331 height 67
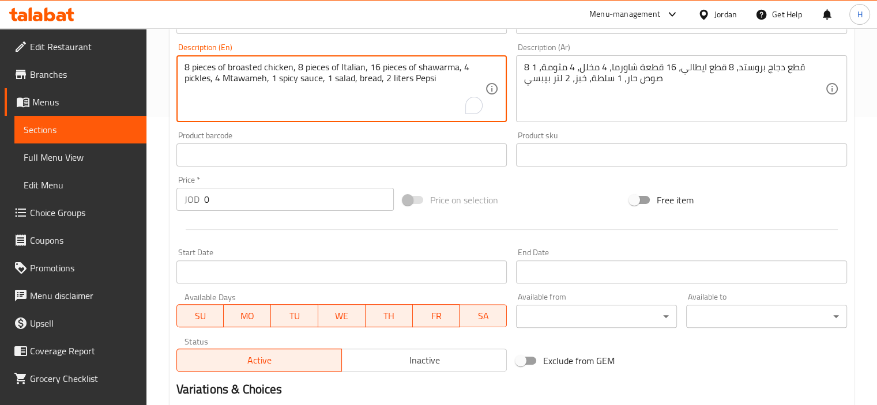
click at [231, 203] on input "0" at bounding box center [299, 199] width 190 height 23
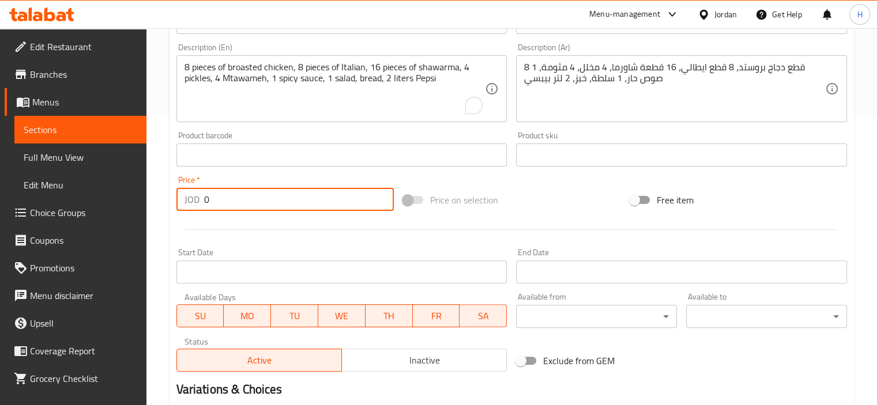
paste input "14"
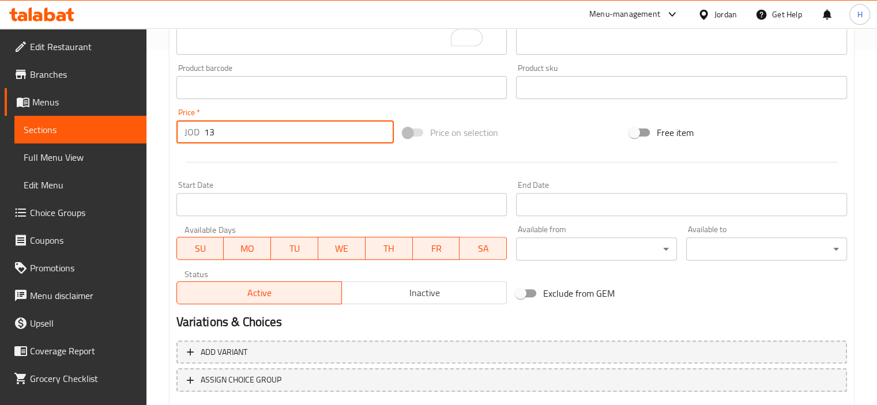
scroll to position [425, 0]
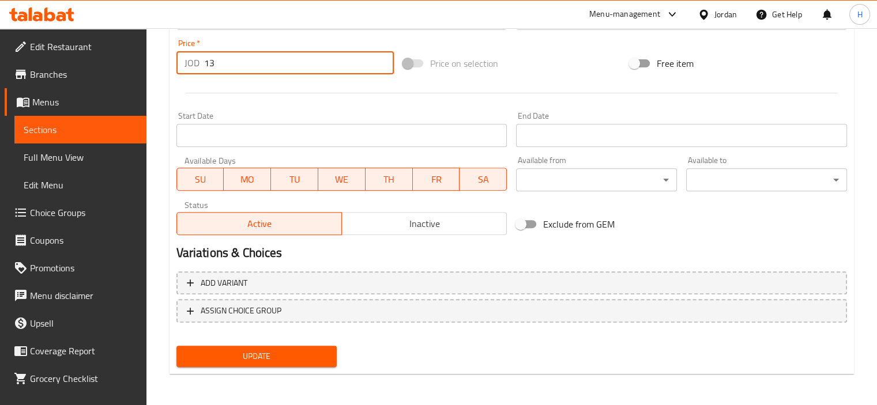
paste input "4"
type input "14"
click at [226, 97] on div at bounding box center [512, 93] width 680 height 28
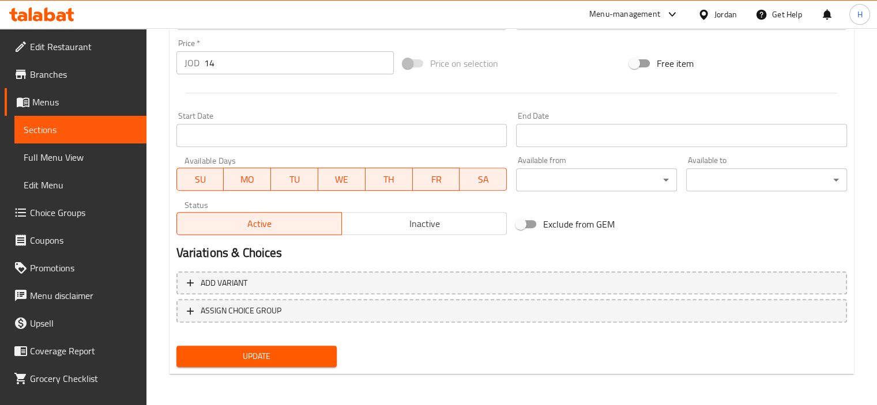
click at [282, 366] on div "Update" at bounding box center [257, 356] width 170 height 31
click at [282, 361] on span "Update" at bounding box center [257, 356] width 142 height 14
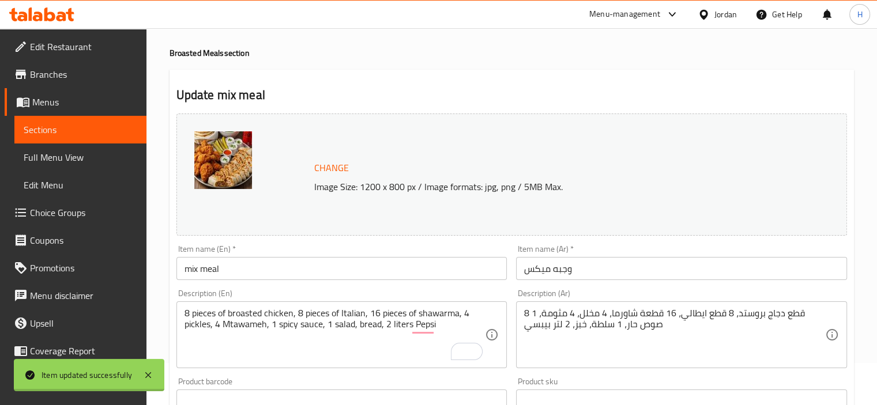
scroll to position [0, 0]
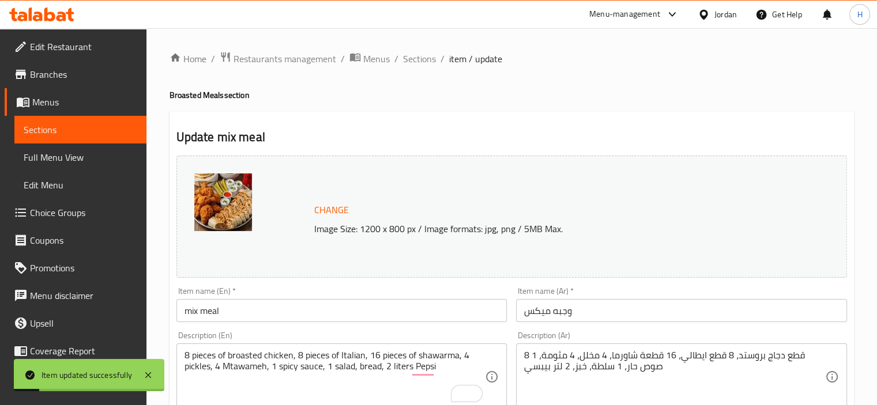
click at [93, 133] on span "Sections" at bounding box center [81, 130] width 114 height 14
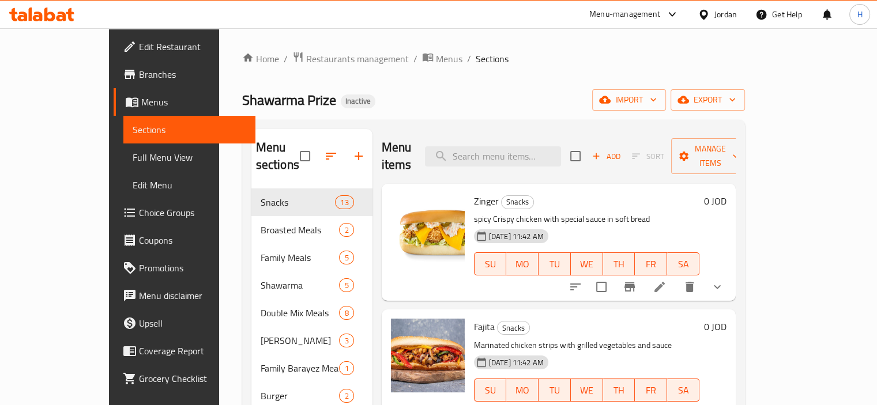
click at [450, 156] on div "Menu items Add Sort Manage items" at bounding box center [559, 156] width 354 height 55
click at [491, 151] on input "search" at bounding box center [493, 156] width 136 height 20
paste input "Cheese Curly Potatoes"
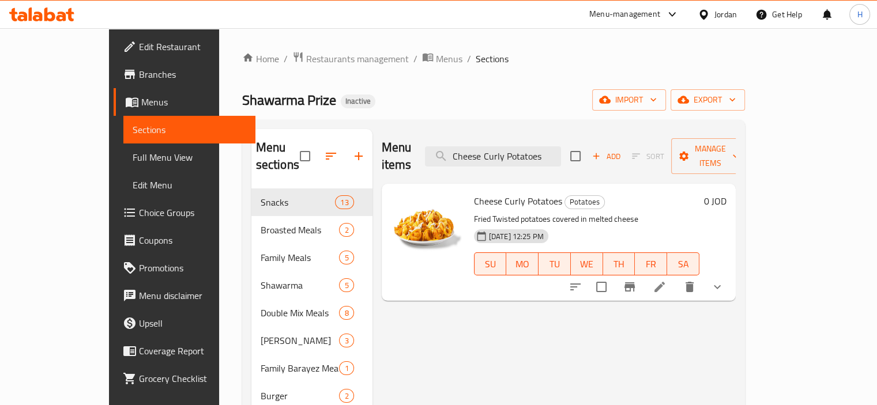
type input "Cheese Curly Potatoes"
click at [666, 280] on icon at bounding box center [660, 287] width 14 height 14
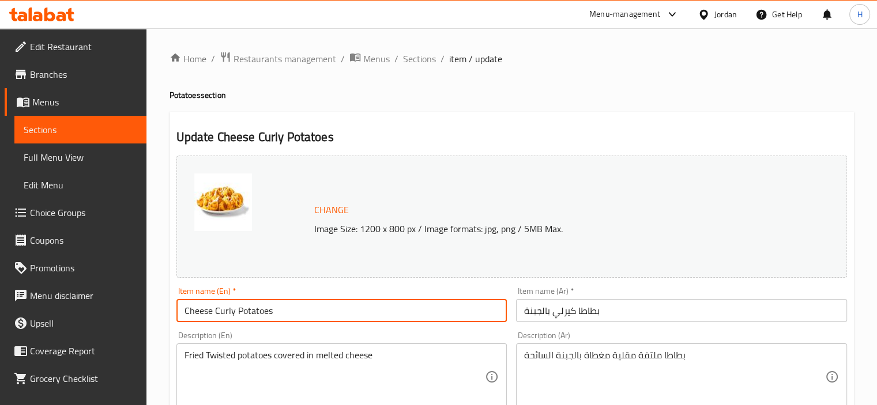
click at [182, 311] on input "Cheese Curly Potatoes" at bounding box center [341, 310] width 331 height 23
click at [193, 313] on input "Large Cheese Curly Potatoes" at bounding box center [341, 310] width 331 height 23
type input "Cheese Curly Potatoes"
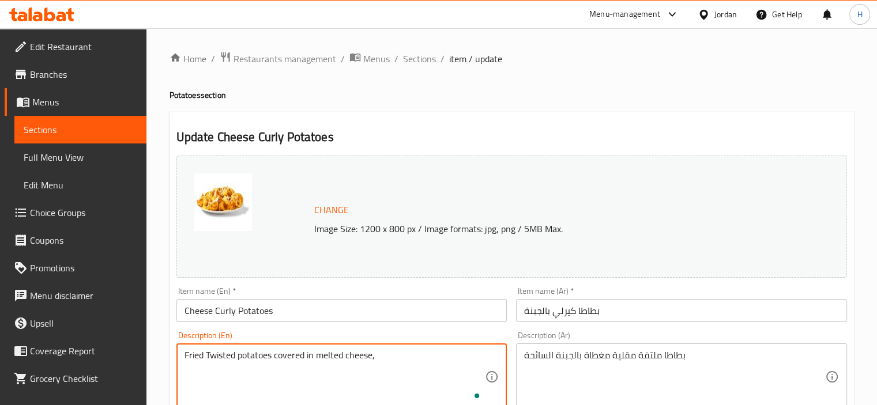
paste textarea "Large"
type textarea "Fried Twisted potatoes covered in melted cheese, Large"
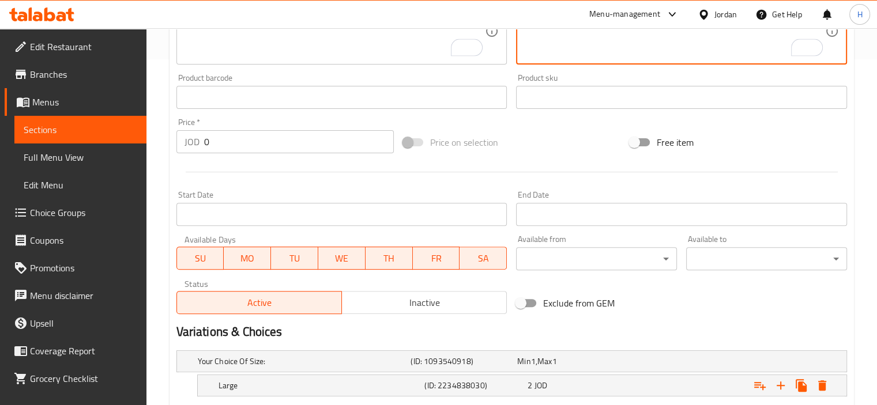
scroll to position [417, 0]
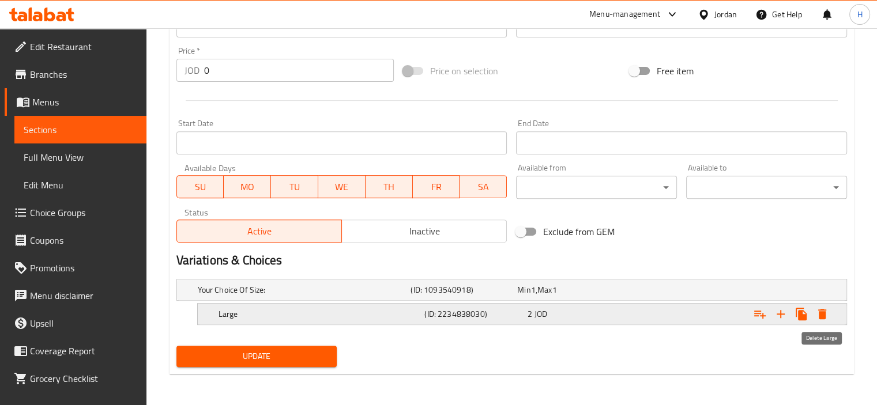
type textarea "بطاطا ملتفة مقلية مغطاة بالجبنة السائحة، كبير"
click at [822, 314] on icon "Expand" at bounding box center [822, 314] width 8 height 10
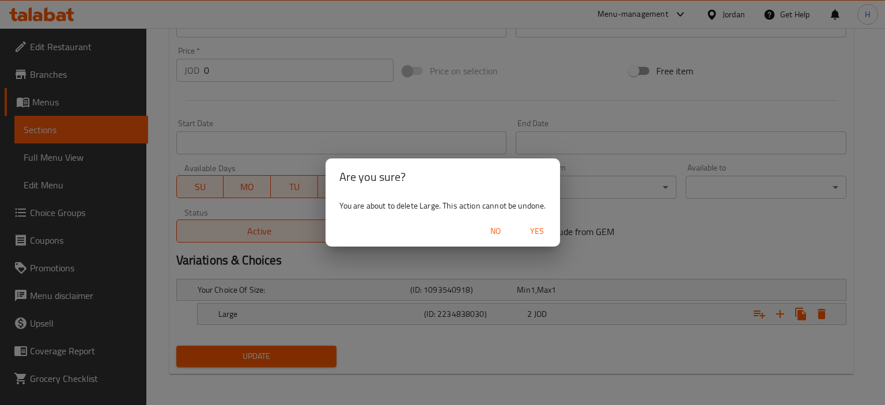
click at [539, 236] on span "Yes" at bounding box center [537, 231] width 28 height 14
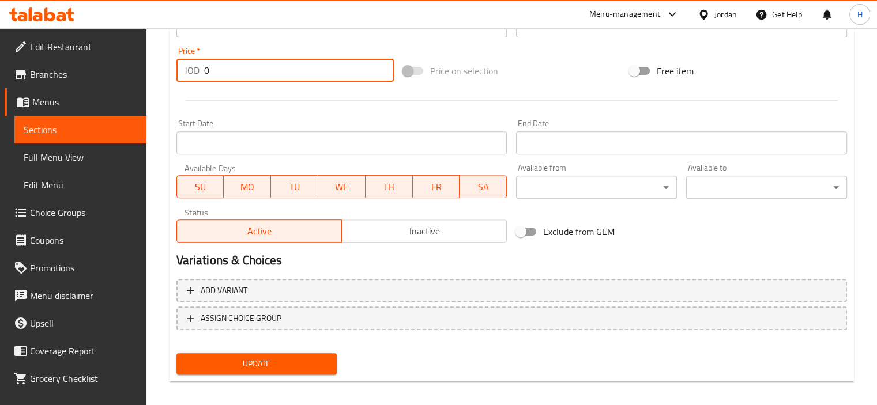
drag, startPoint x: 210, startPoint y: 74, endPoint x: 195, endPoint y: 73, distance: 15.0
click at [195, 73] on div "JOD 0 Price *" at bounding box center [284, 70] width 217 height 23
type input "2"
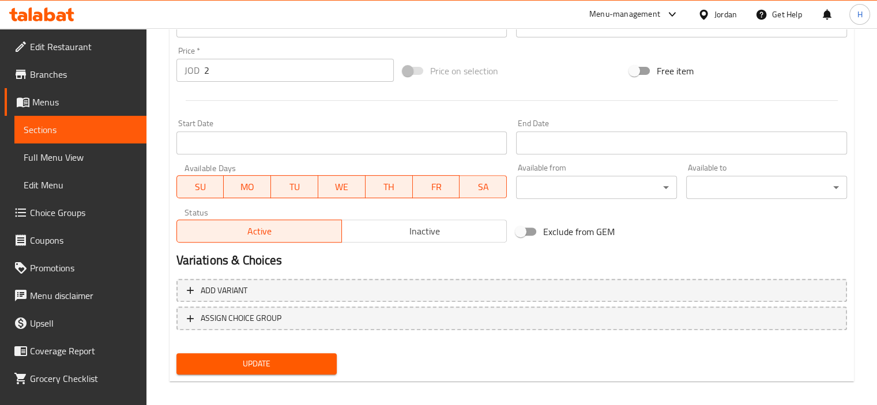
click at [228, 96] on div at bounding box center [512, 100] width 680 height 28
click at [295, 354] on button "Update" at bounding box center [256, 363] width 161 height 21
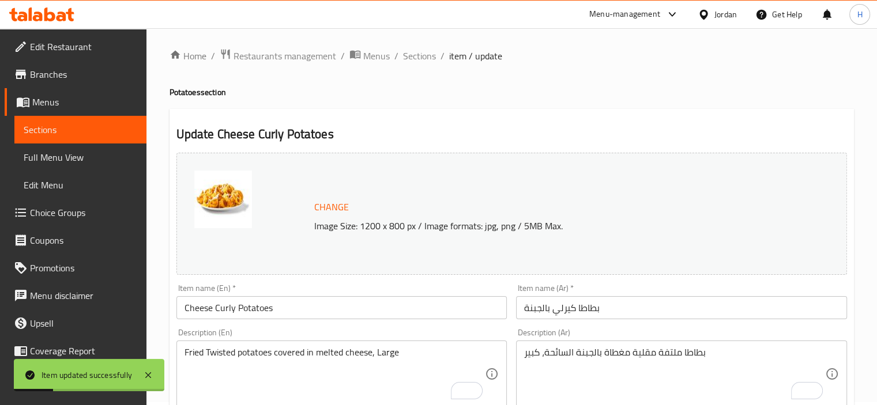
scroll to position [0, 0]
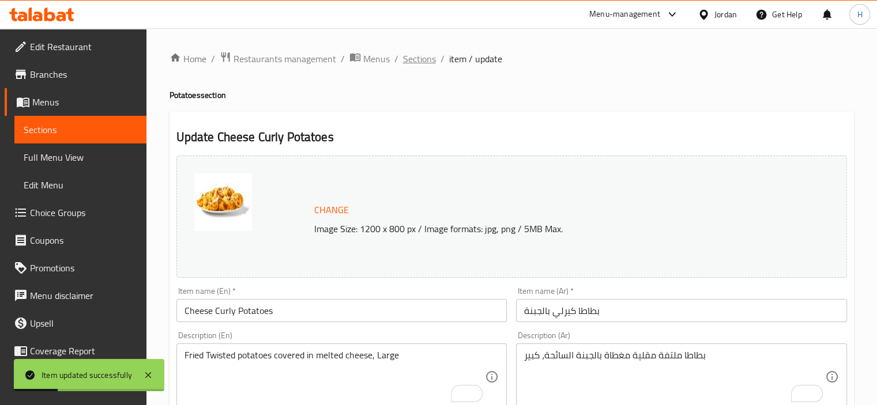
click at [424, 60] on span "Sections" at bounding box center [419, 59] width 33 height 14
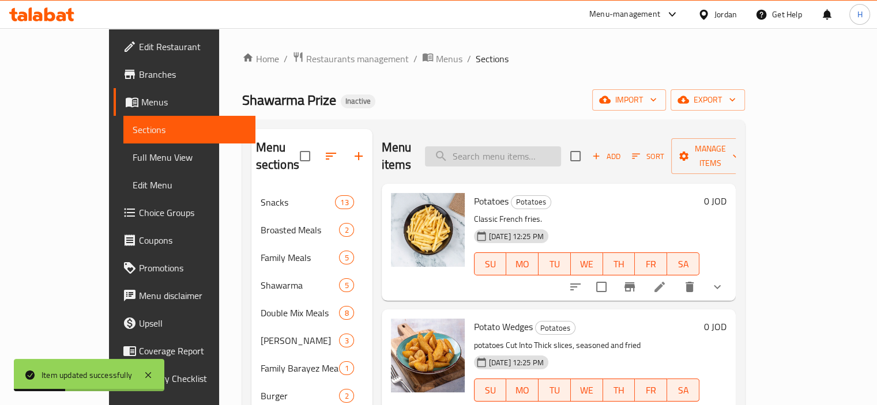
click at [510, 146] on input "search" at bounding box center [493, 156] width 136 height 20
paste input "Coleslaw"
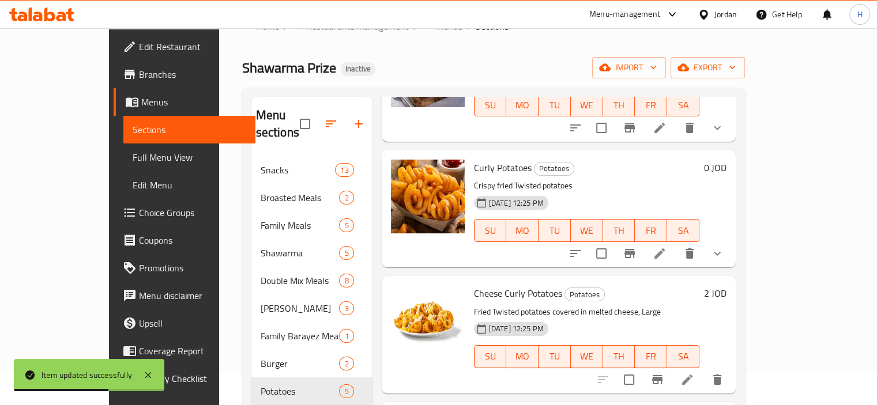
scroll to position [58, 0]
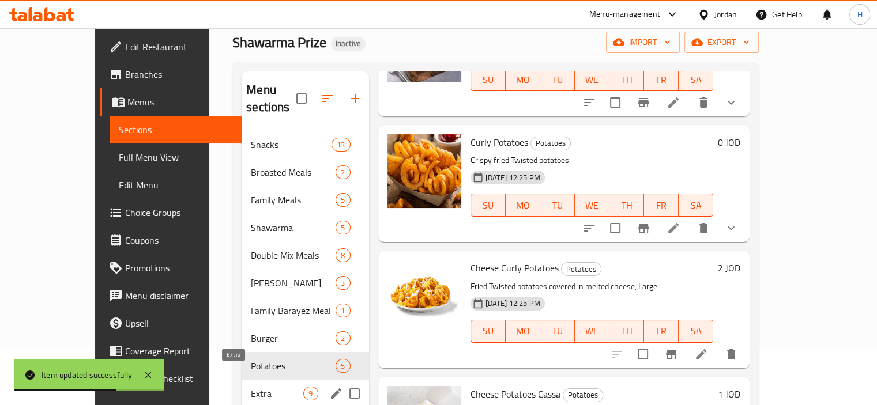
type input "Coleslaw"
click at [251, 387] on span "Extra" at bounding box center [277, 394] width 52 height 14
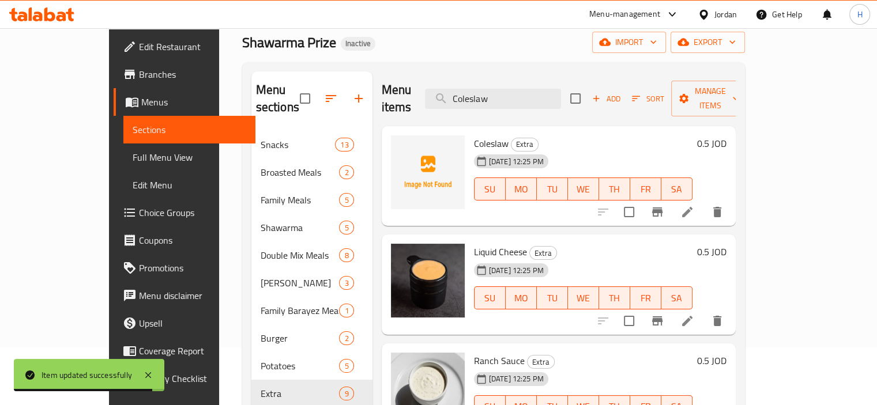
click at [731, 206] on div at bounding box center [660, 212] width 142 height 28
click at [694, 205] on icon at bounding box center [687, 212] width 14 height 14
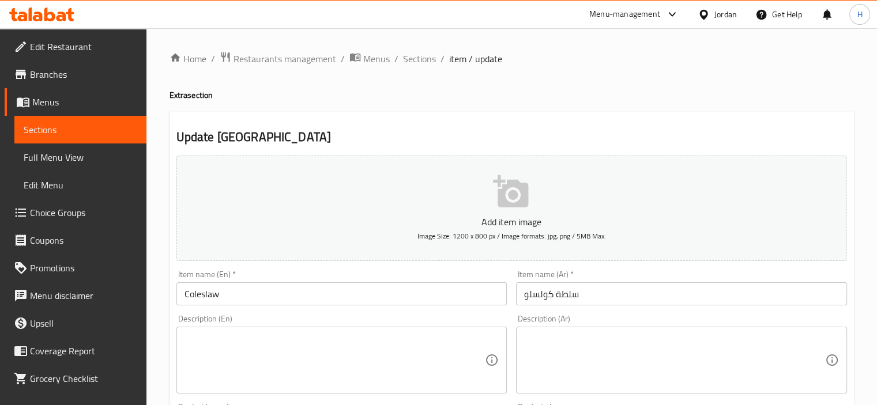
click at [411, 376] on textarea at bounding box center [334, 360] width 301 height 55
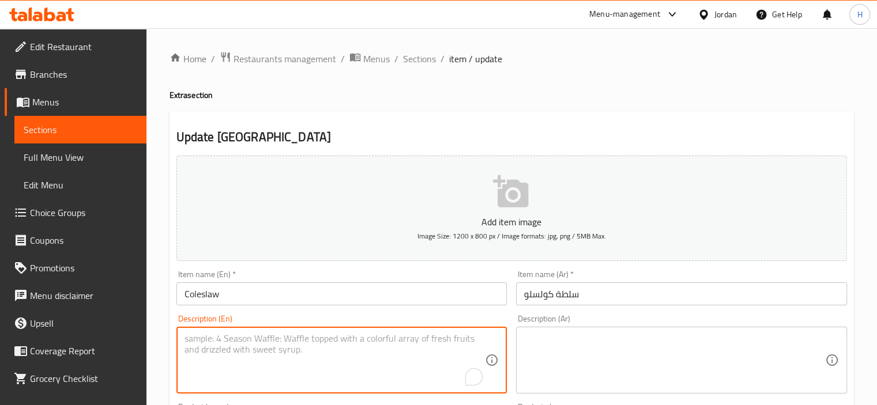
click at [332, 292] on input "Coleslaw" at bounding box center [341, 293] width 331 height 23
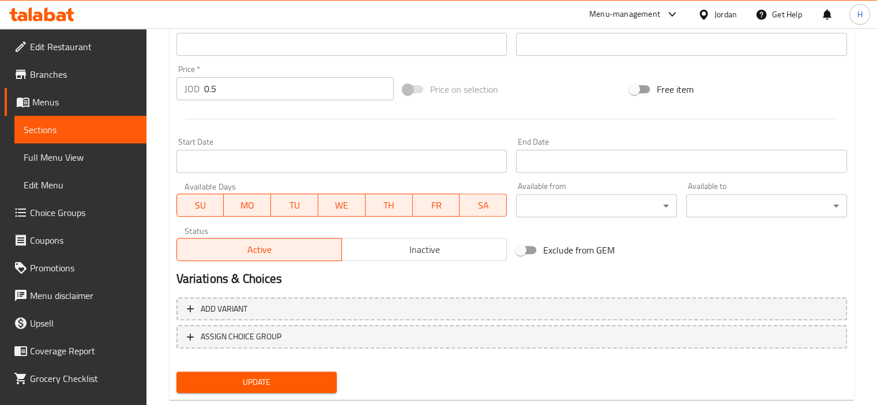
scroll to position [409, 0]
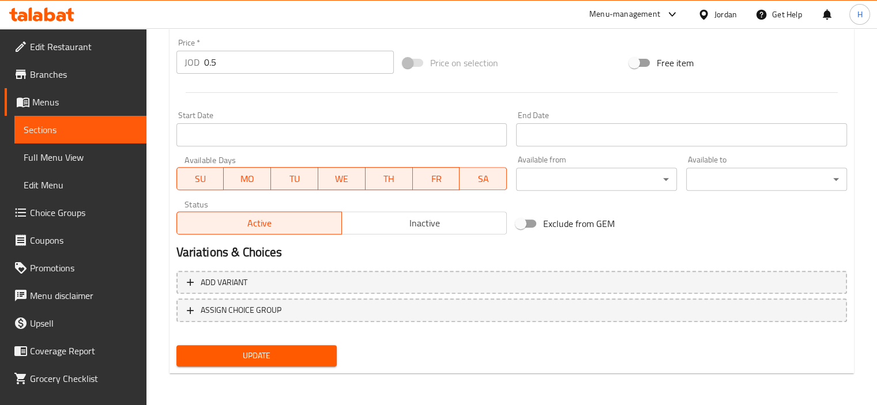
type input "Coleslaw Salad"
click at [247, 361] on span "Update" at bounding box center [257, 356] width 142 height 14
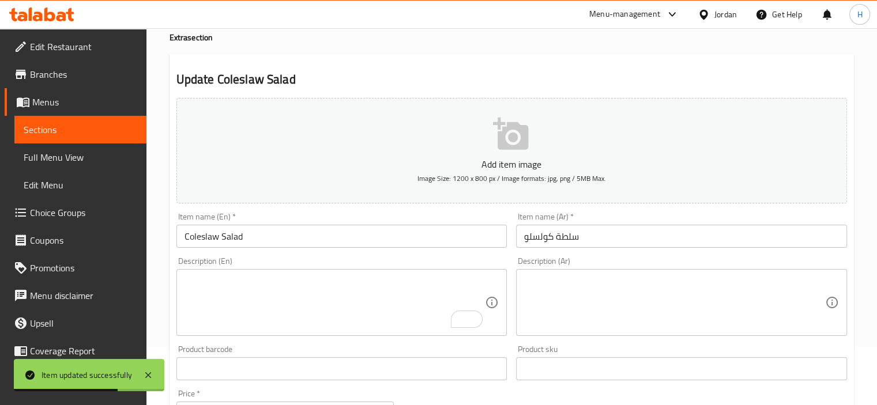
scroll to position [0, 0]
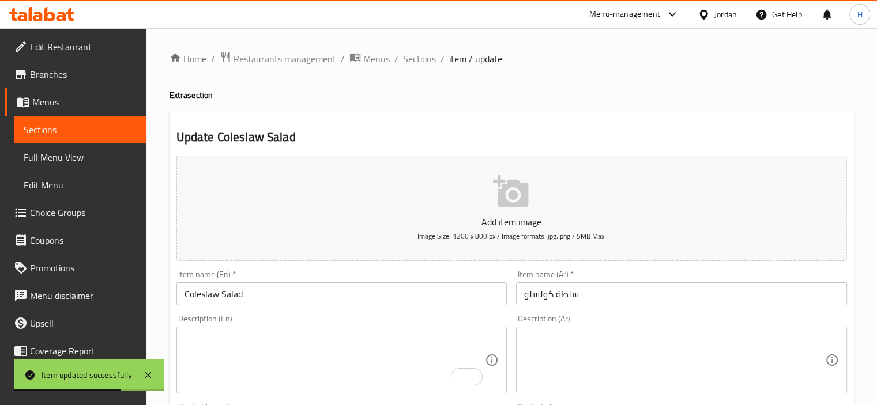
click at [424, 62] on span "Sections" at bounding box center [419, 59] width 33 height 14
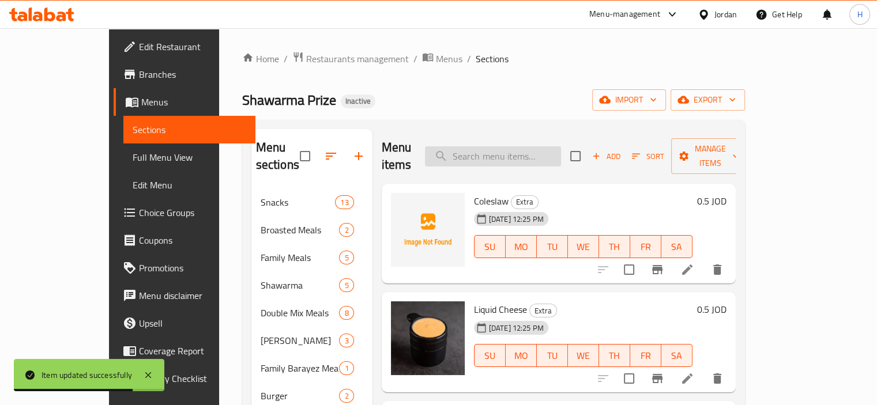
click at [517, 148] on input "search" at bounding box center [493, 156] width 136 height 20
paste input "Water"
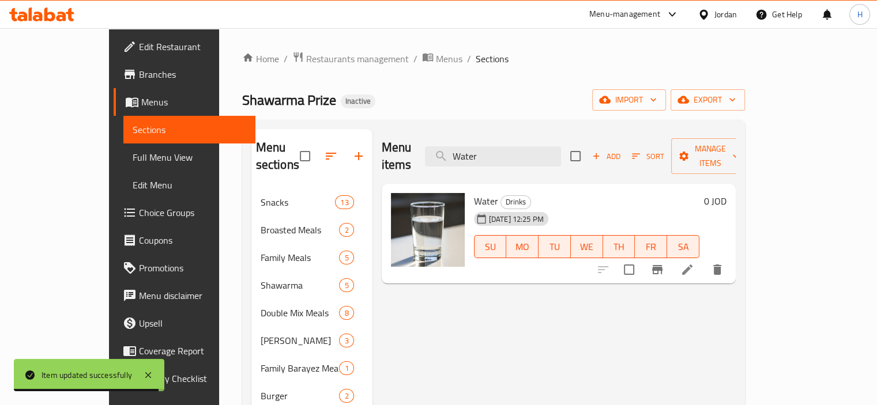
type input "Water"
click at [703, 261] on li at bounding box center [687, 269] width 32 height 21
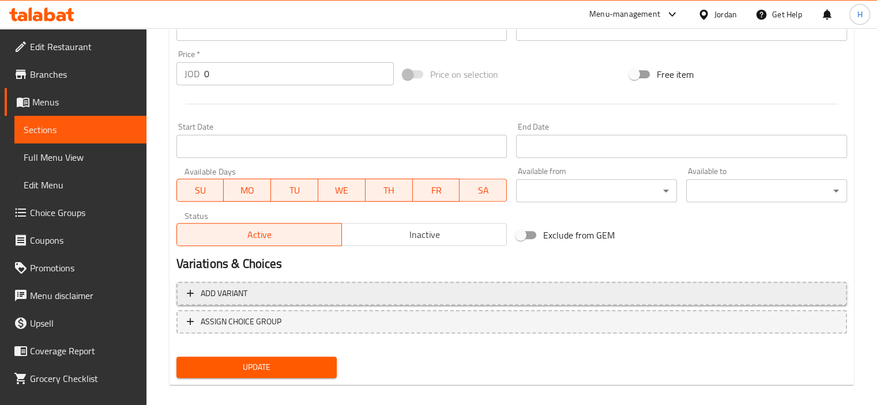
scroll to position [417, 0]
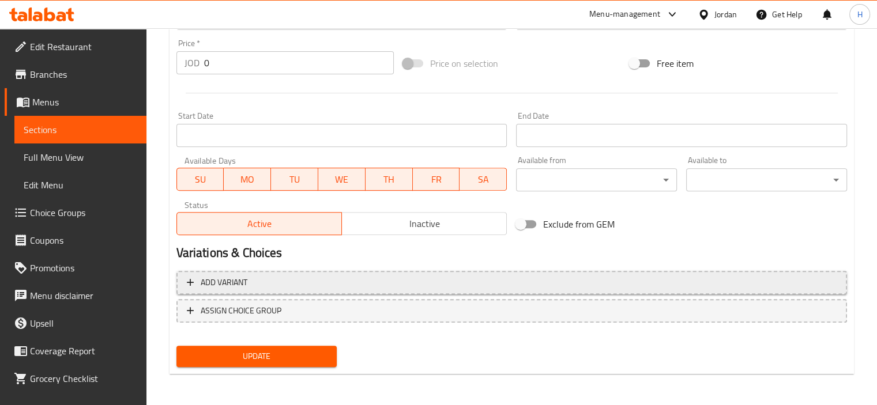
click at [398, 285] on span "Add variant" at bounding box center [512, 283] width 650 height 14
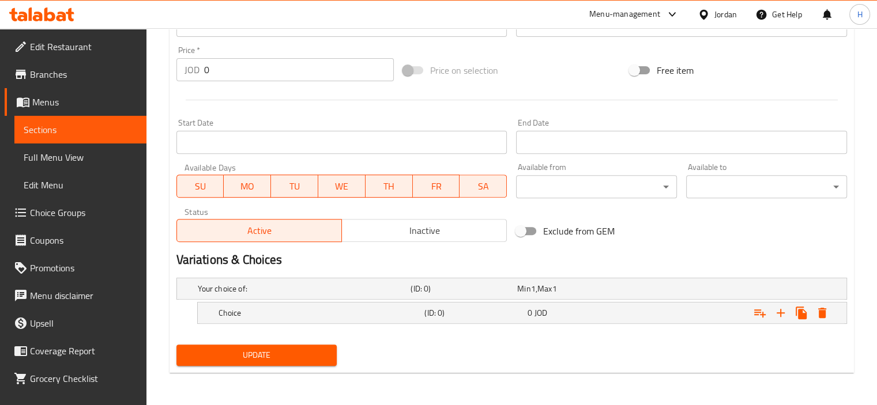
scroll to position [409, 0]
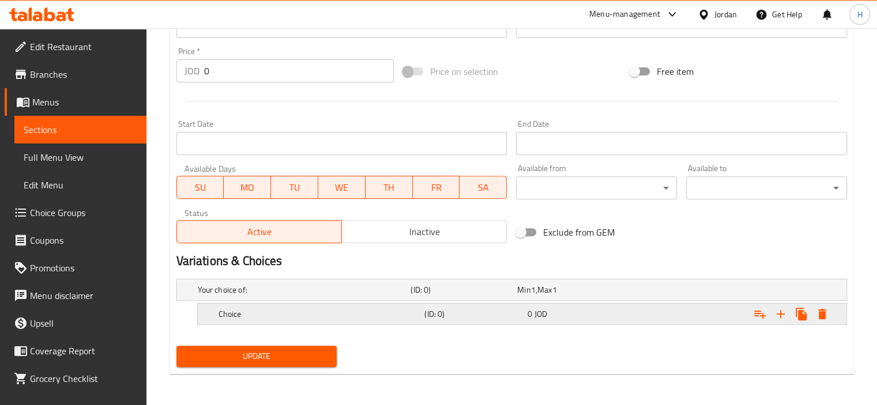
click at [333, 296] on h5 "Choice" at bounding box center [302, 290] width 209 height 12
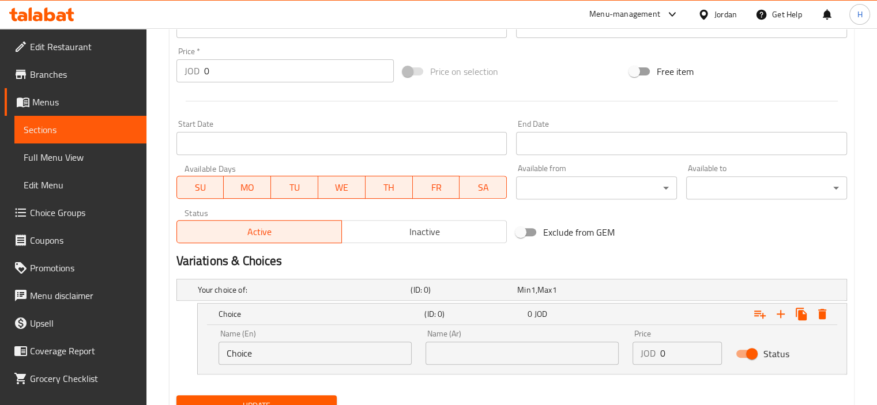
click at [246, 351] on input "Choice" at bounding box center [314, 353] width 193 height 23
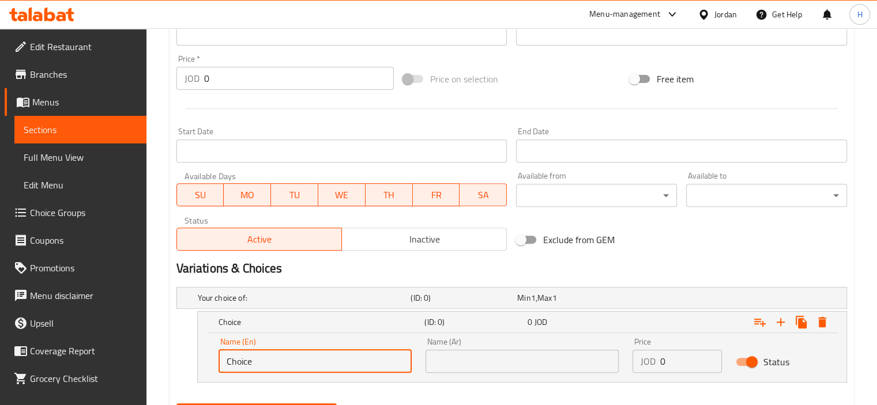
click at [246, 351] on input "Choice" at bounding box center [314, 361] width 193 height 23
type input "Small"
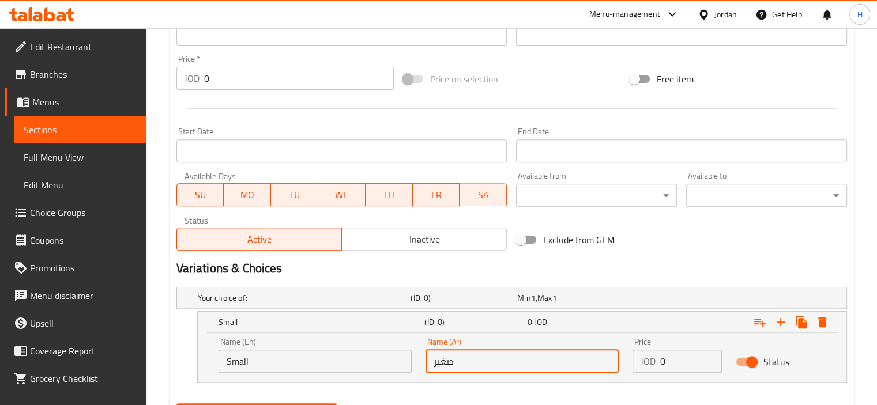
type input "صغير"
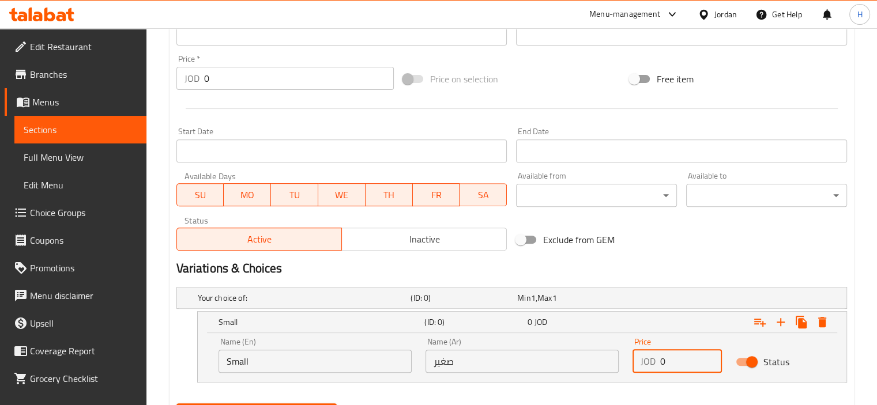
drag, startPoint x: 676, startPoint y: 360, endPoint x: 647, endPoint y: 360, distance: 28.8
click at [647, 360] on div "JOD 0 Price" at bounding box center [677, 361] width 90 height 23
click at [684, 357] on input "0" at bounding box center [691, 361] width 62 height 23
paste input ".2"
type input "0.2"
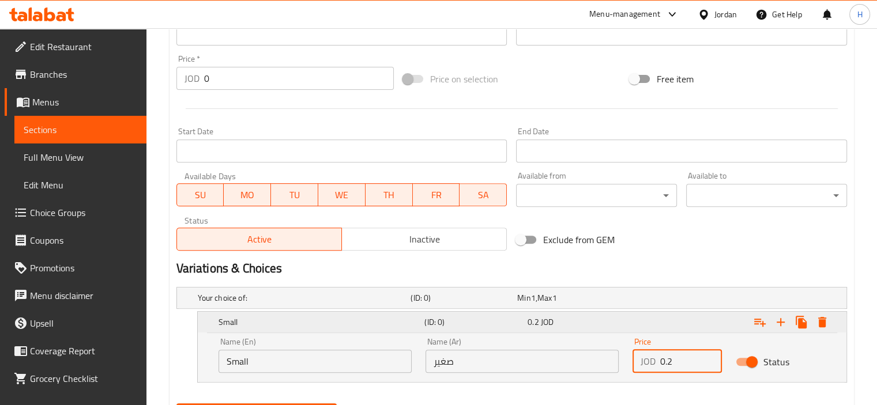
click at [776, 318] on icon "Expand" at bounding box center [781, 322] width 14 height 14
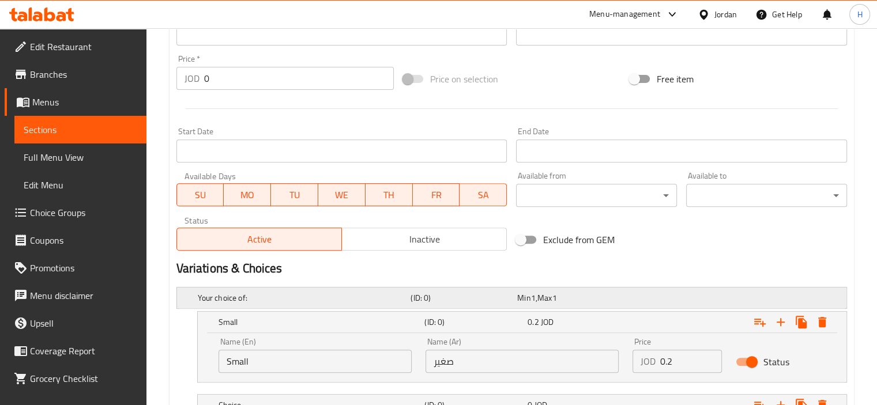
scroll to position [500, 0]
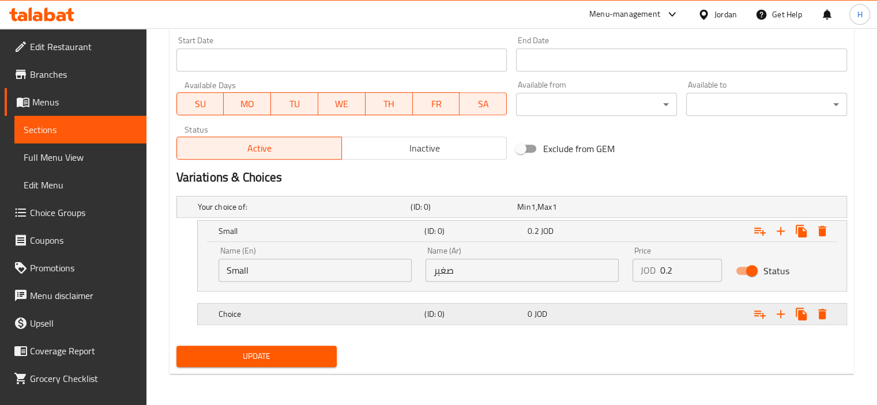
click at [574, 213] on div "0 JOD" at bounding box center [568, 207] width 102 height 12
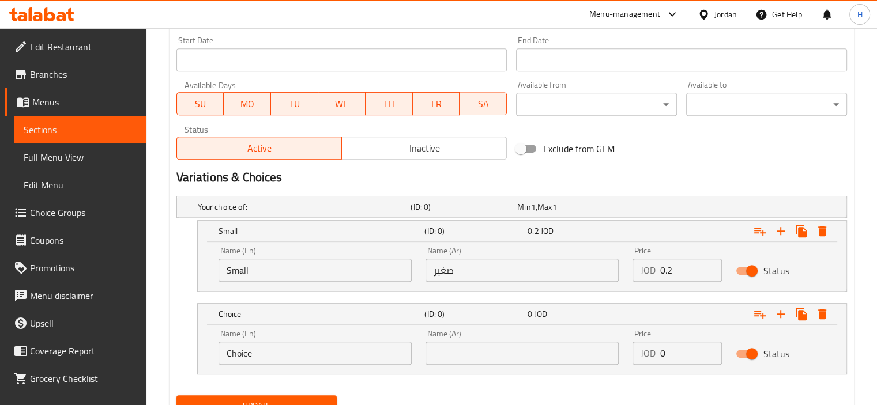
click at [682, 357] on input "0" at bounding box center [691, 353] width 62 height 23
paste input ".35"
type input "0.35"
click at [591, 350] on input "text" at bounding box center [521, 353] width 193 height 23
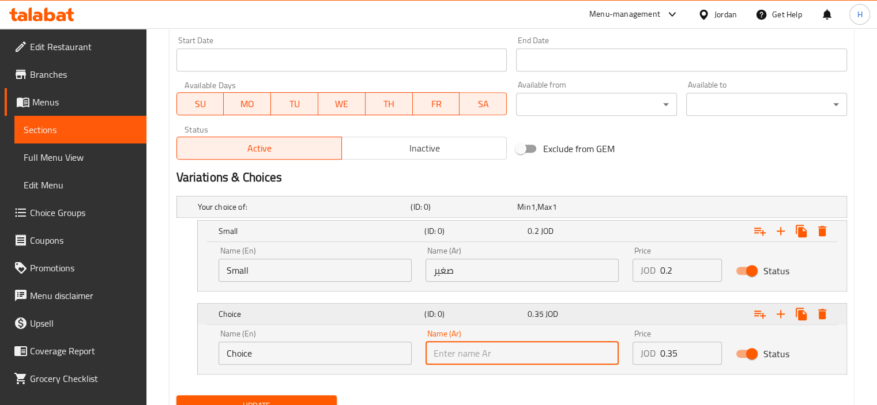
paste input "كبير"
type input "كبير"
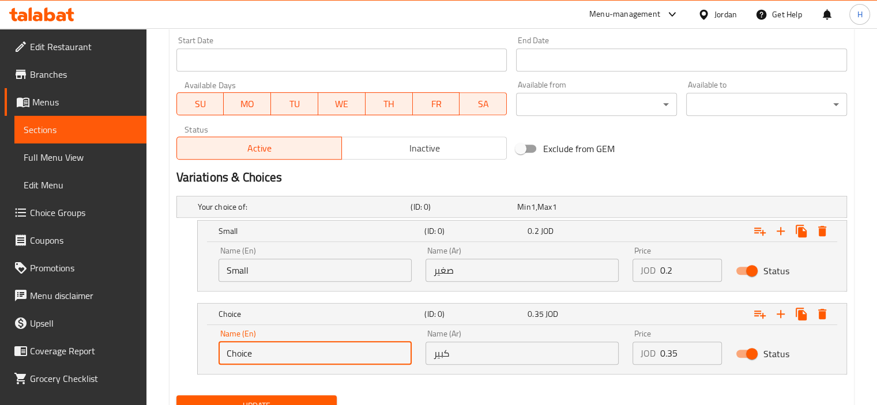
click at [236, 345] on input "Choice" at bounding box center [314, 353] width 193 height 23
type input "Large"
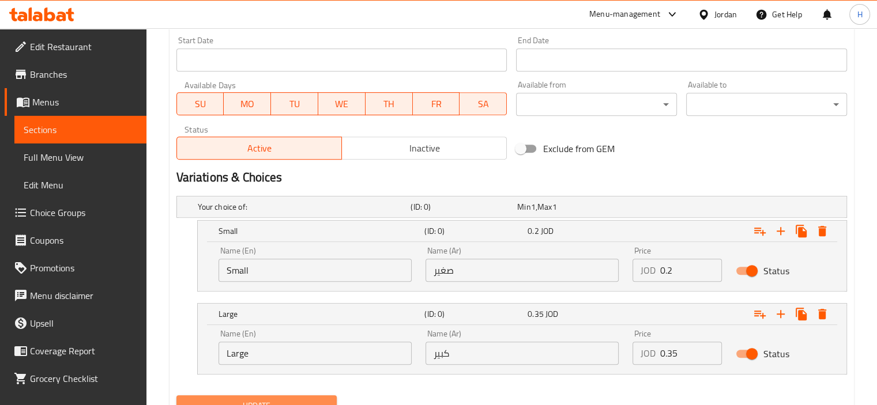
click at [303, 397] on button "Update" at bounding box center [256, 405] width 161 height 21
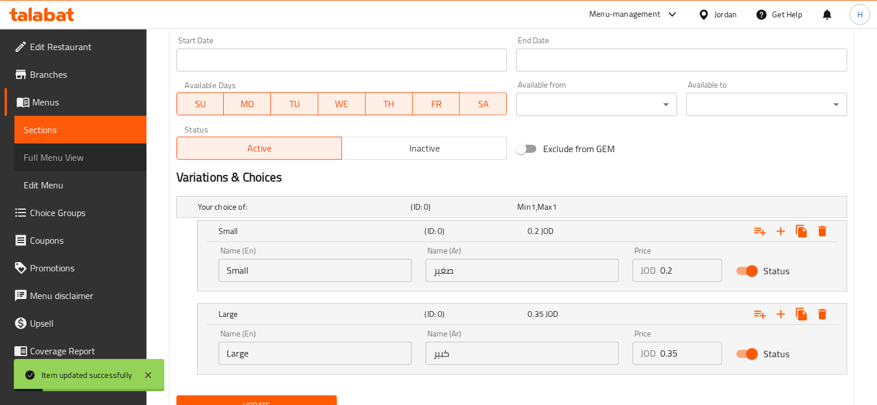
click at [79, 166] on link "Full Menu View" at bounding box center [80, 158] width 132 height 28
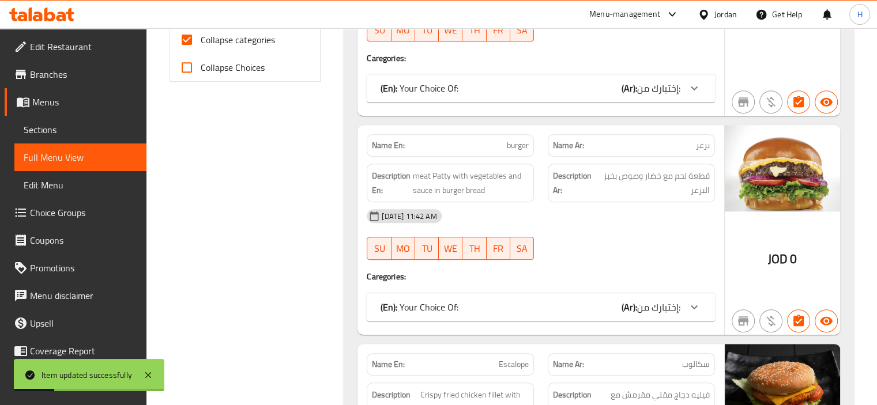
click at [97, 135] on span "Sections" at bounding box center [81, 130] width 114 height 14
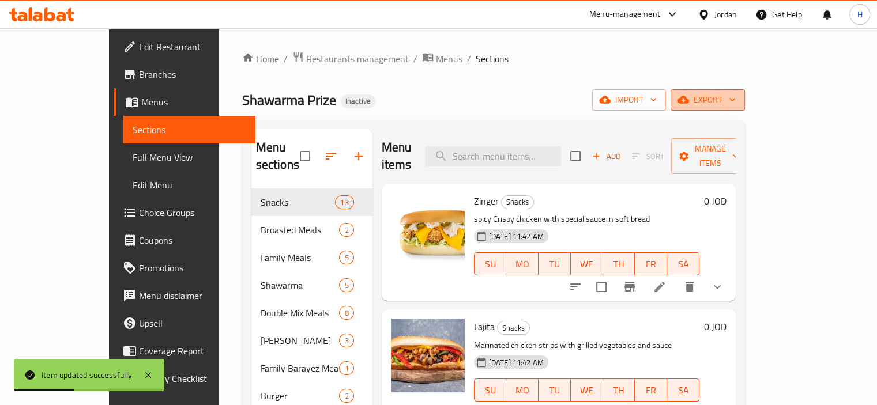
click at [689, 99] on icon "button" at bounding box center [683, 100] width 12 height 12
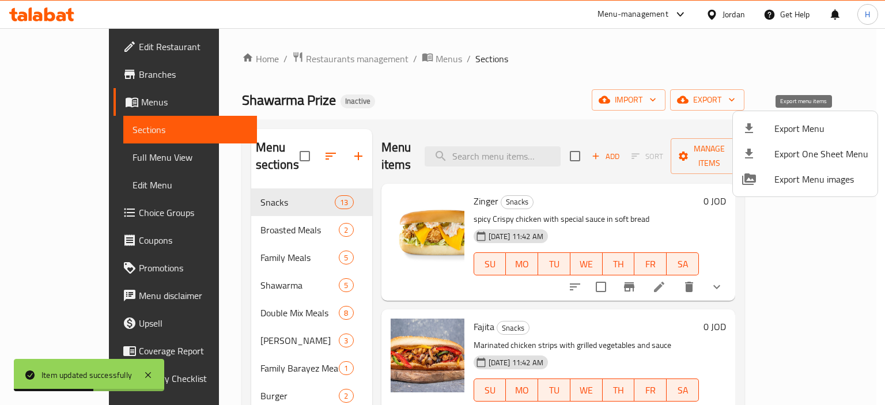
click at [775, 129] on span "Export Menu" at bounding box center [822, 129] width 94 height 14
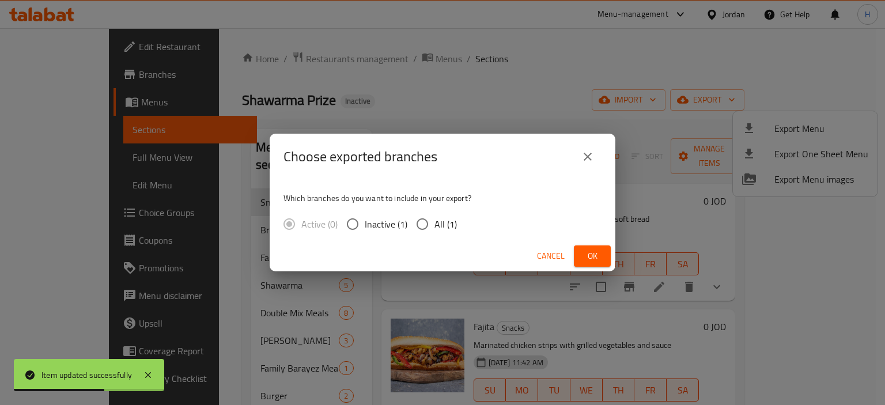
click at [431, 227] on input "All (1)" at bounding box center [422, 224] width 24 height 24
radio input "true"
click at [594, 253] on span "Ok" at bounding box center [592, 256] width 18 height 14
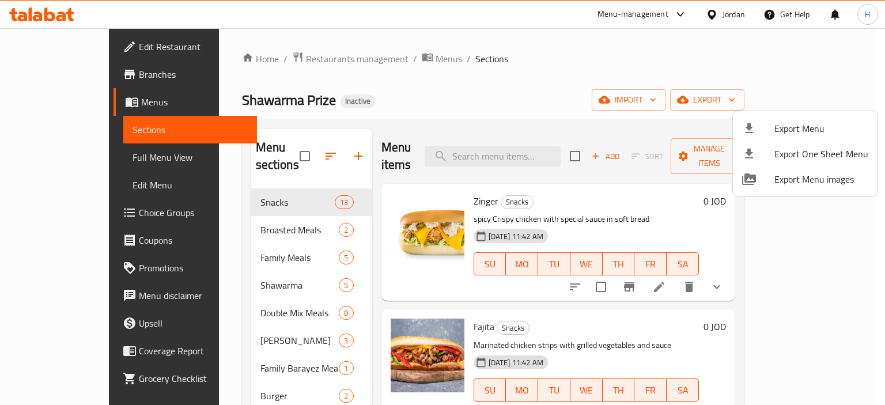
click at [610, 85] on div at bounding box center [442, 202] width 885 height 405
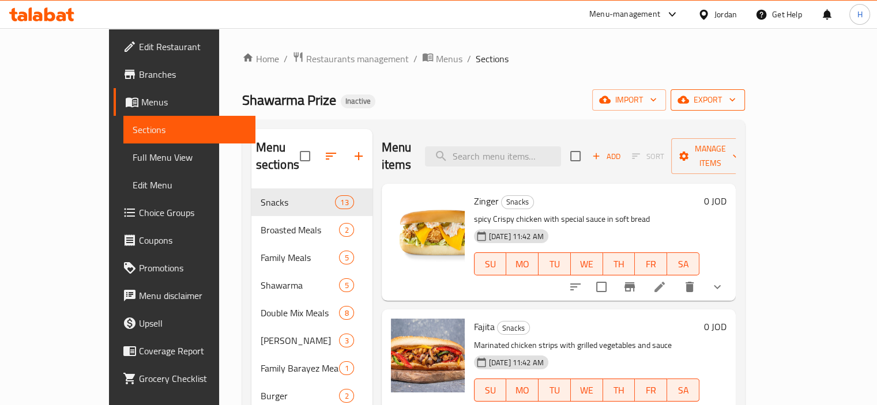
click at [736, 103] on span "export" at bounding box center [708, 100] width 56 height 14
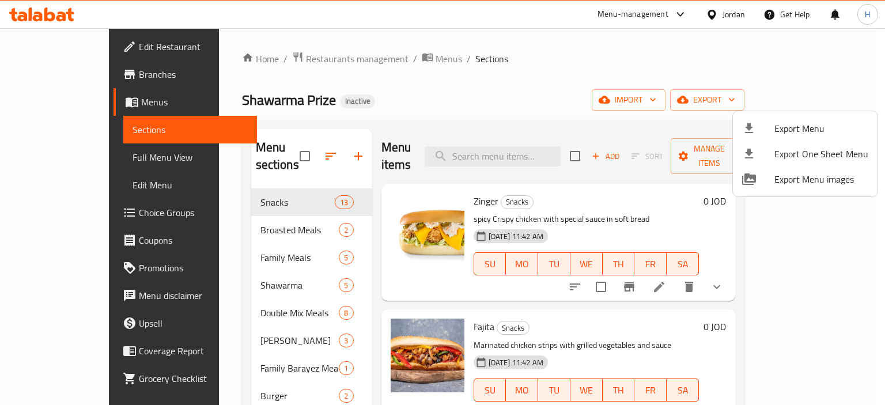
click at [793, 122] on span "Export Menu" at bounding box center [822, 129] width 94 height 14
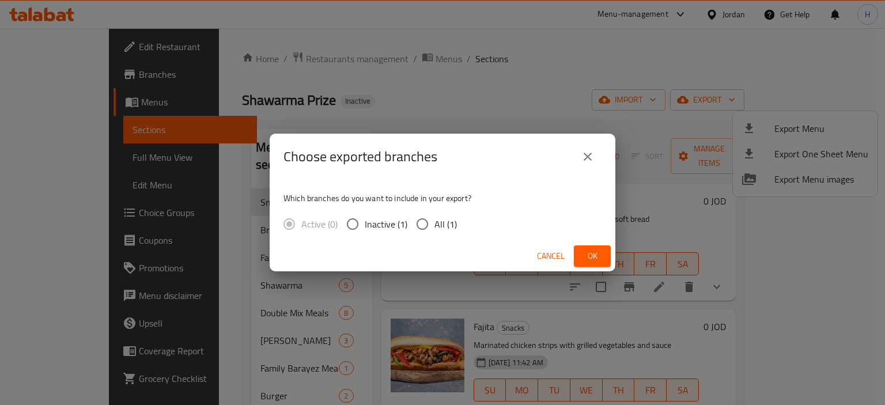
click at [431, 227] on input "All (1)" at bounding box center [422, 224] width 24 height 24
radio input "true"
click at [595, 260] on span "Ok" at bounding box center [592, 256] width 18 height 14
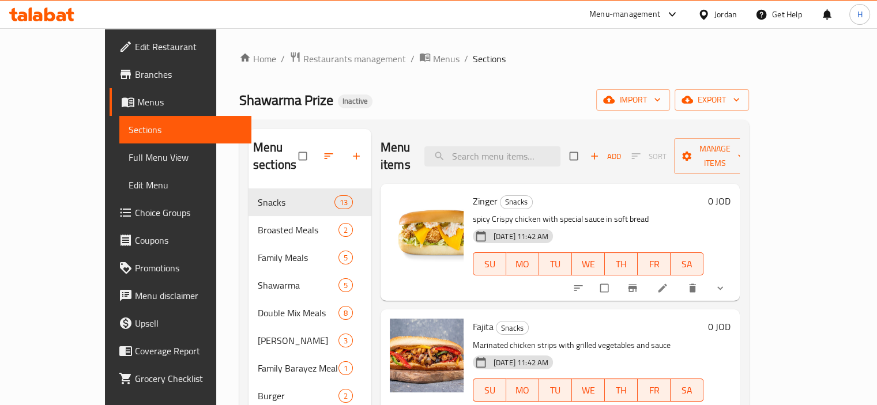
click at [659, 193] on h6 "Zinger Snacks" at bounding box center [588, 201] width 231 height 16
click at [740, 100] on span "export" at bounding box center [712, 100] width 56 height 14
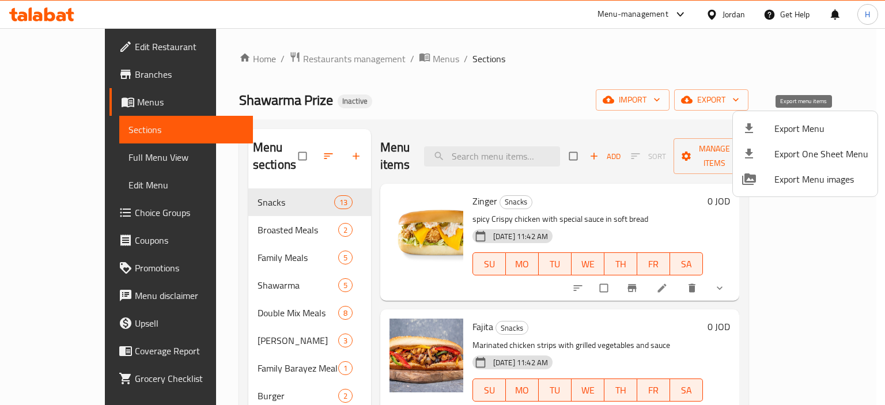
click at [786, 126] on span "Export Menu" at bounding box center [822, 129] width 94 height 14
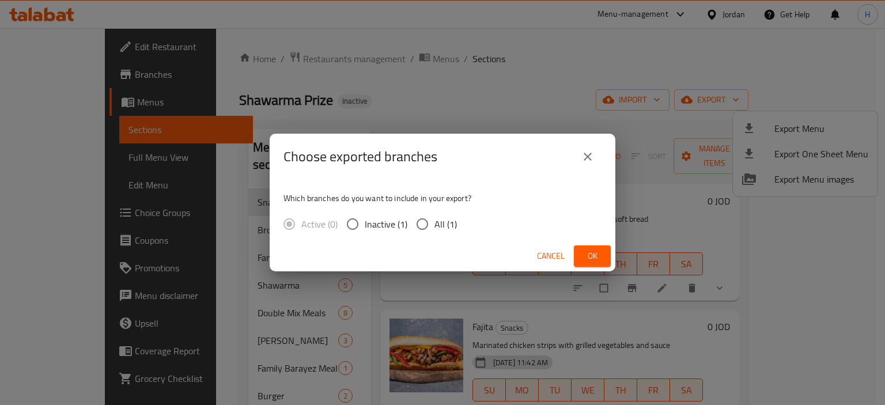
click at [433, 218] on input "All (1)" at bounding box center [422, 224] width 24 height 24
radio input "true"
click at [592, 255] on span "Ok" at bounding box center [592, 256] width 18 height 14
